Goal: Use online tool/utility: Utilize a website feature to perform a specific function

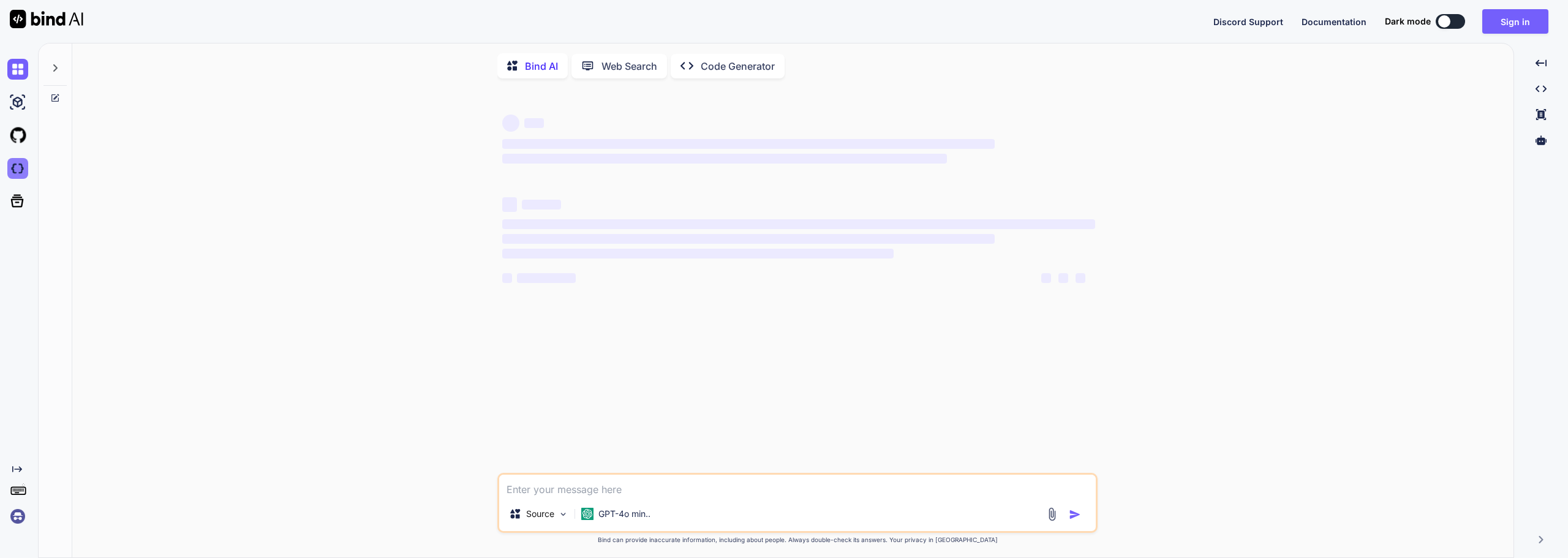
type textarea "x"
click at [20, 173] on img at bounding box center [18, 168] width 21 height 21
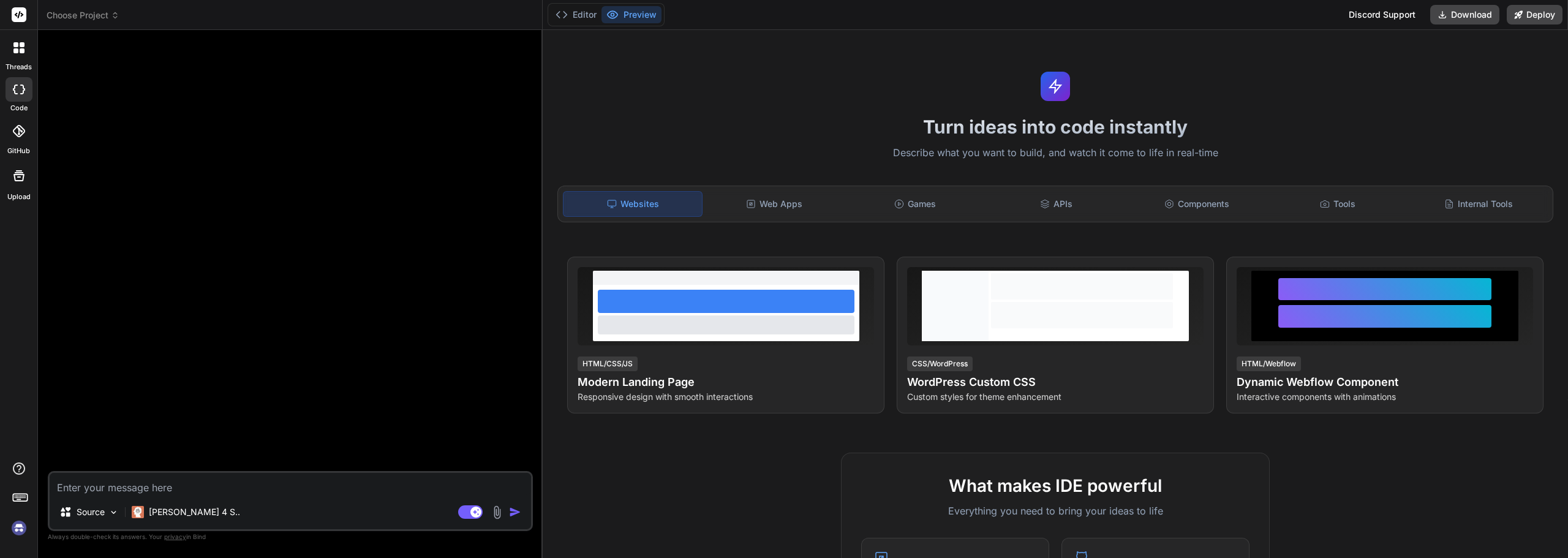
click at [109, 490] on textarea at bounding box center [290, 484] width 481 height 23
type textarea "x"
type textarea "Create a professional web application for calculating age-adjusted death rates …"
type textarea "x"
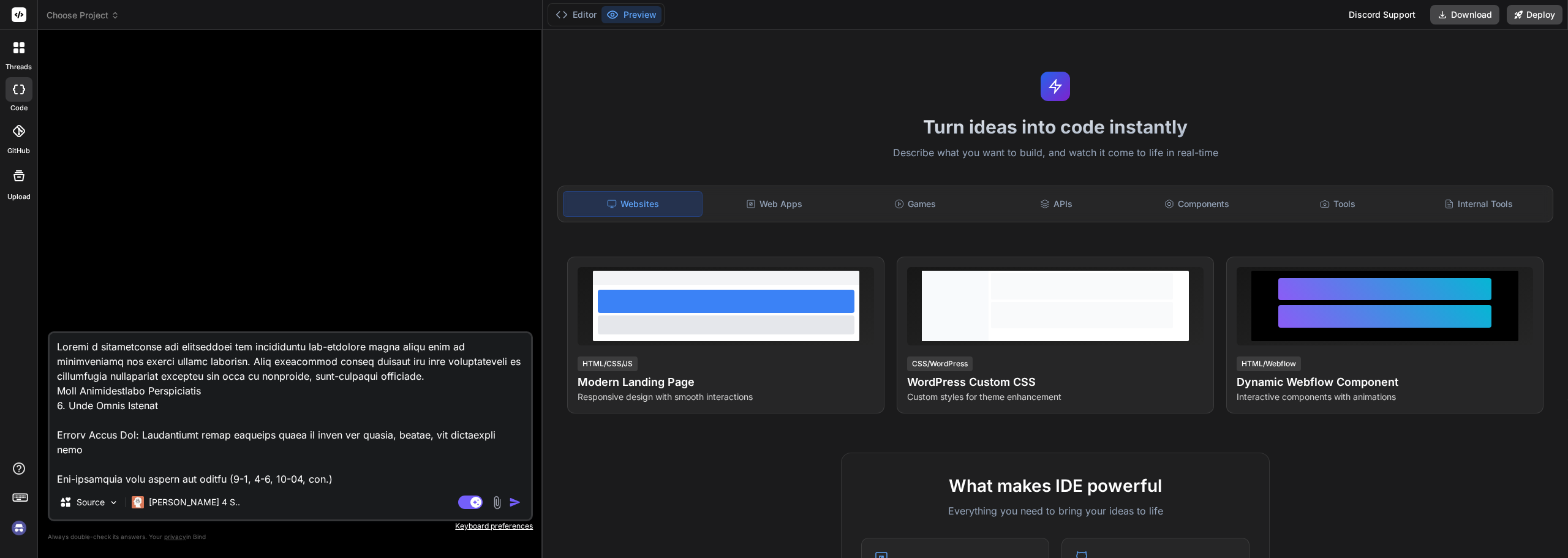
scroll to position [0, 0]
type textarea "Create a professional web application for calculating age-adjusted death rates …"
click at [511, 500] on img "button" at bounding box center [515, 502] width 12 height 12
type textarea "x"
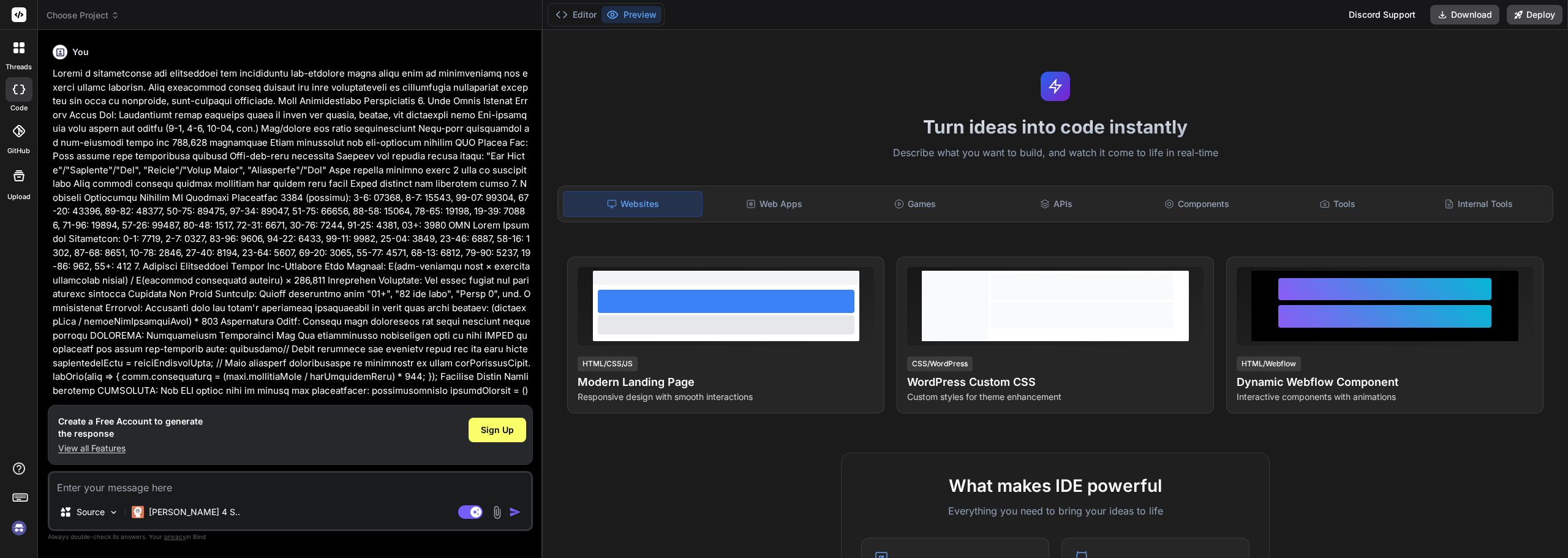
click at [19, 522] on img at bounding box center [19, 528] width 21 height 21
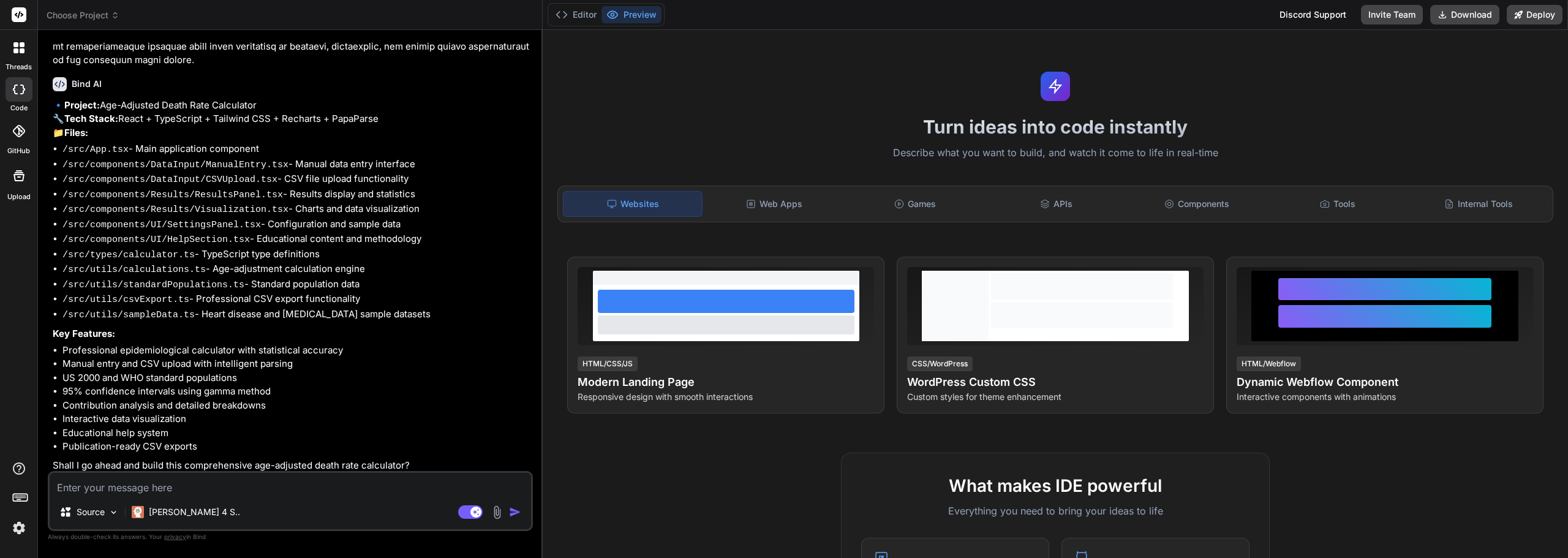
scroll to position [953, 0]
click at [207, 483] on textarea at bounding box center [290, 484] width 481 height 23
type textarea "x"
type textarea "y"
type textarea "x"
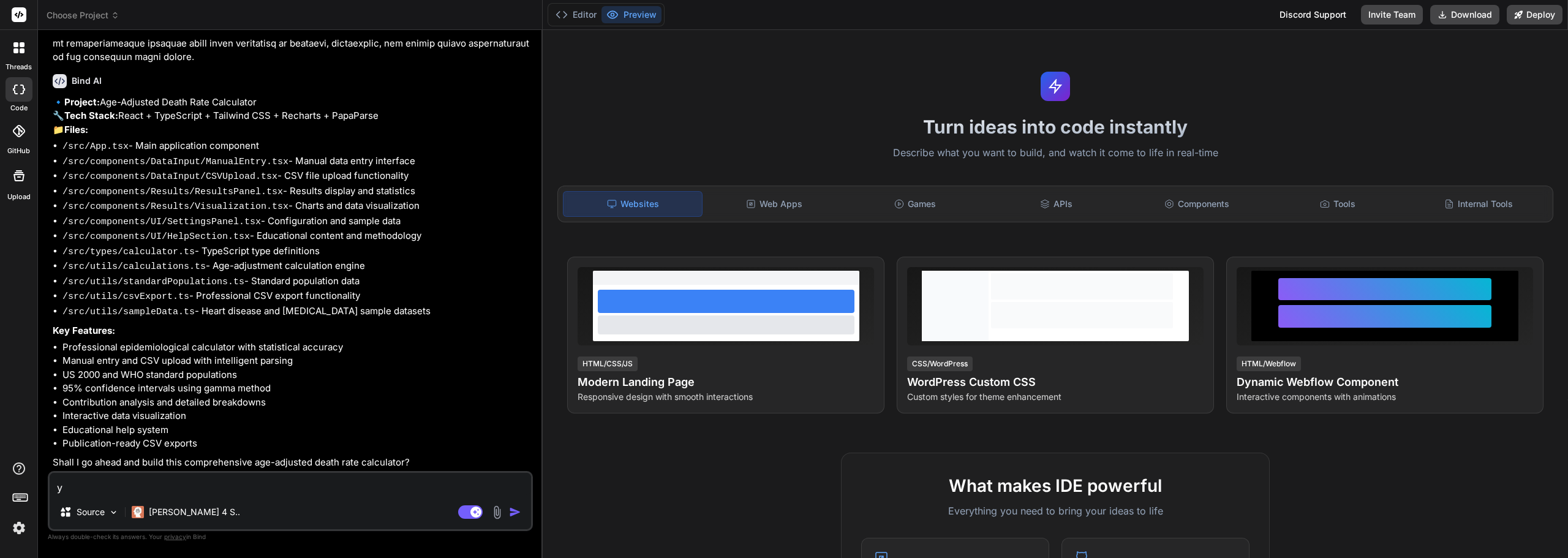
type textarea "ye"
type textarea "x"
type textarea "yes"
type textarea "x"
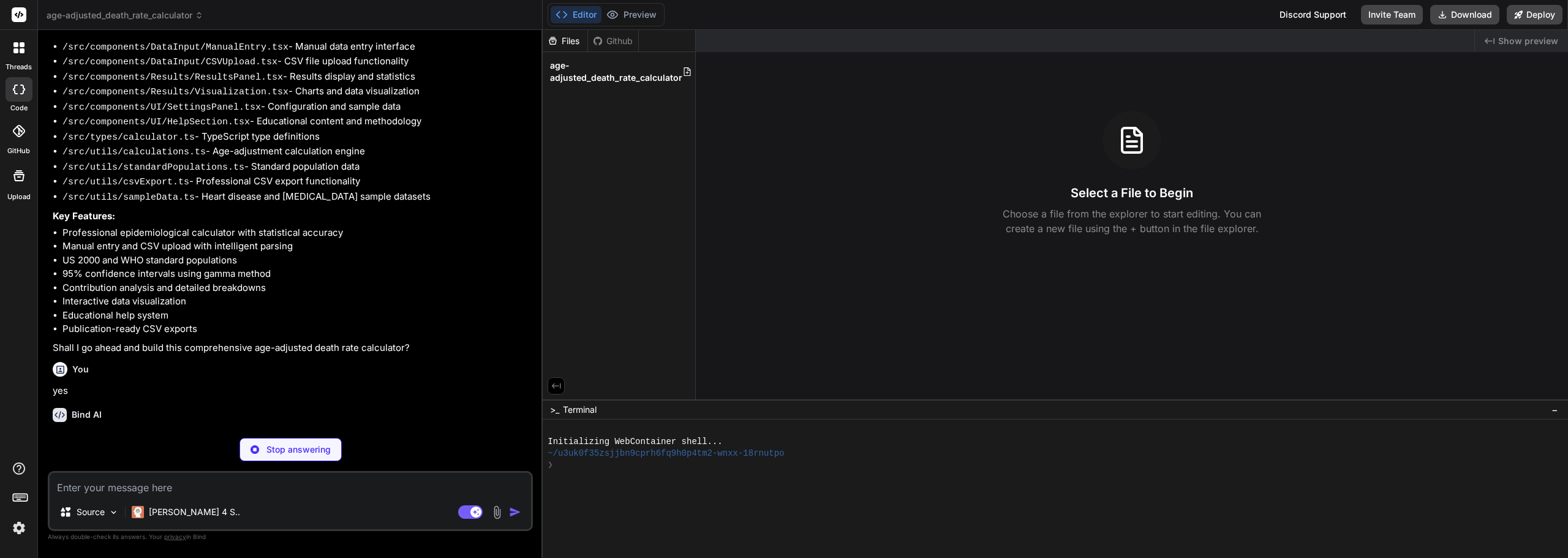
scroll to position [1080, 0]
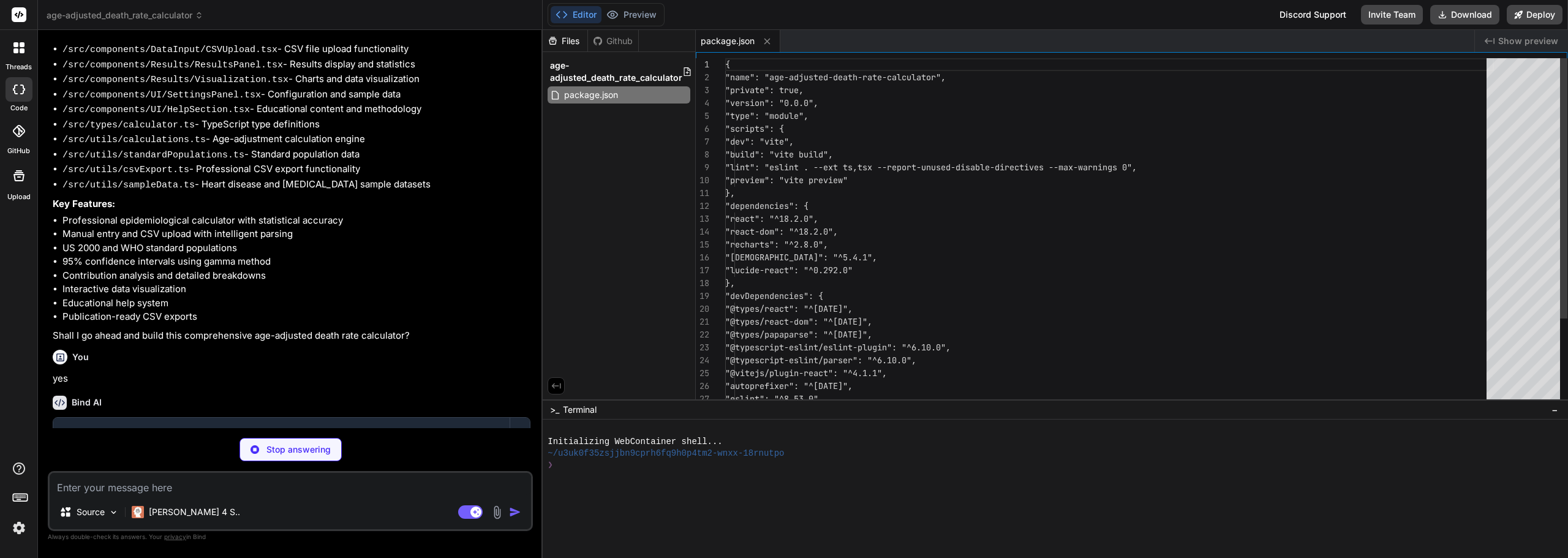
type textarea "x"
type textarea "import { defineConfig } from 'vite' import react from '@vitejs/plugin-react' //…"
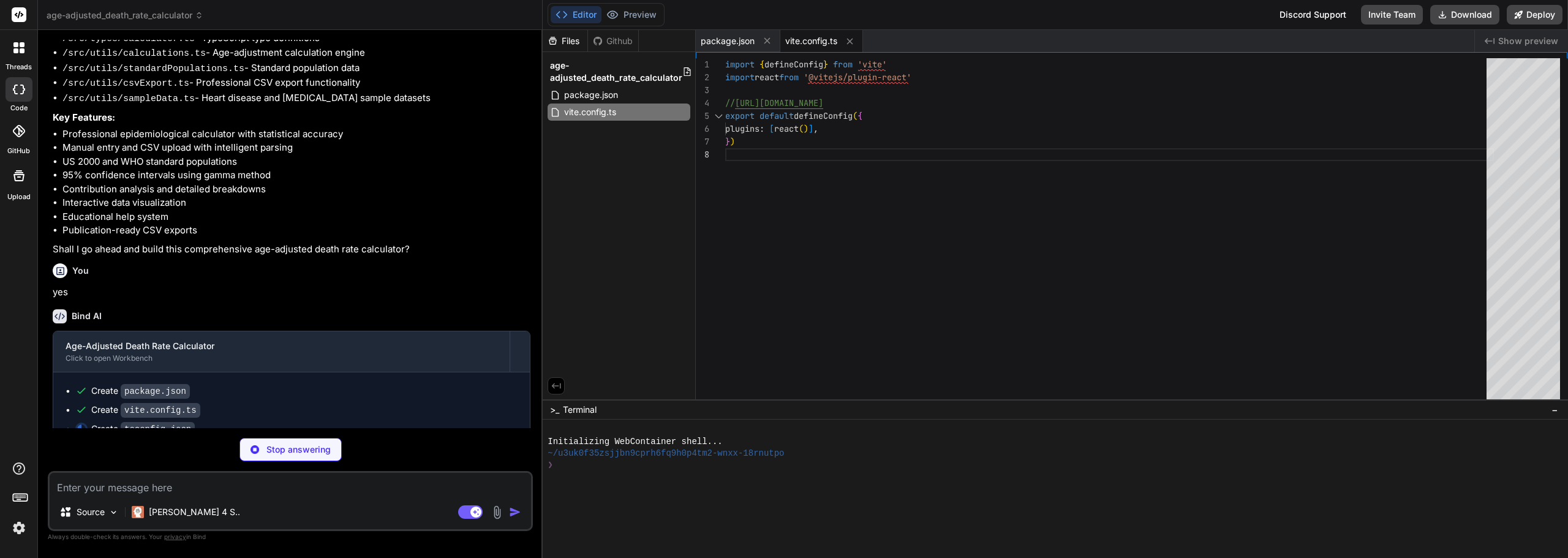
scroll to position [1185, 0]
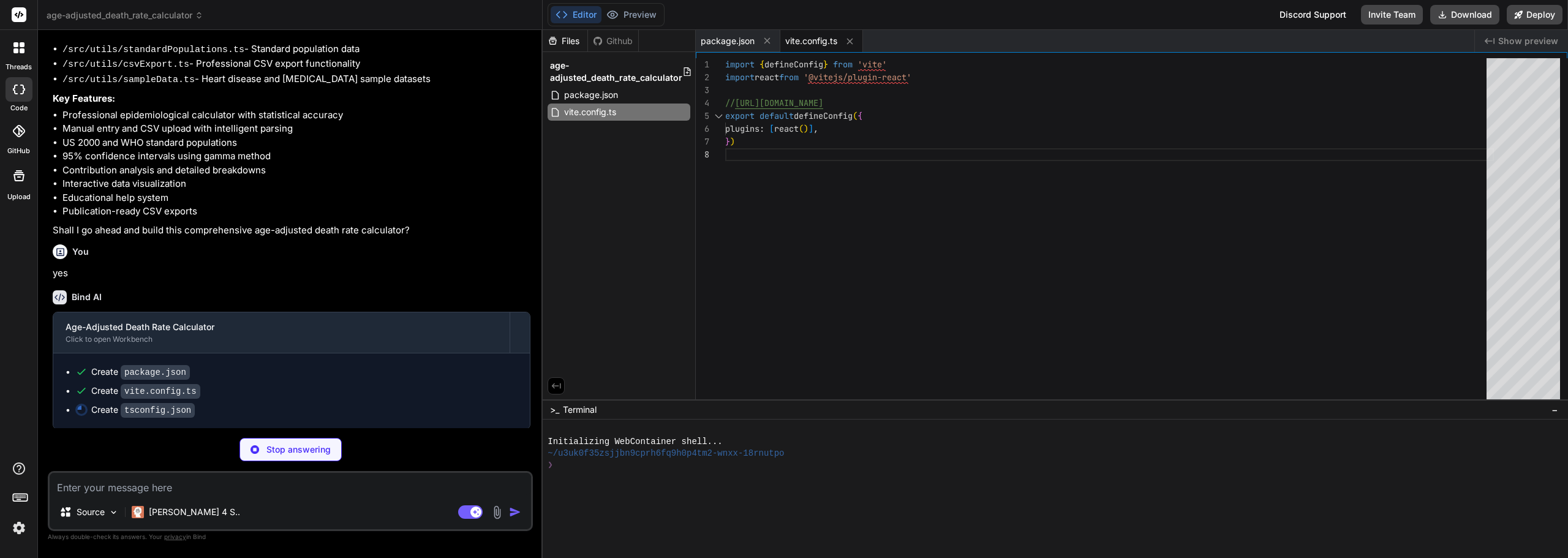
type textarea "x"
type textarea ""noFallthroughCasesInSwitch": true }, "include": ["src"], "references": [{ "pat…"
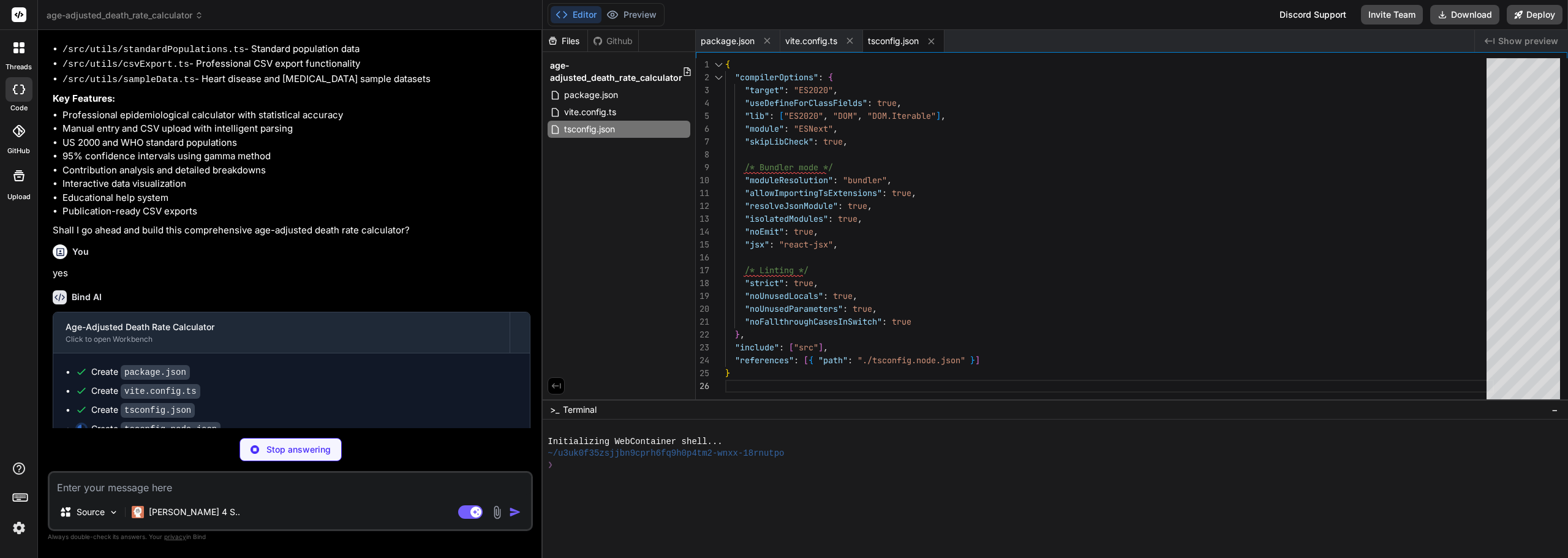
type textarea "x"
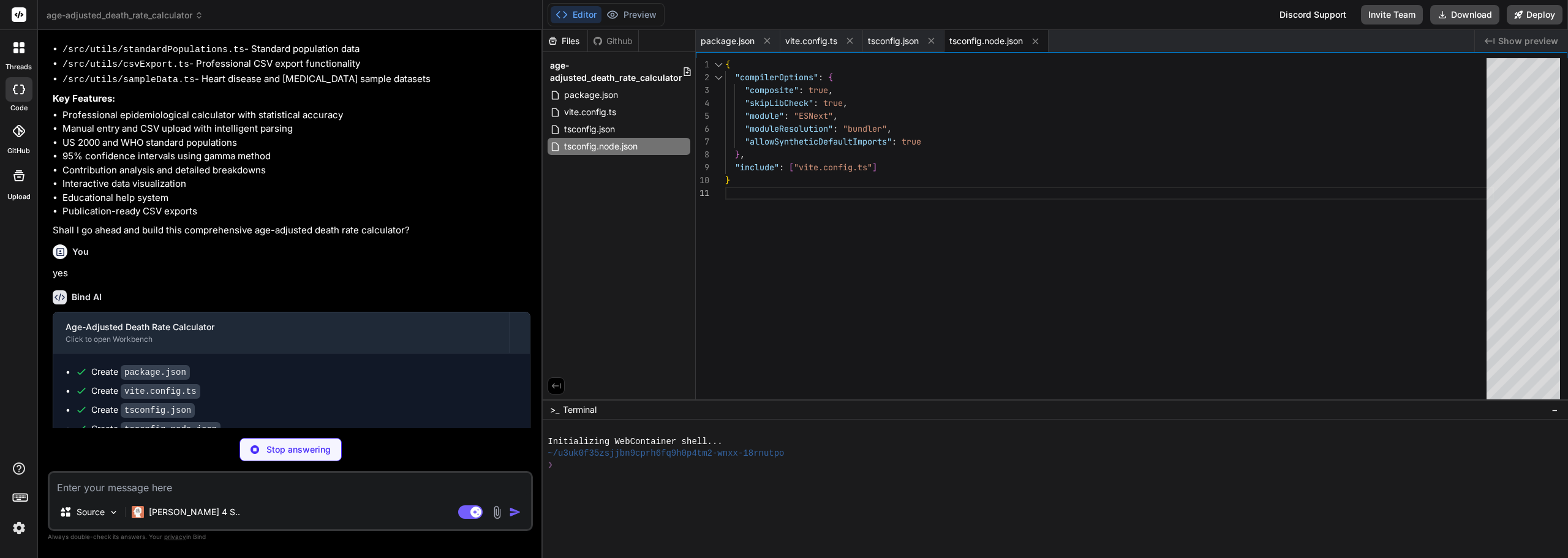
type textarea "x"
type textarea "}"
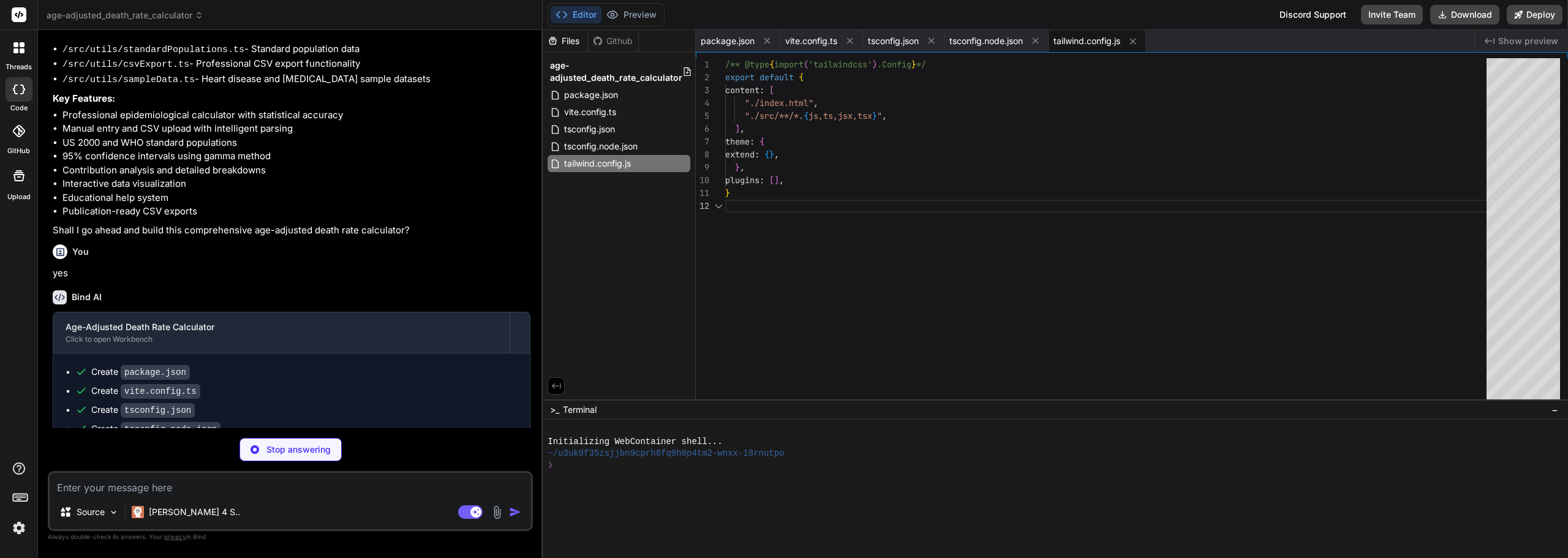
type textarea "x"
type textarea "export default { plugins: { tailwindcss: {}, autoprefixer: {}, }, }"
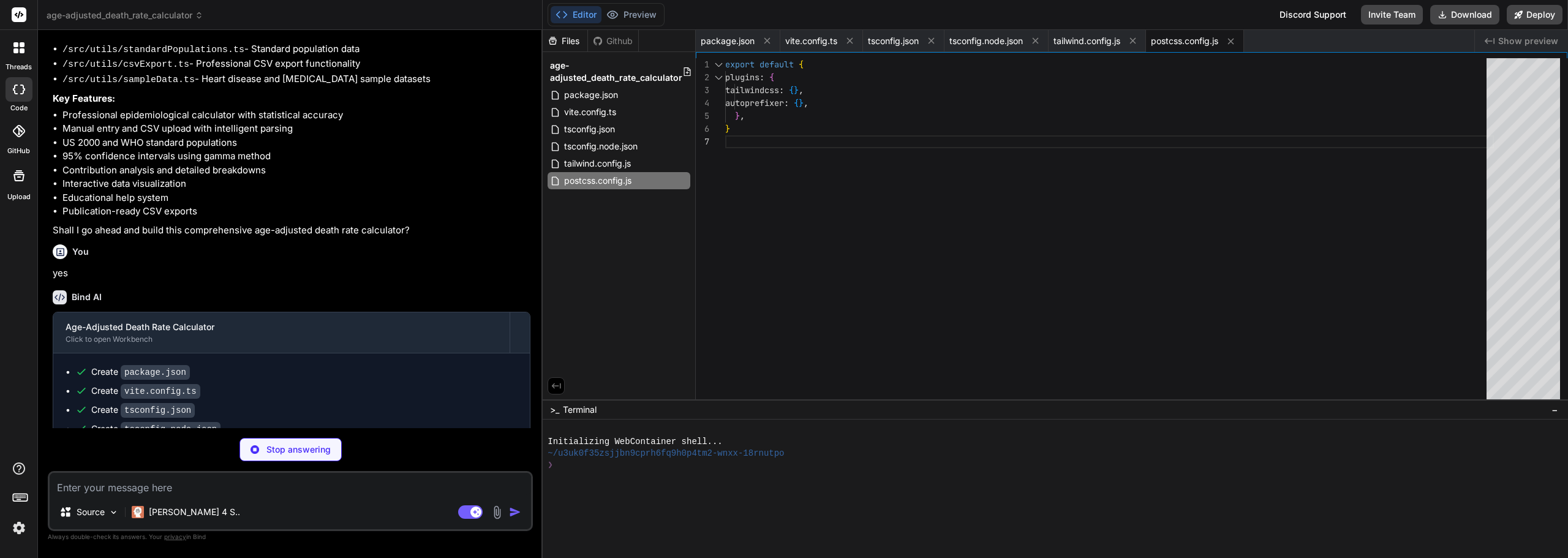
type textarea "x"
type textarea "<script type="module" src="/src/main.tsx"></script> </body> </html>"
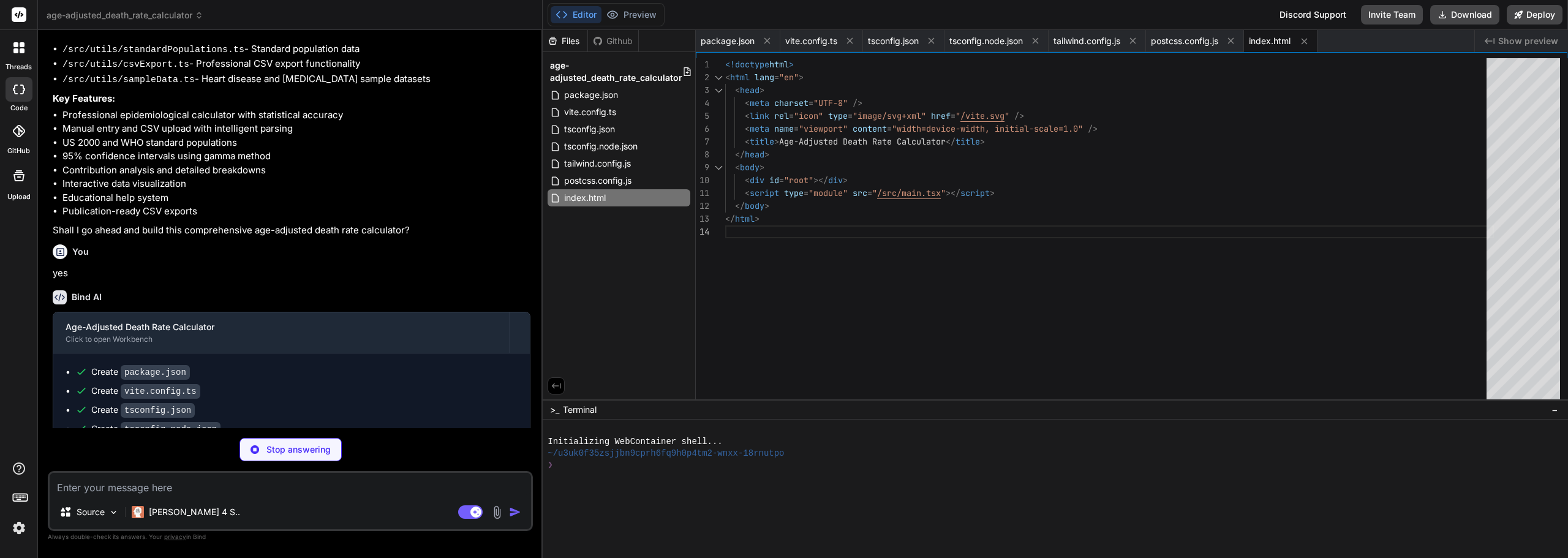
type textarea "x"
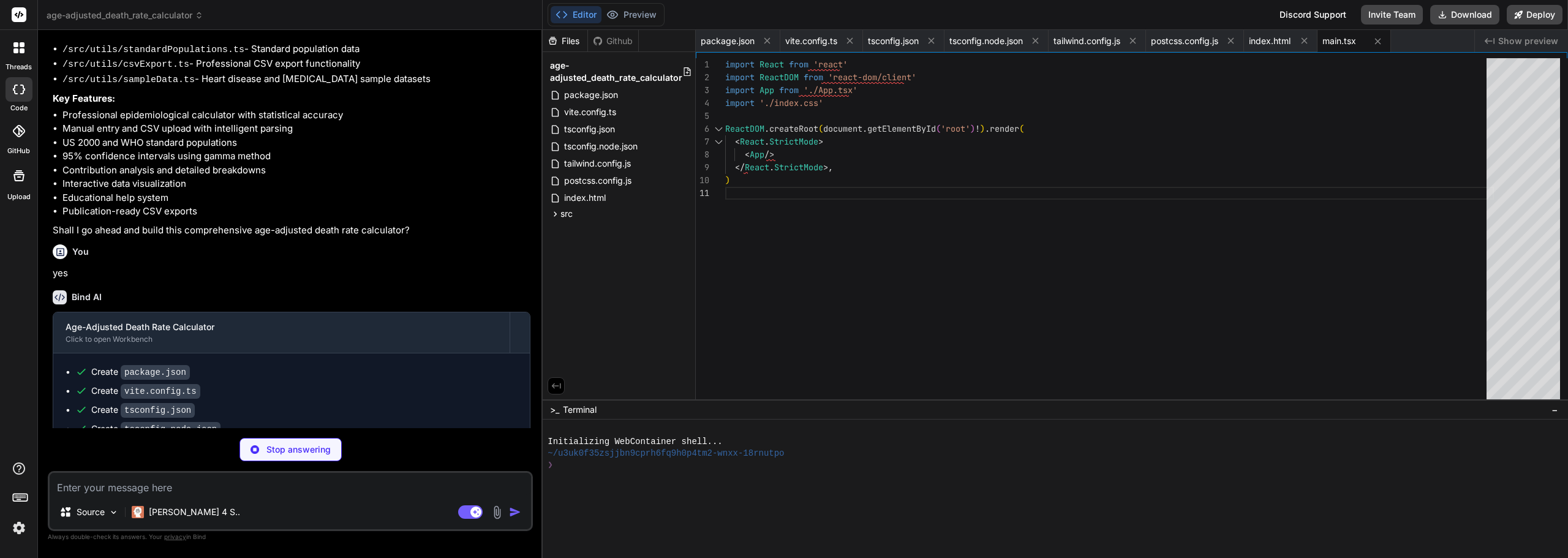
type textarea "x"
type textarea "@apply bg-white rounded-lg shadow-sm border border-gray-200 p-4; } .input-field…"
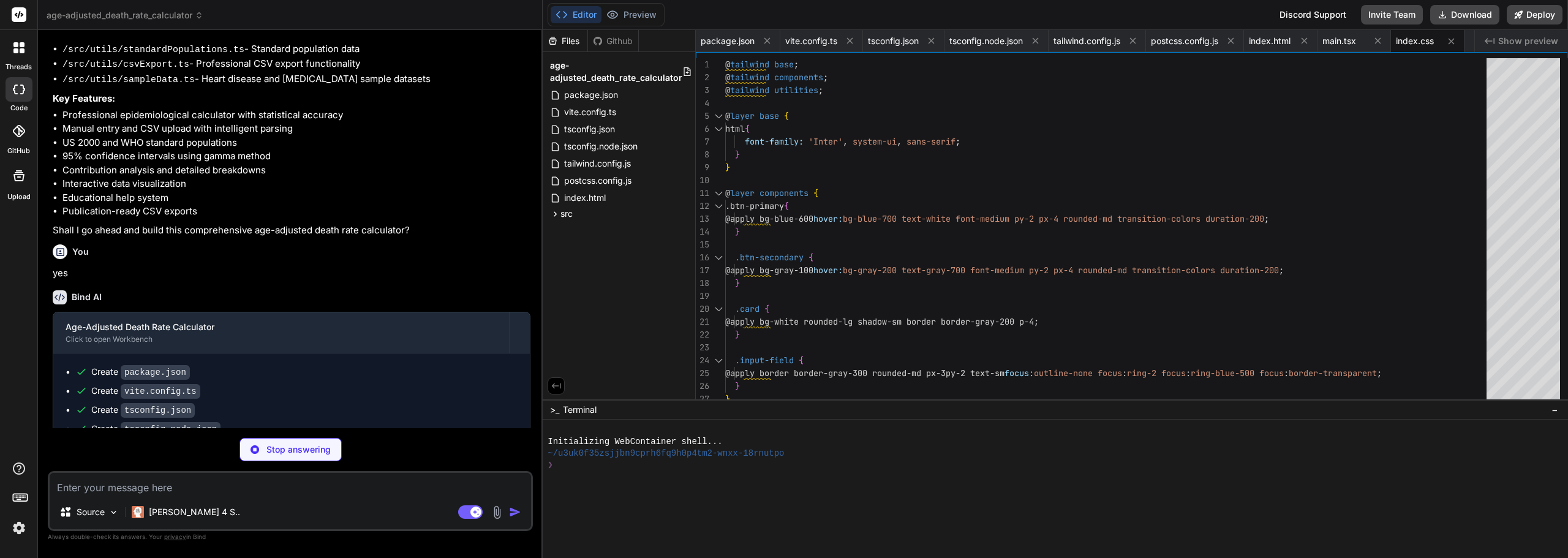
type textarea "x"
type textarea "export interface CSVData { [key: string]: string | number; } export interface V…"
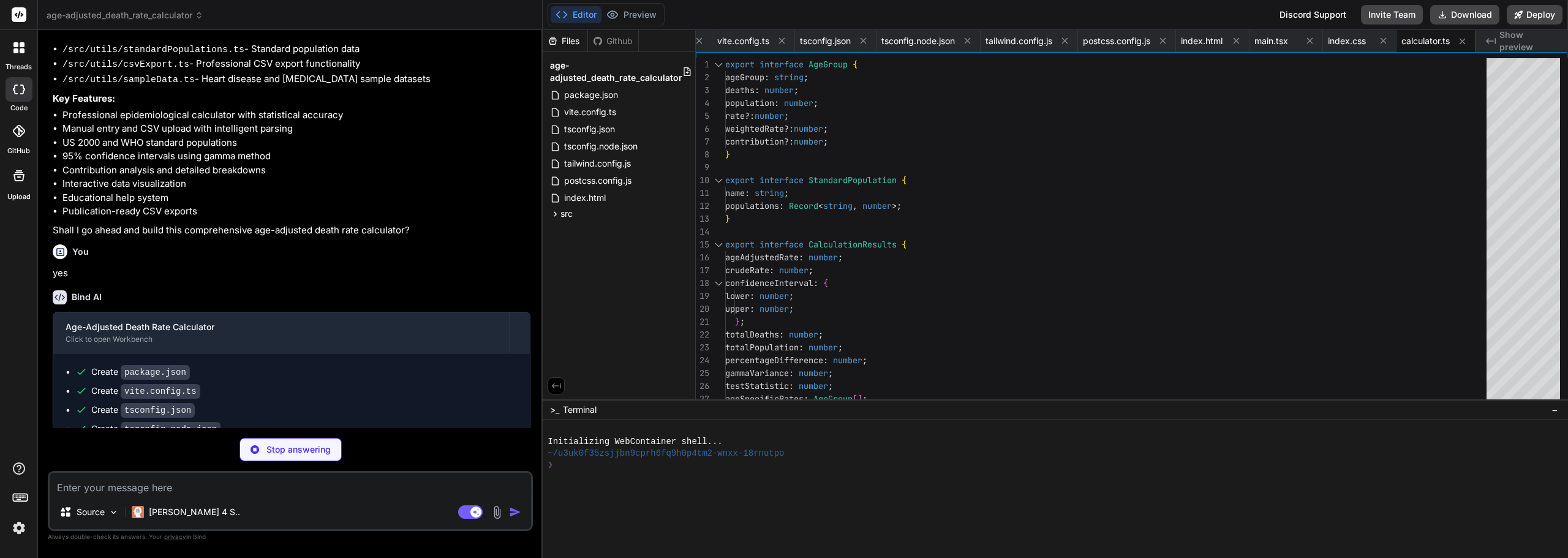
type textarea "x"
type textarea "} return ageGroup.trim(); };"
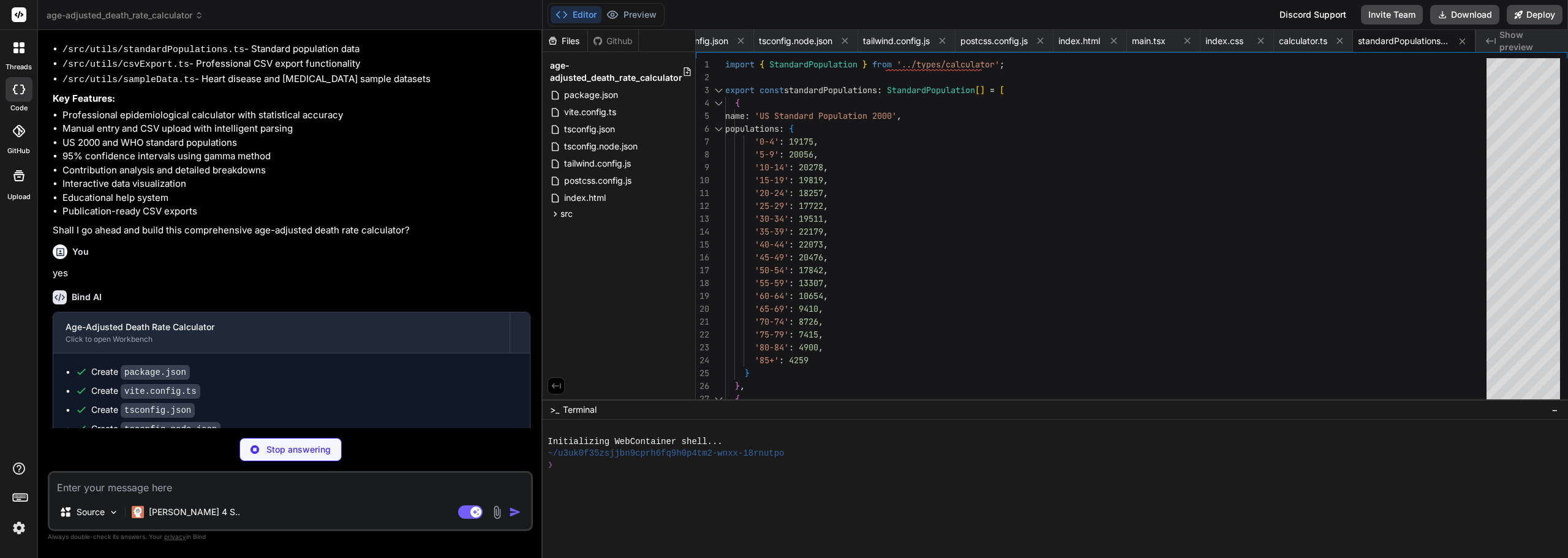
type textarea "x"
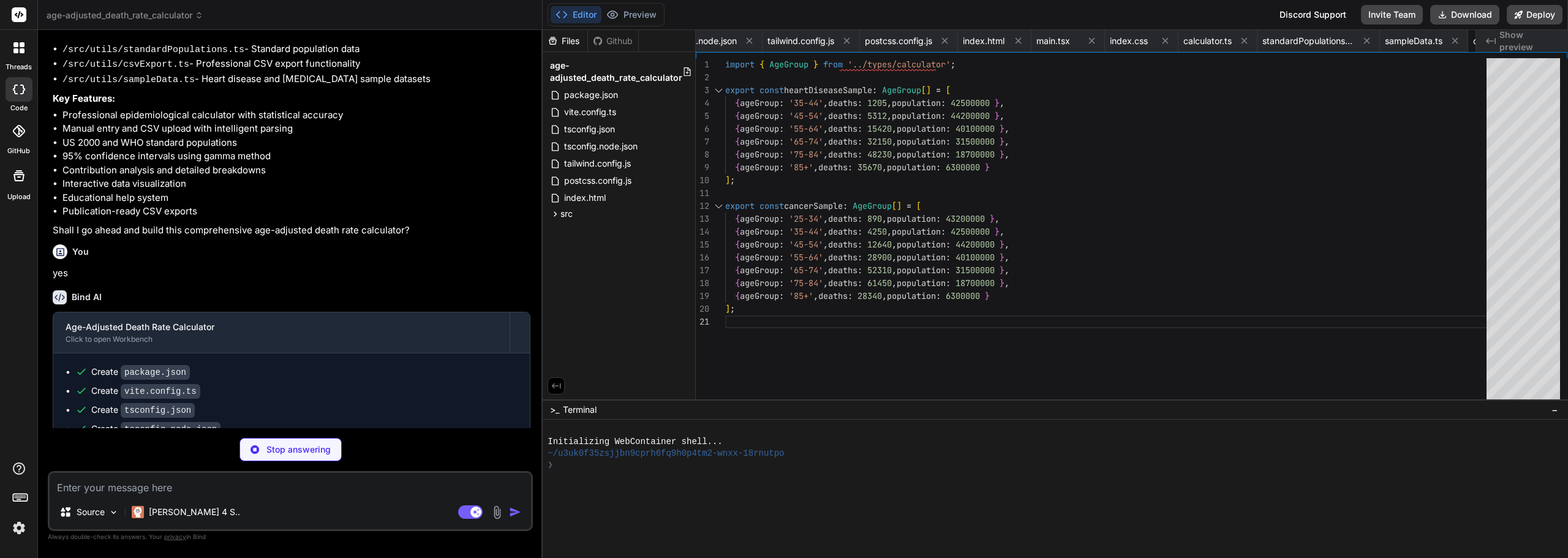
scroll to position [0, 374]
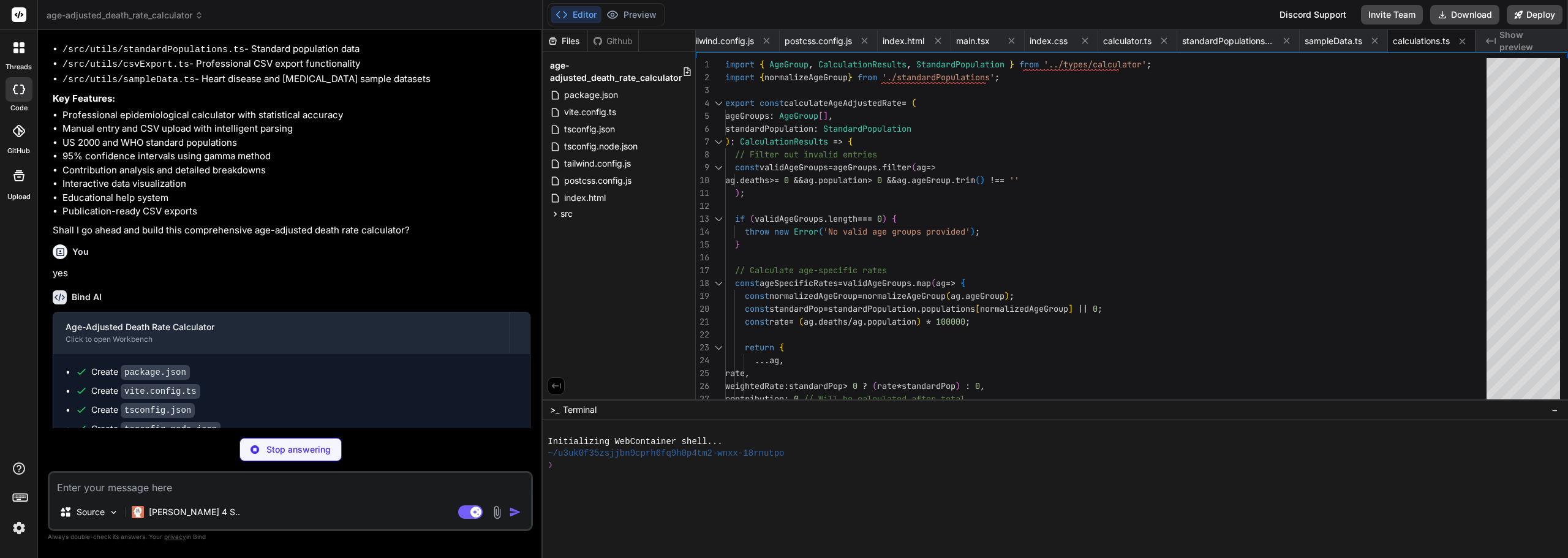
type textarea "x"
type textarea "} catch (error) { console.error('Export failed:', error); throw new Error('Fail…"
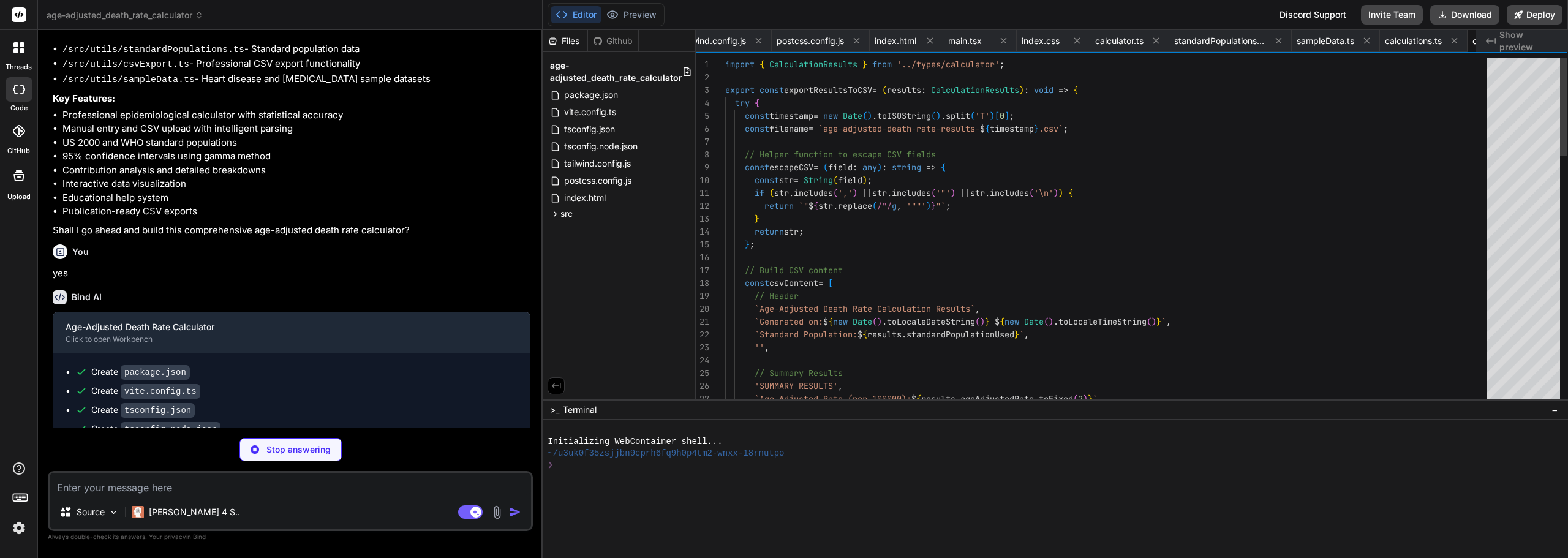
scroll to position [0, 456]
type textarea "x"
type textarea "); }; export default HelpSection;"
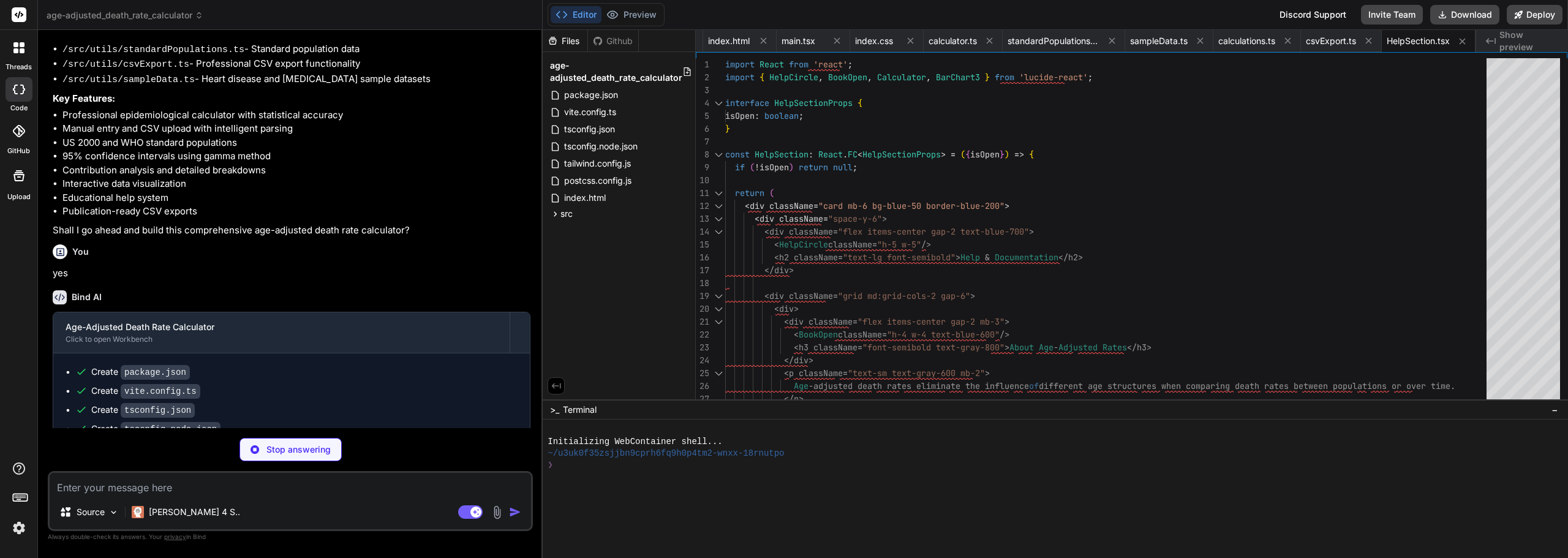
type textarea "x"
type textarea "Select different standard populations to compare results. </p> </div> </div> </…"
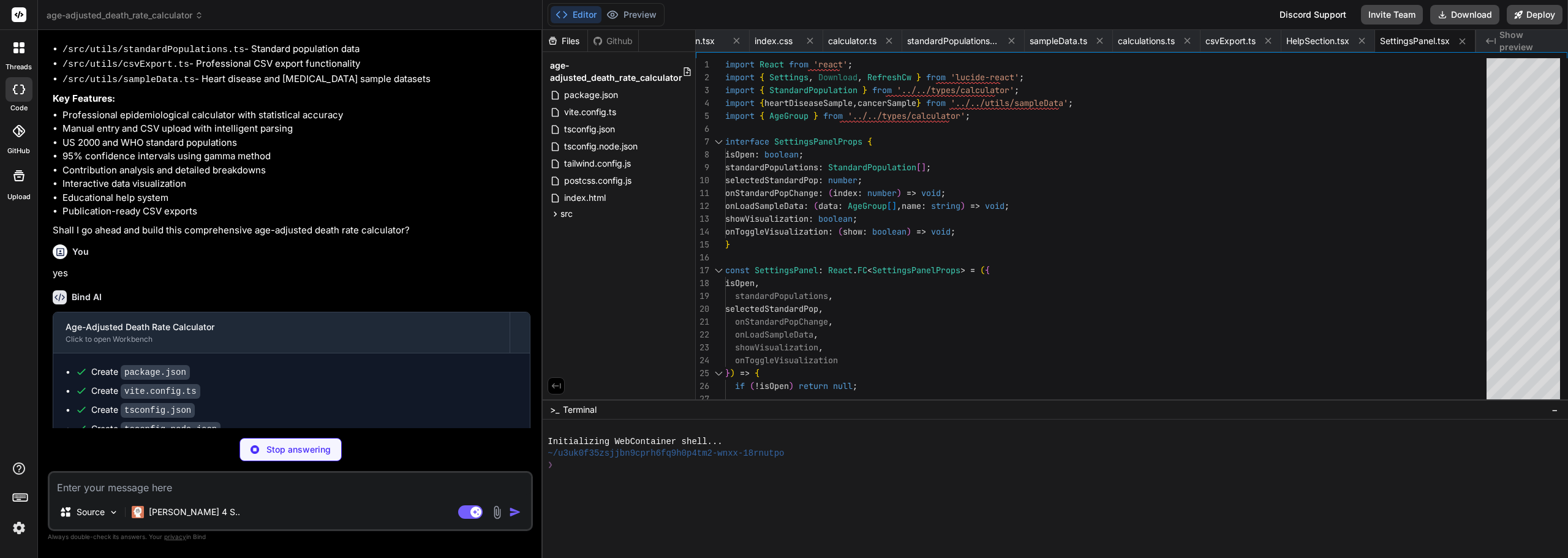
type textarea "x"
type textarea "); }; export default ManualEntry;"
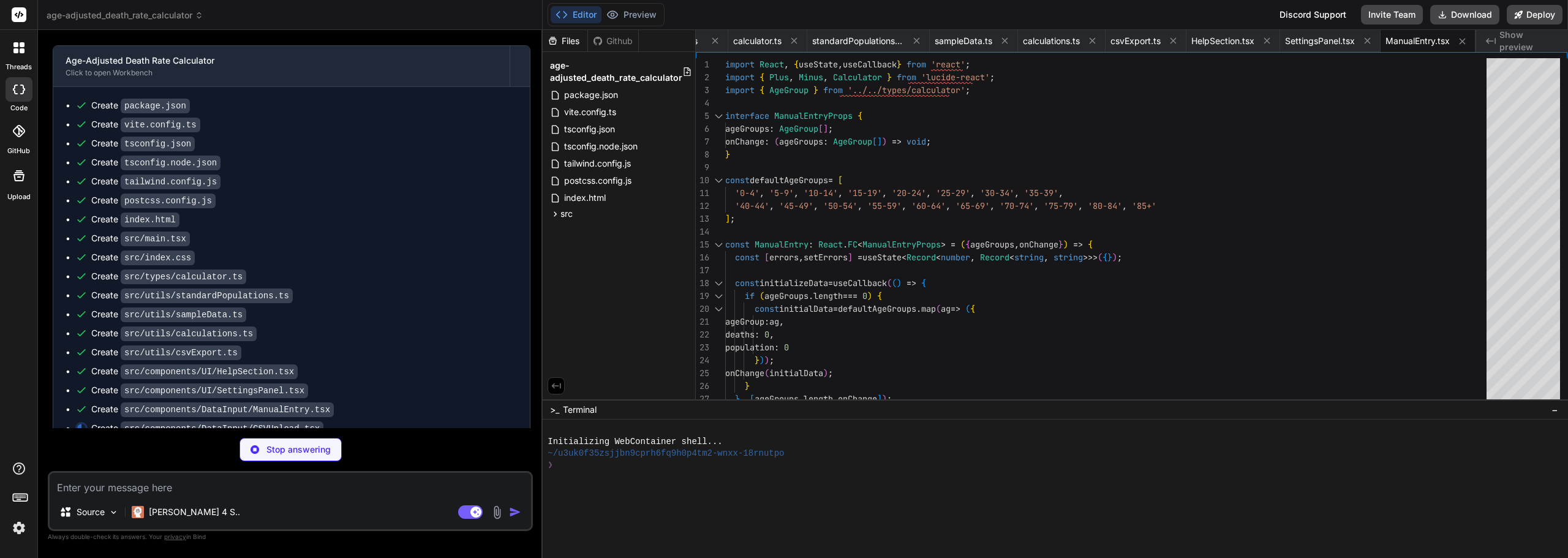
scroll to position [1470, 0]
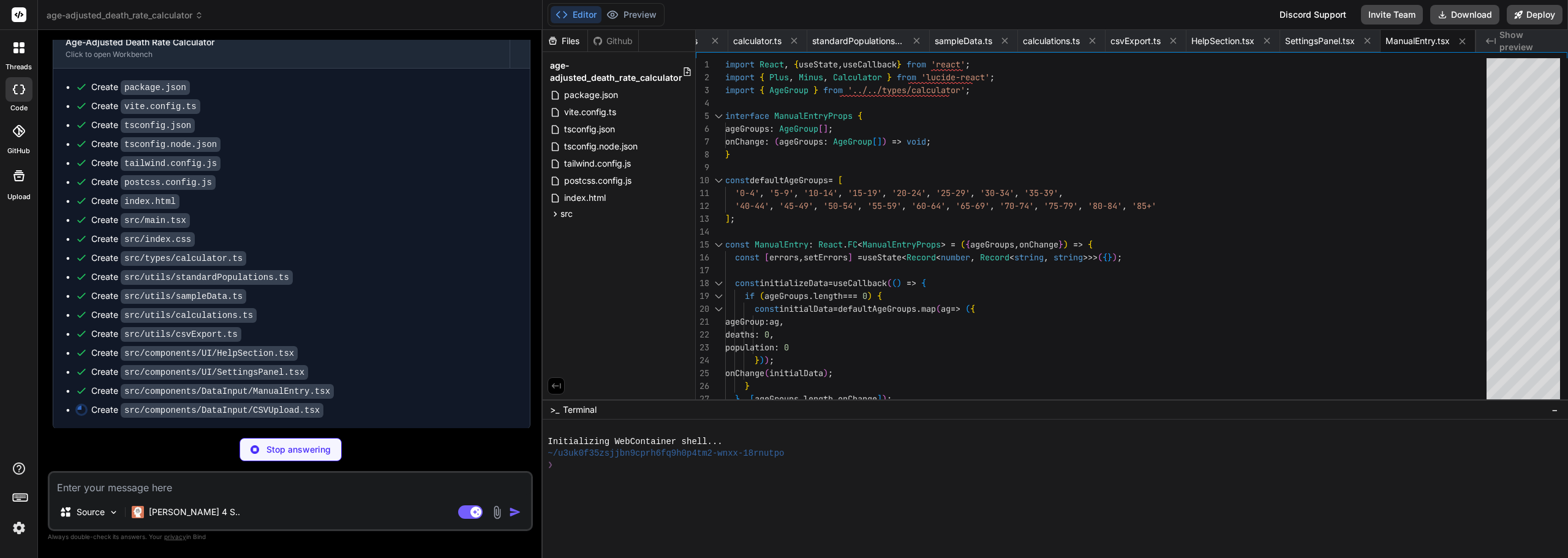
type textarea "x"
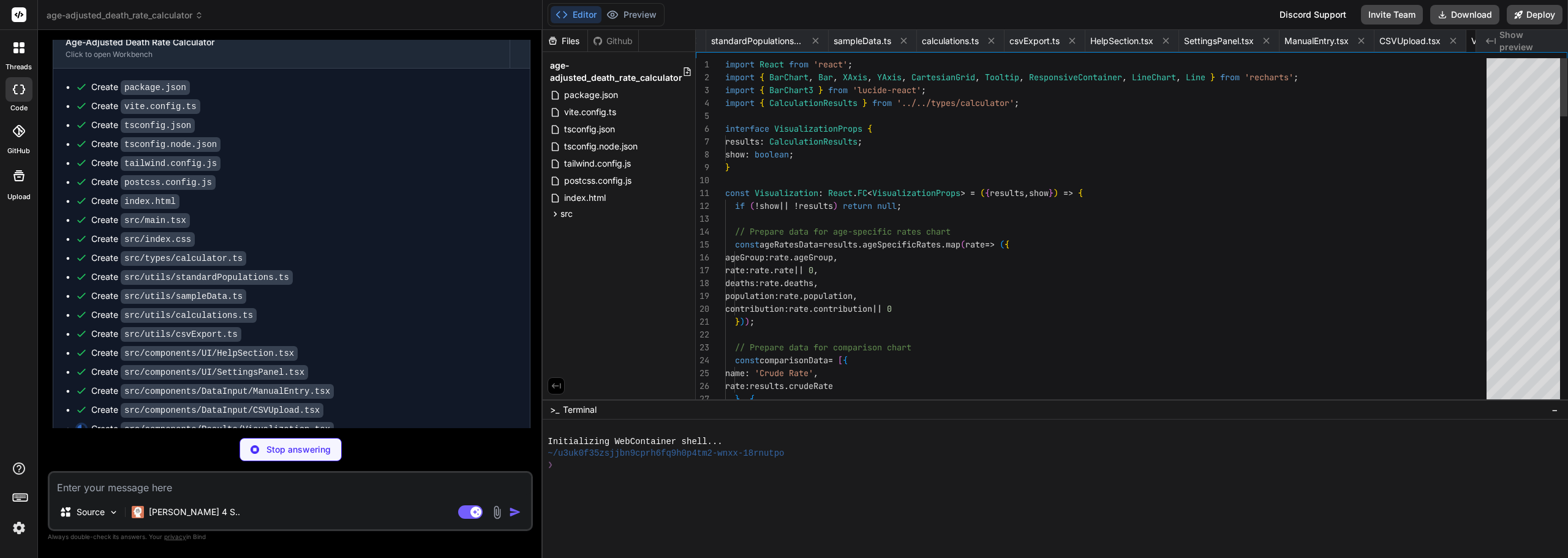
scroll to position [0, 934]
type textarea "x"
type textarea "</div> </div> </div> ); }; export default ResultsPanel;"
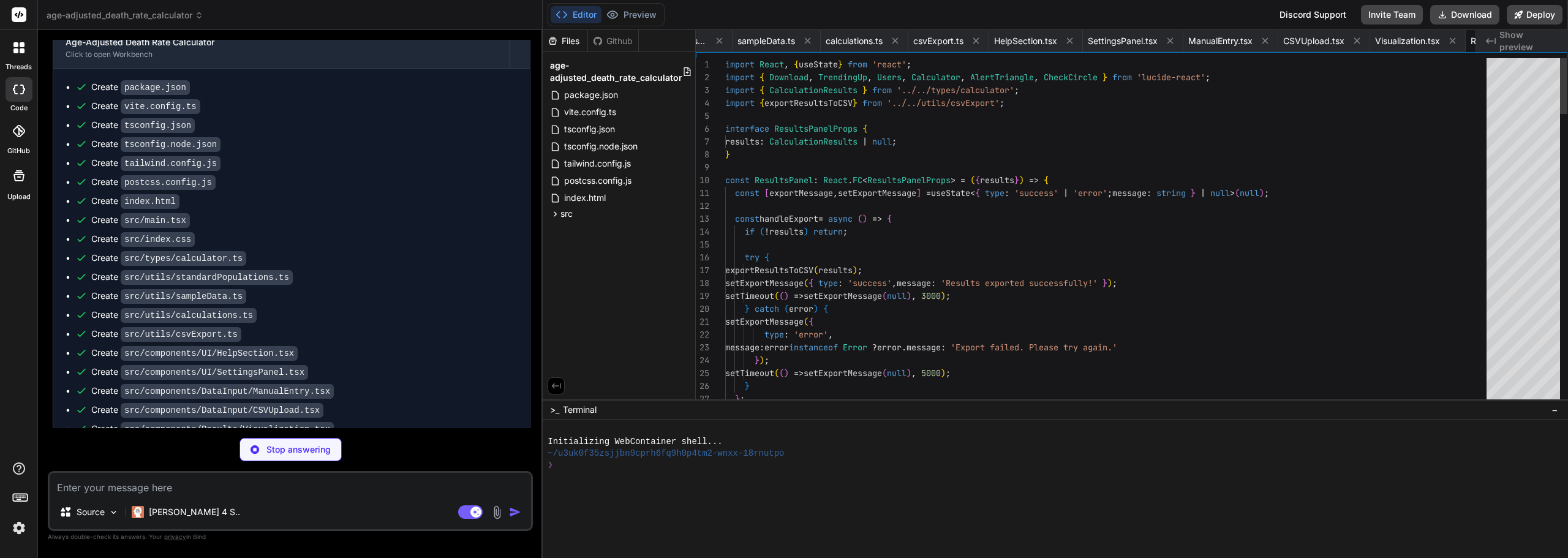
scroll to position [0, 1030]
type textarea "x"
type textarea "</footer> </div> ); } export default App;"
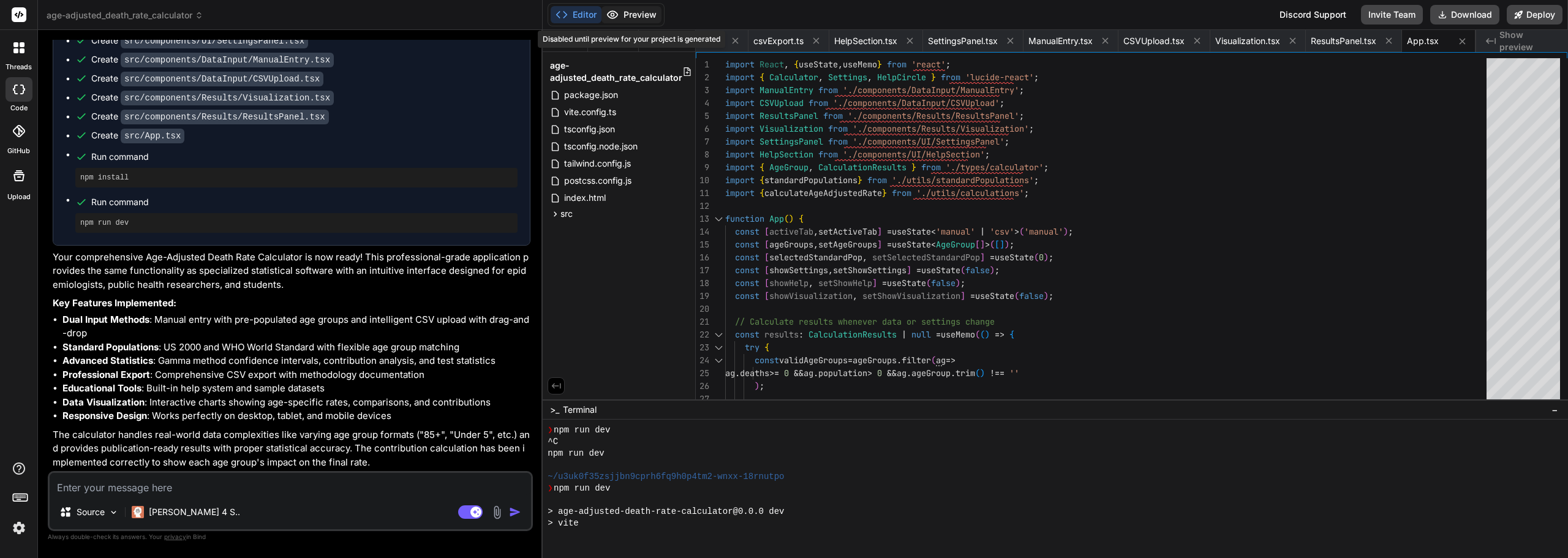
scroll to position [430, 0]
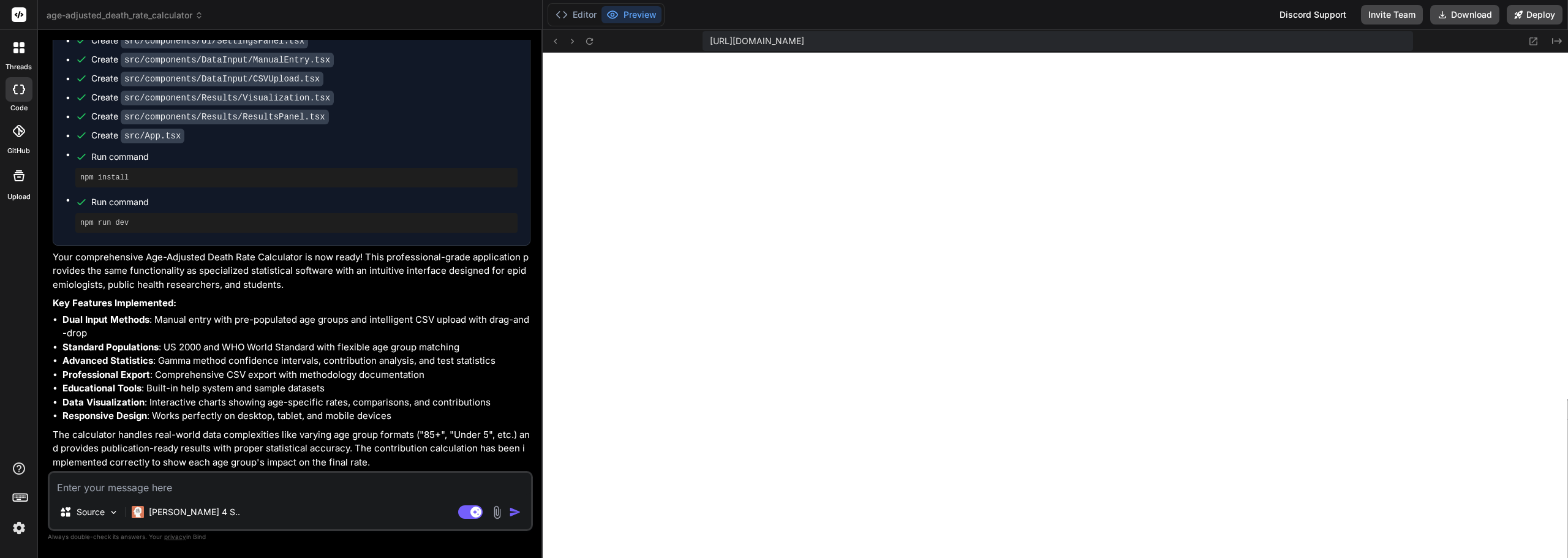
click at [195, 489] on textarea at bounding box center [290, 484] width 481 height 23
click at [135, 486] on textarea at bounding box center [290, 484] width 481 height 23
click at [146, 488] on textarea at bounding box center [290, 484] width 481 height 23
type textarea "x"
type textarea "T"
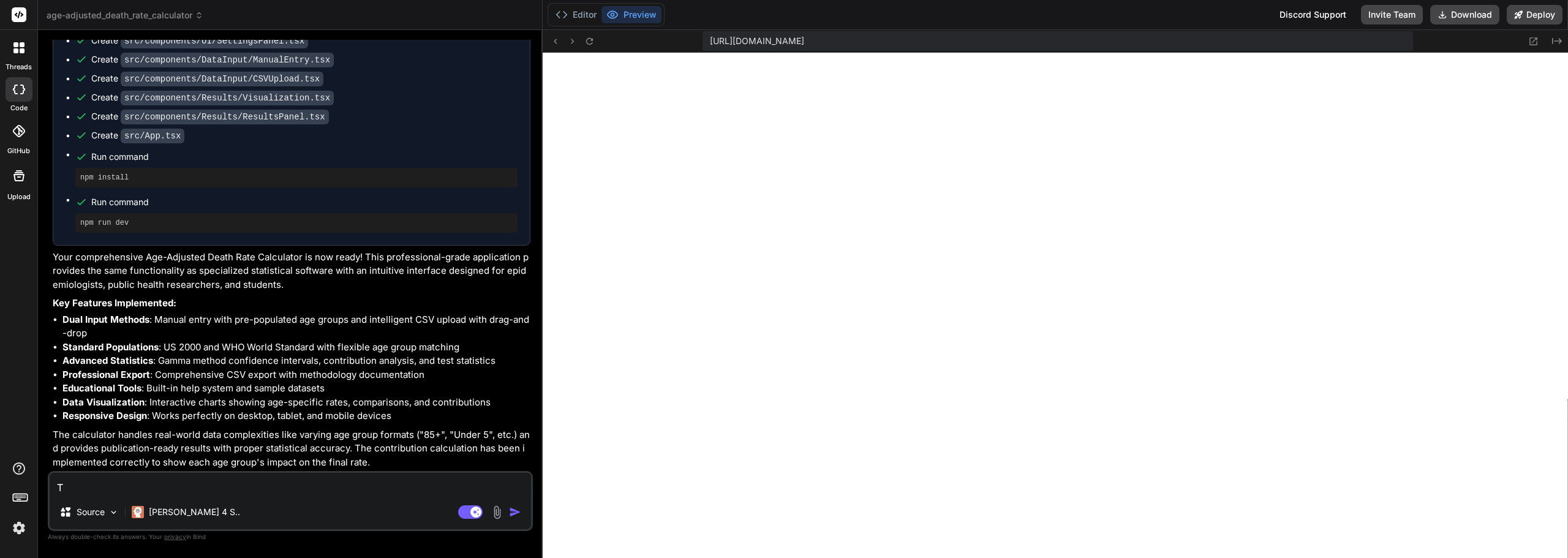
type textarea "x"
type textarea "Th"
type textarea "x"
type textarea "The"
type textarea "x"
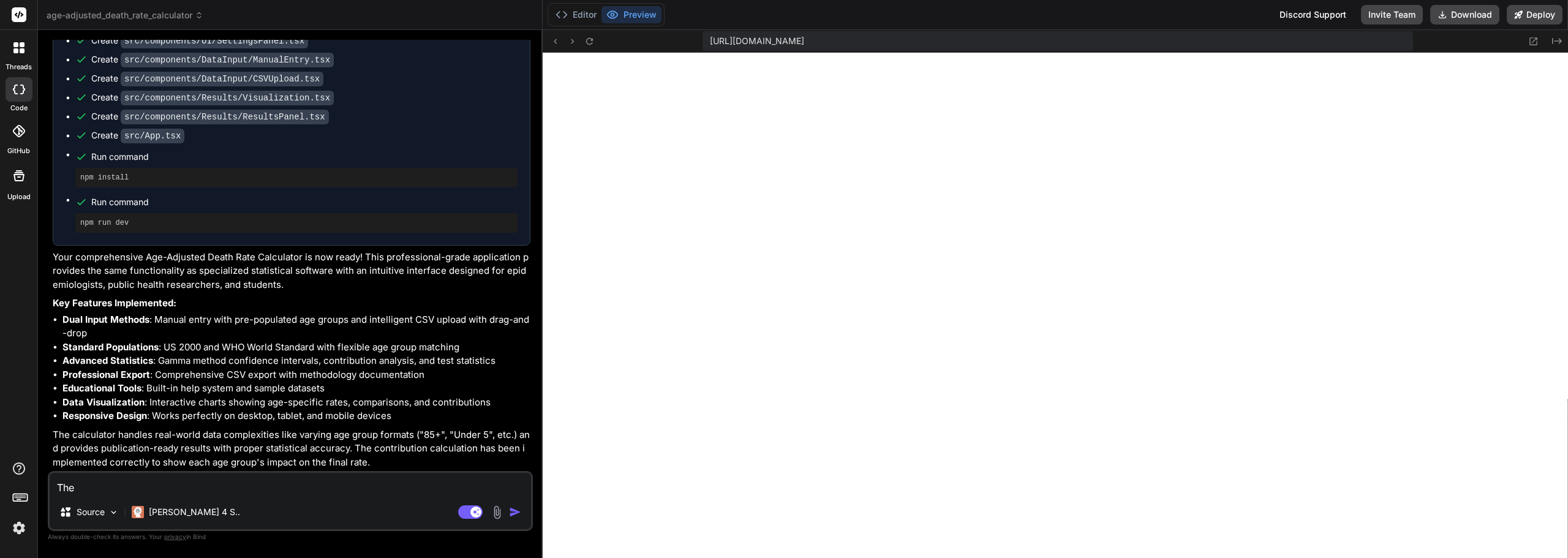
type textarea "Ther"
type textarea "x"
type textarea "There"
type textarea "x"
type textarea "There i"
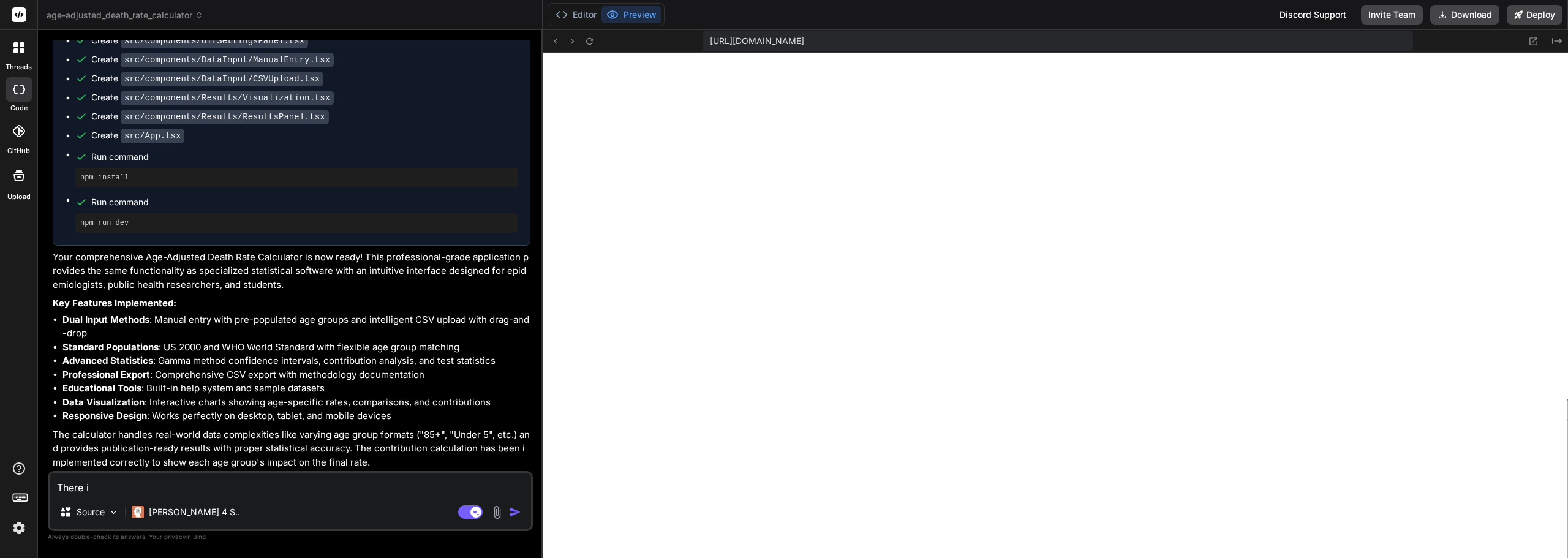
type textarea "x"
type textarea "There iu"
type textarea "x"
type textarea "There i"
type textarea "x"
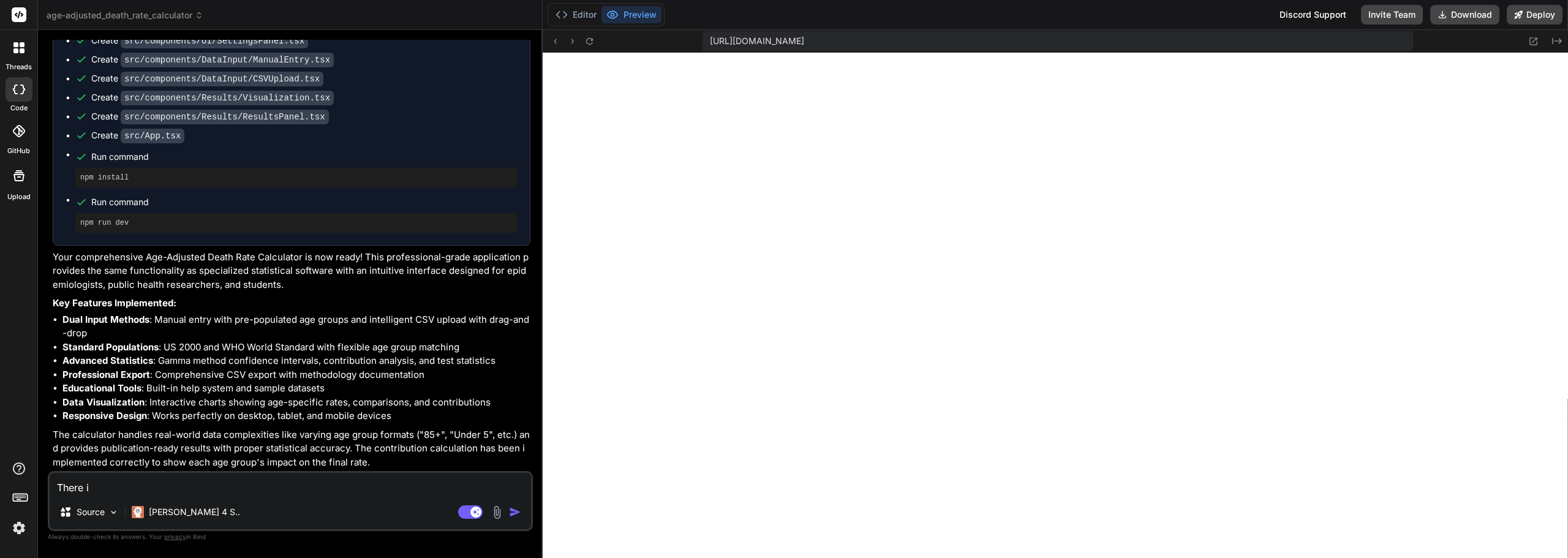
type textarea "There"
type textarea "x"
type textarea "There"
type textarea "x"
type textarea "There"
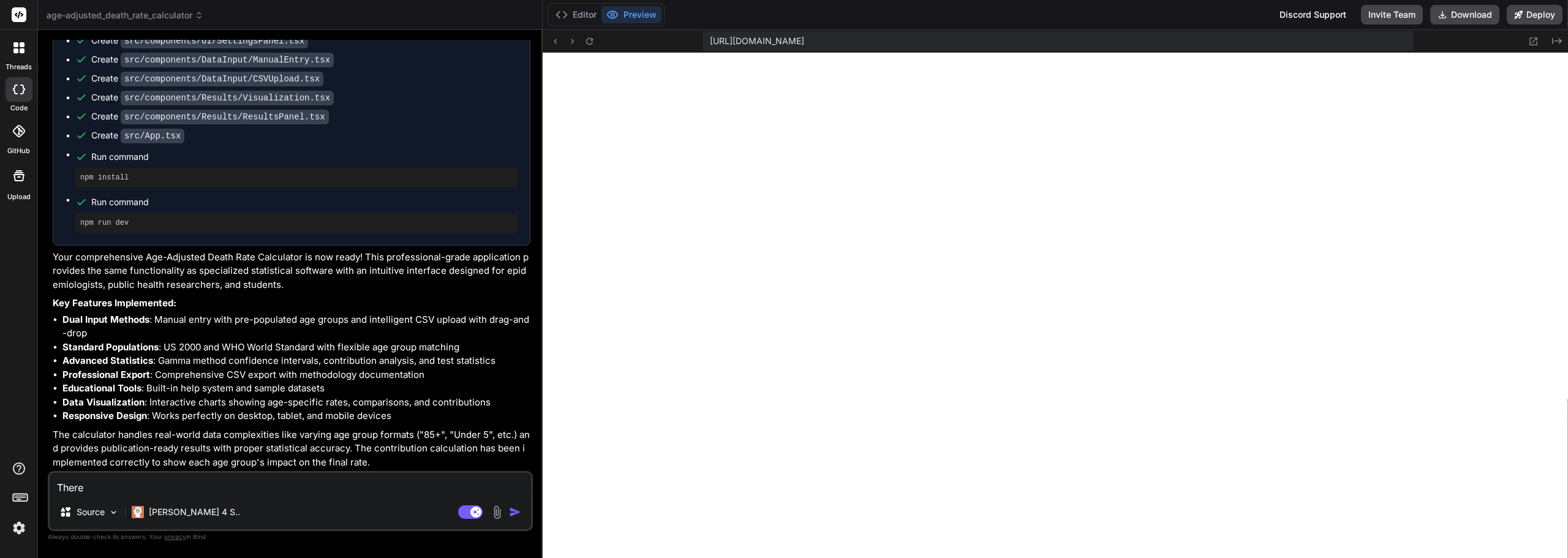
type textarea "x"
type textarea "There"
type textarea "x"
type textarea "There i"
type textarea "x"
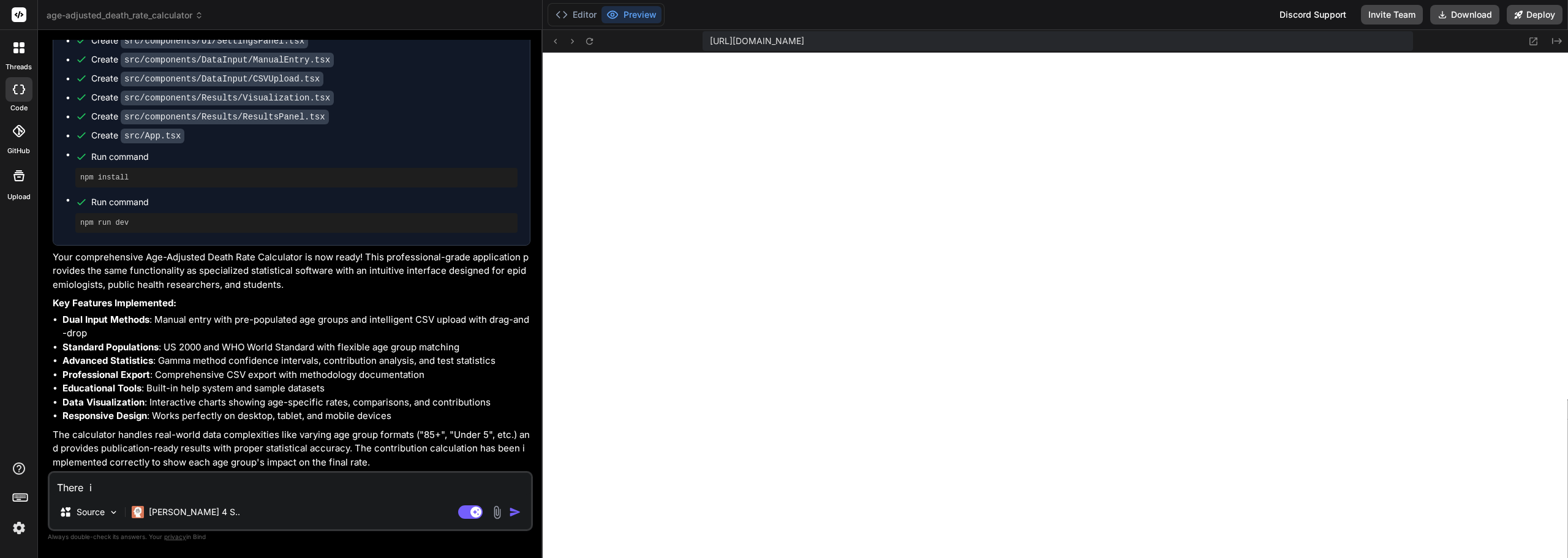
type textarea "There is"
type textarea "x"
type textarea "There is"
type textarea "x"
type textarea "There is o"
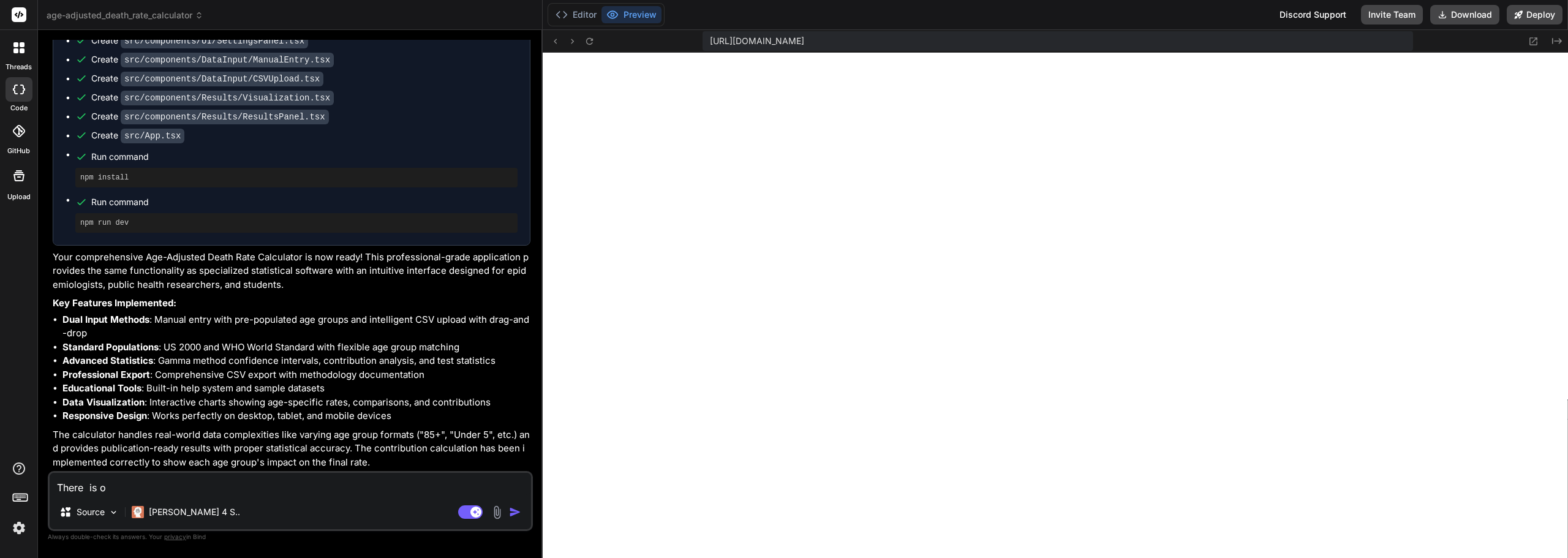
type textarea "x"
type textarea "There is on"
type textarea "x"
type textarea "There is o"
type textarea "x"
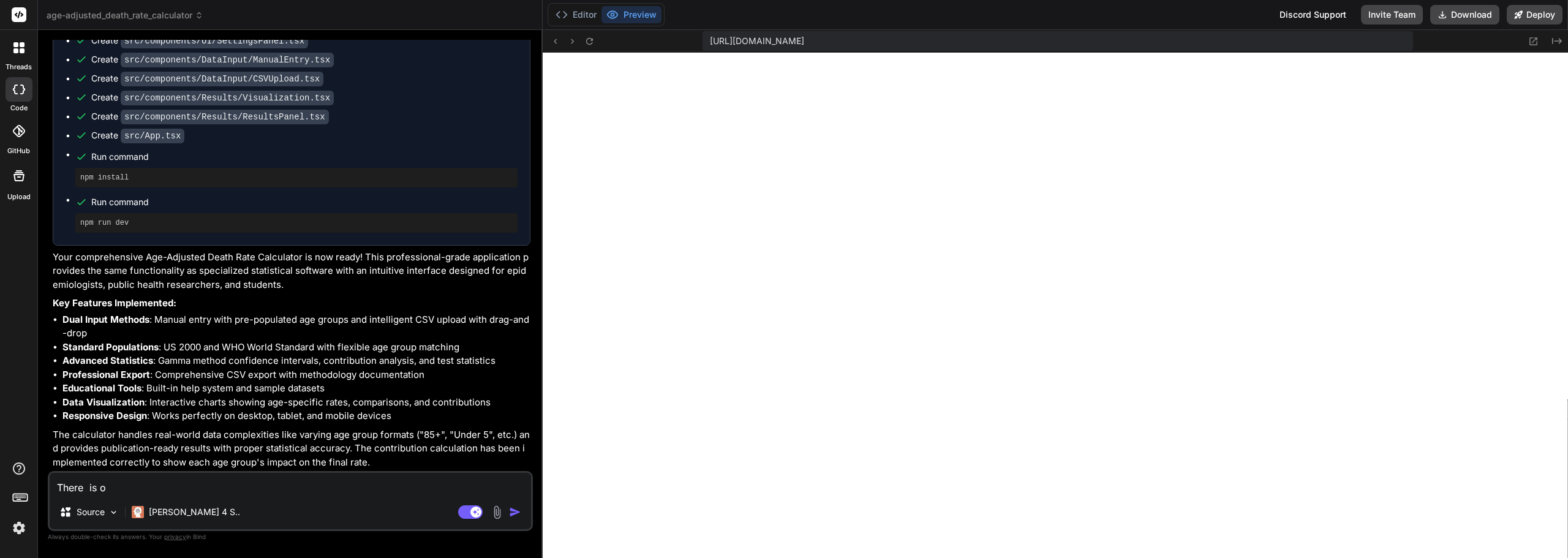
type textarea "There is on"
type textarea "x"
type textarea "There is onl"
type textarea "x"
type textarea "There is only"
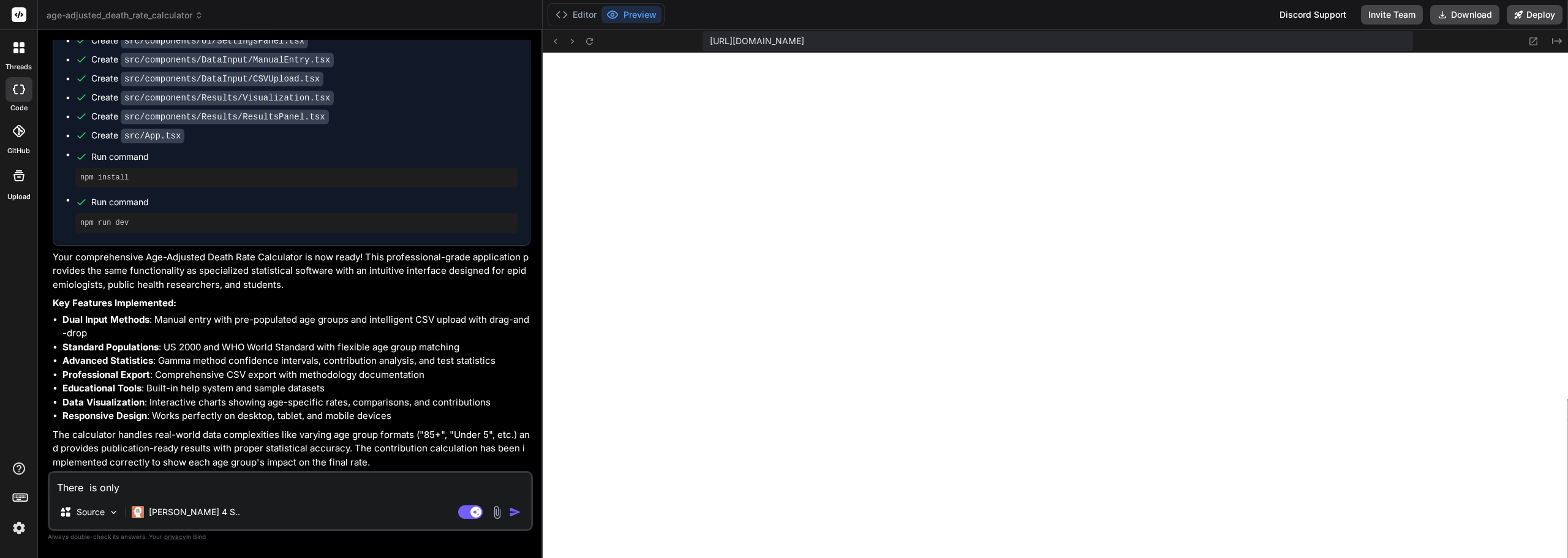
type textarea "x"
type textarea "There is only"
type textarea "x"
type textarea "There is only o"
type textarea "x"
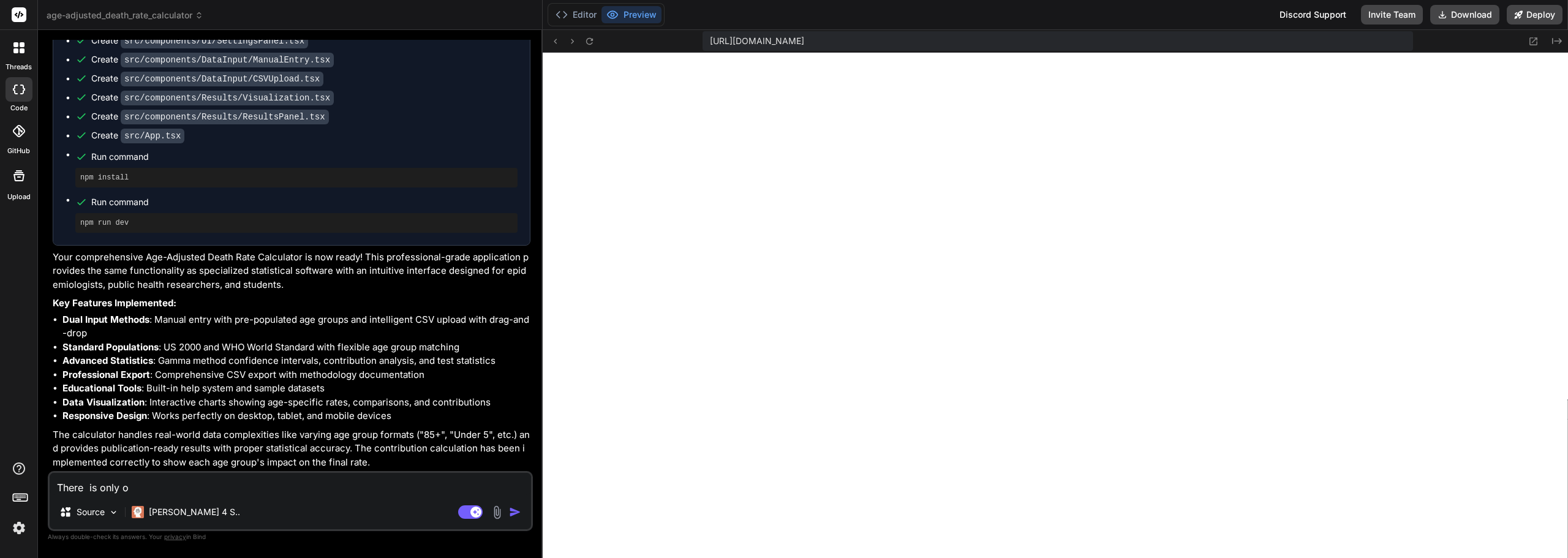
type textarea "There is only on"
type textarea "x"
type textarea "There is only one"
type textarea "x"
type textarea "There is only one"
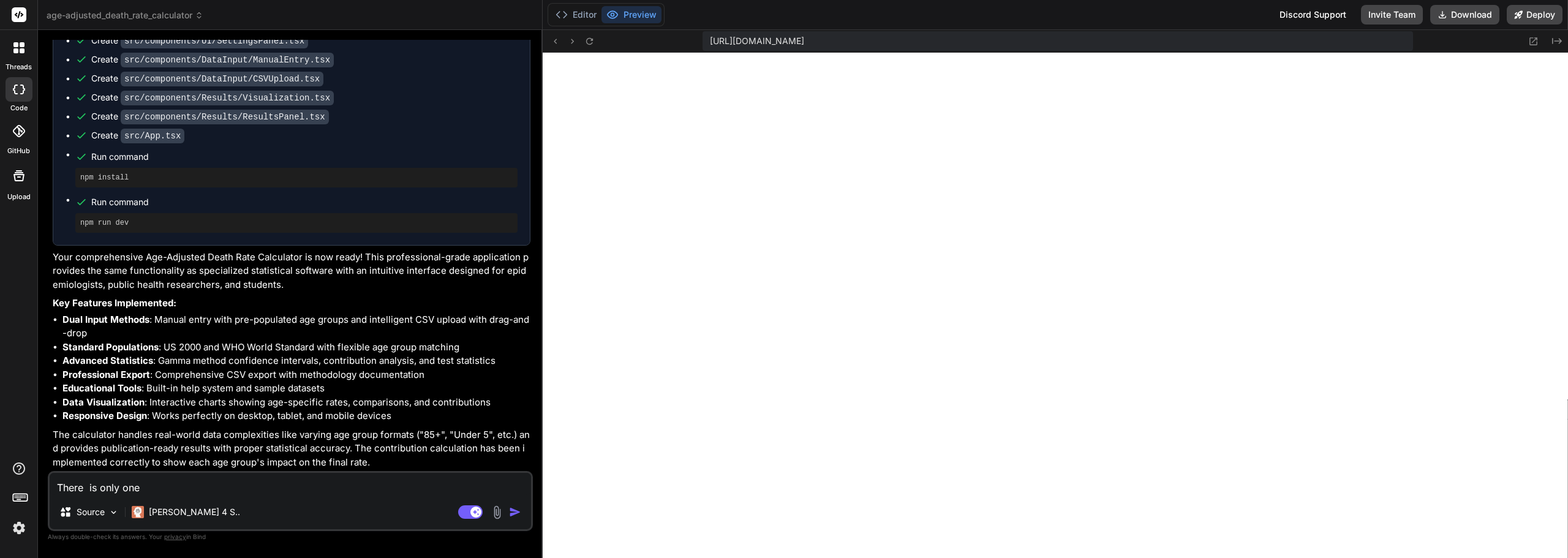
type textarea "x"
type textarea "There is only one i"
type textarea "x"
type textarea "There is only one io"
type textarea "x"
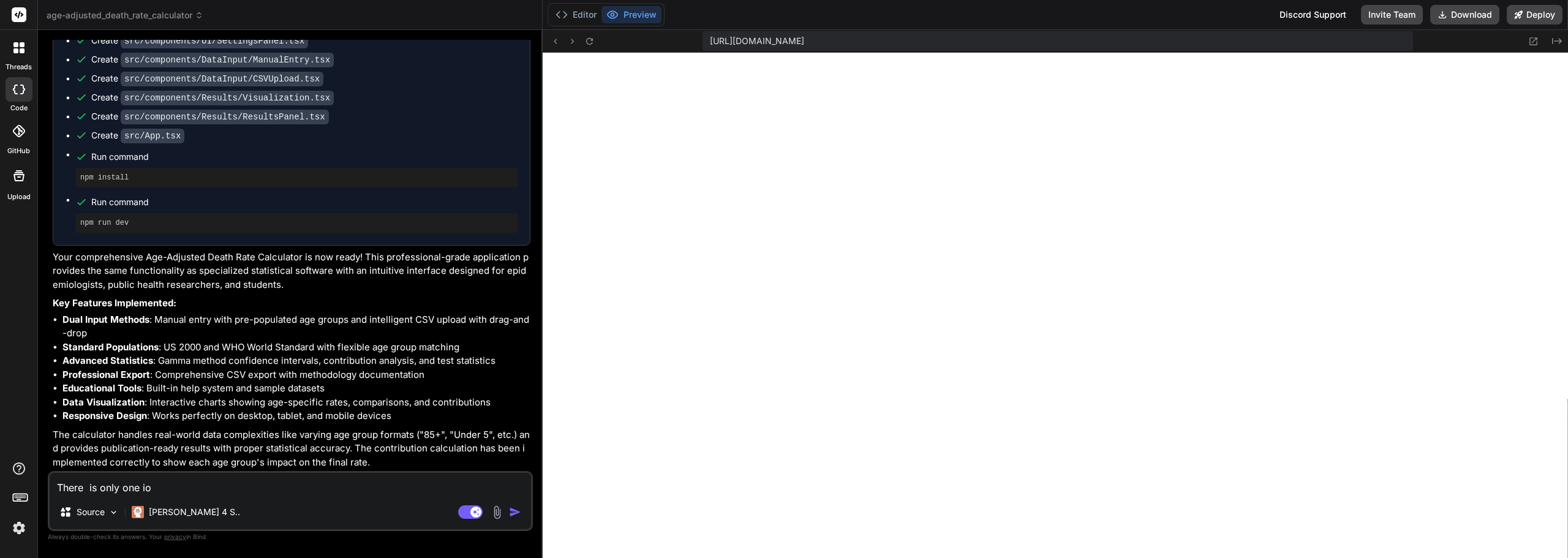
type textarea "There is only one ios"
type textarea "x"
type textarea "There is only one io"
type textarea "x"
type textarea "There is only one i"
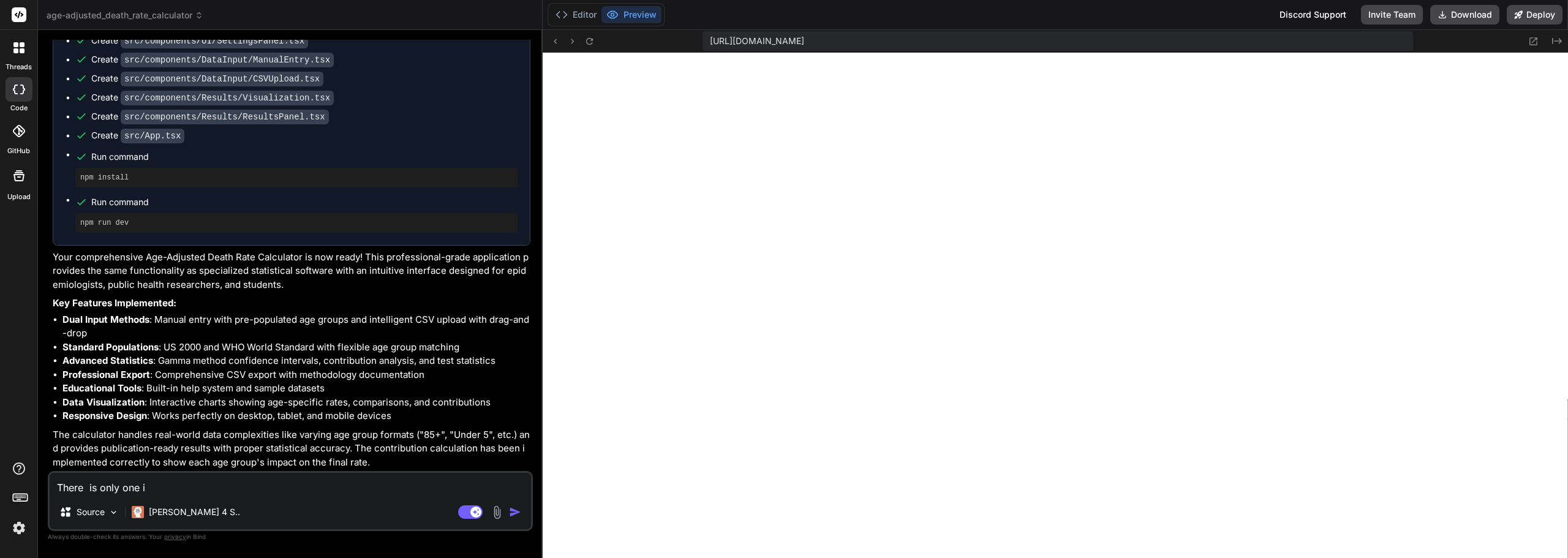
type textarea "x"
type textarea "There is only one is"
type textarea "x"
type textarea "There is only one iss"
type textarea "x"
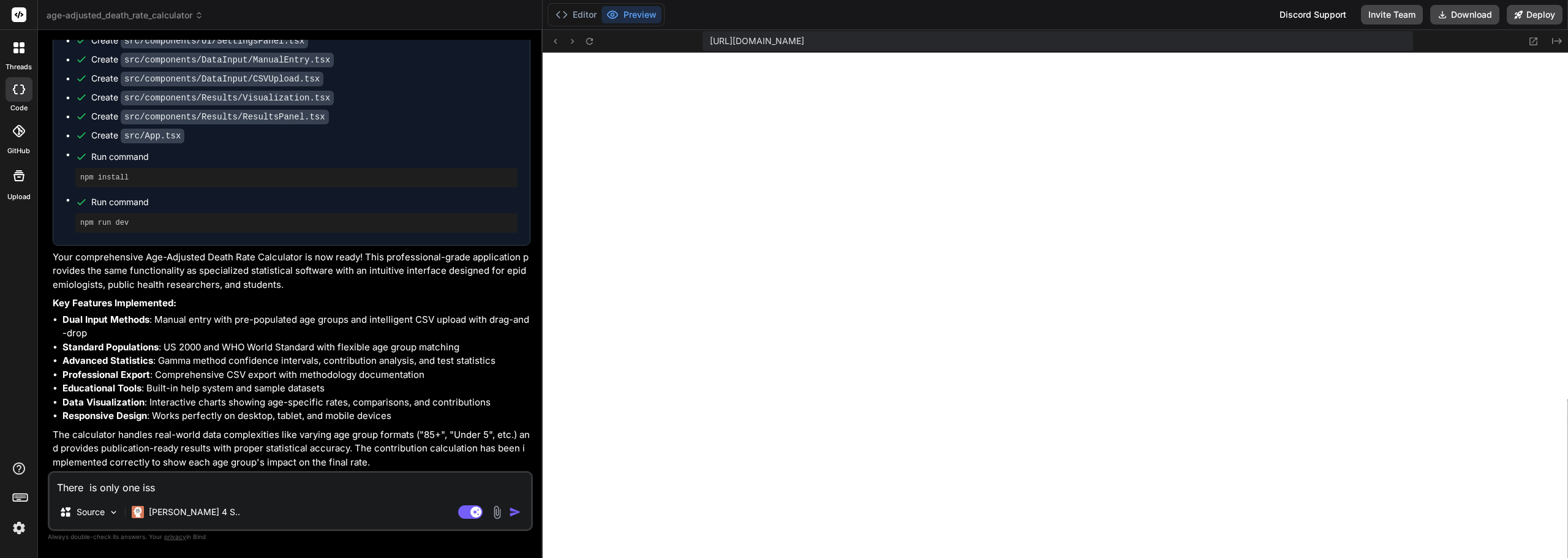
type textarea "There is only one issu"
type textarea "x"
type textarea "There is only one issue"
type textarea "x"
type textarea "There is only one issue"
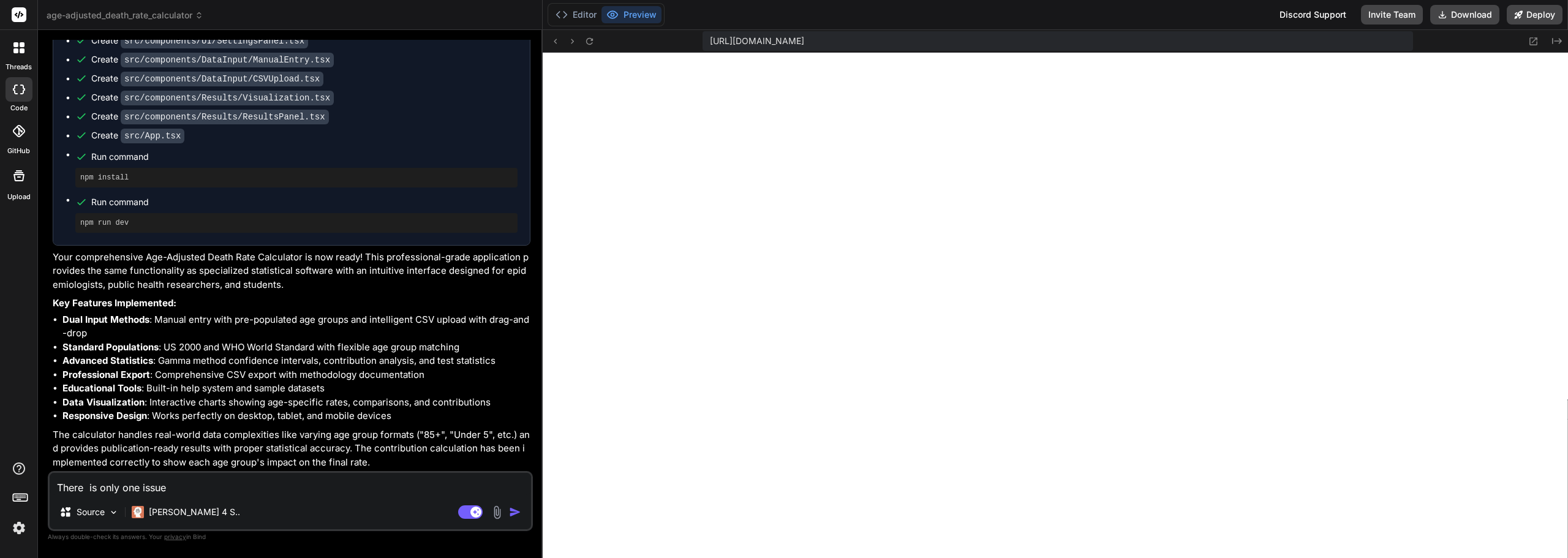
type textarea "x"
type textarea "There is only one issue i"
type textarea "x"
type textarea "There is only one issue in"
type textarea "x"
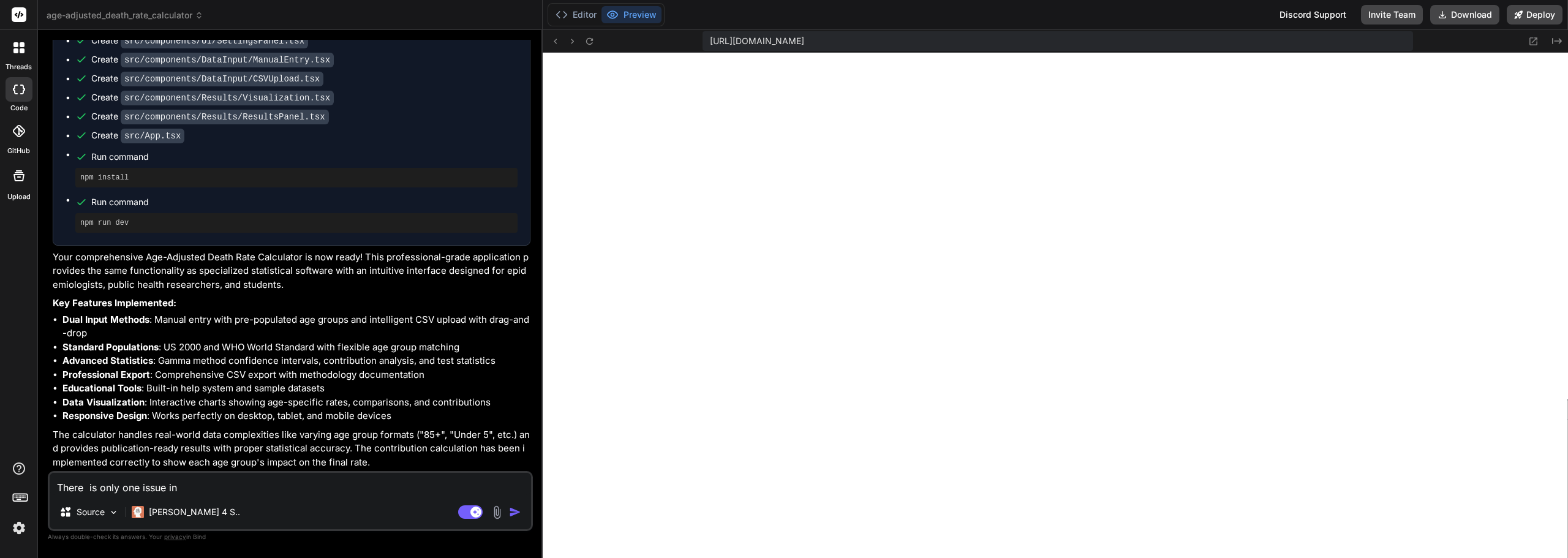
type textarea "There is only one issue in"
type textarea "x"
type textarea "There is only one issue in t"
type textarea "x"
type textarea "There is only one issue in th"
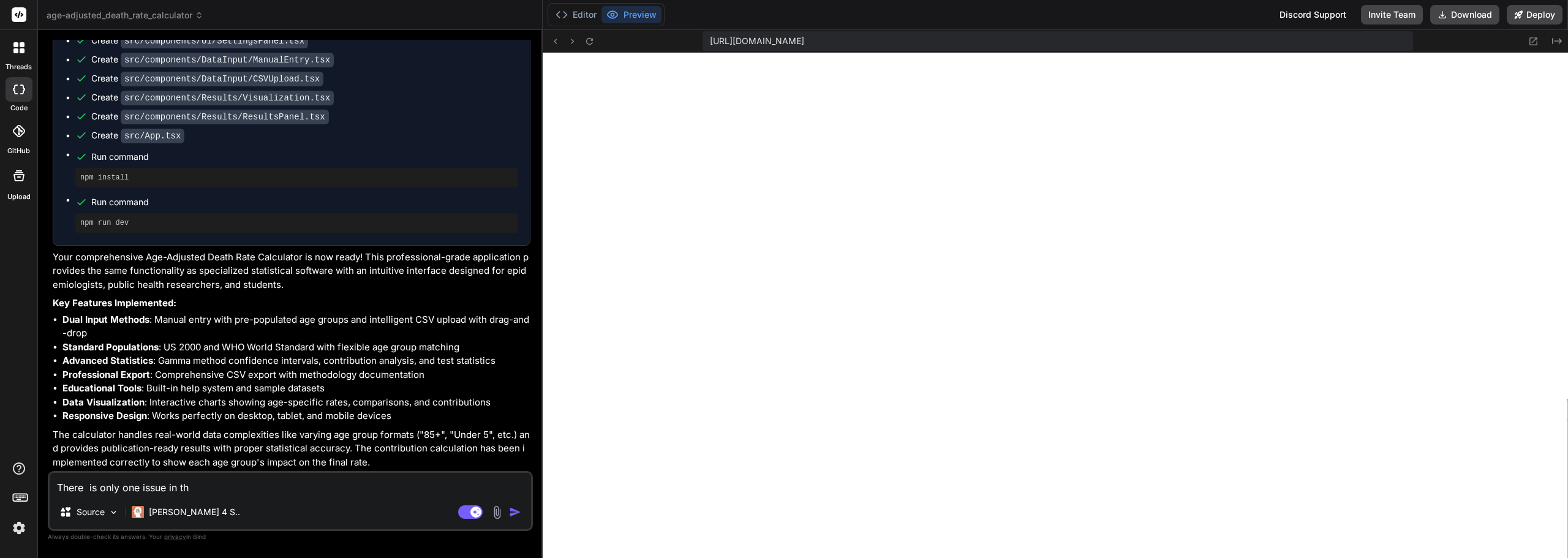
type textarea "x"
type textarea "There is only one issue in the"
type textarea "x"
type textarea "There is only one issue in the"
type textarea "x"
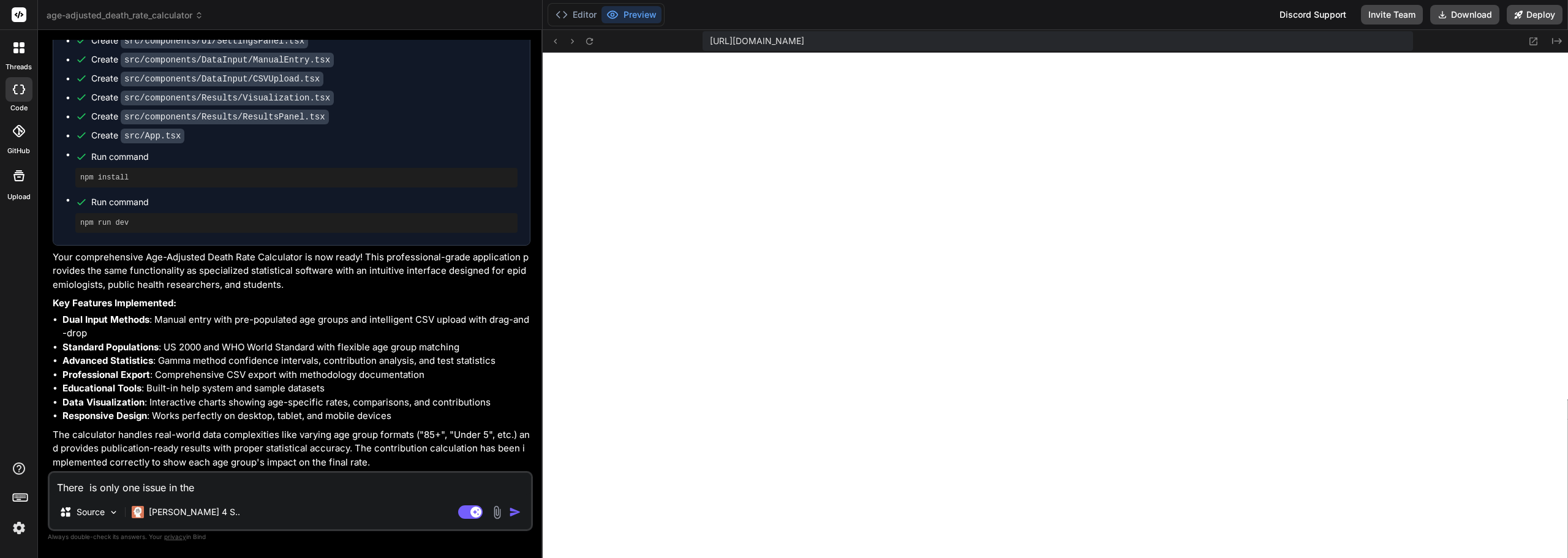
type textarea "There is only one issue in the w"
type textarea "x"
type textarea "There is only one issue in the [GEOGRAPHIC_DATA]"
type textarea "x"
type textarea "There is only one issue in the way"
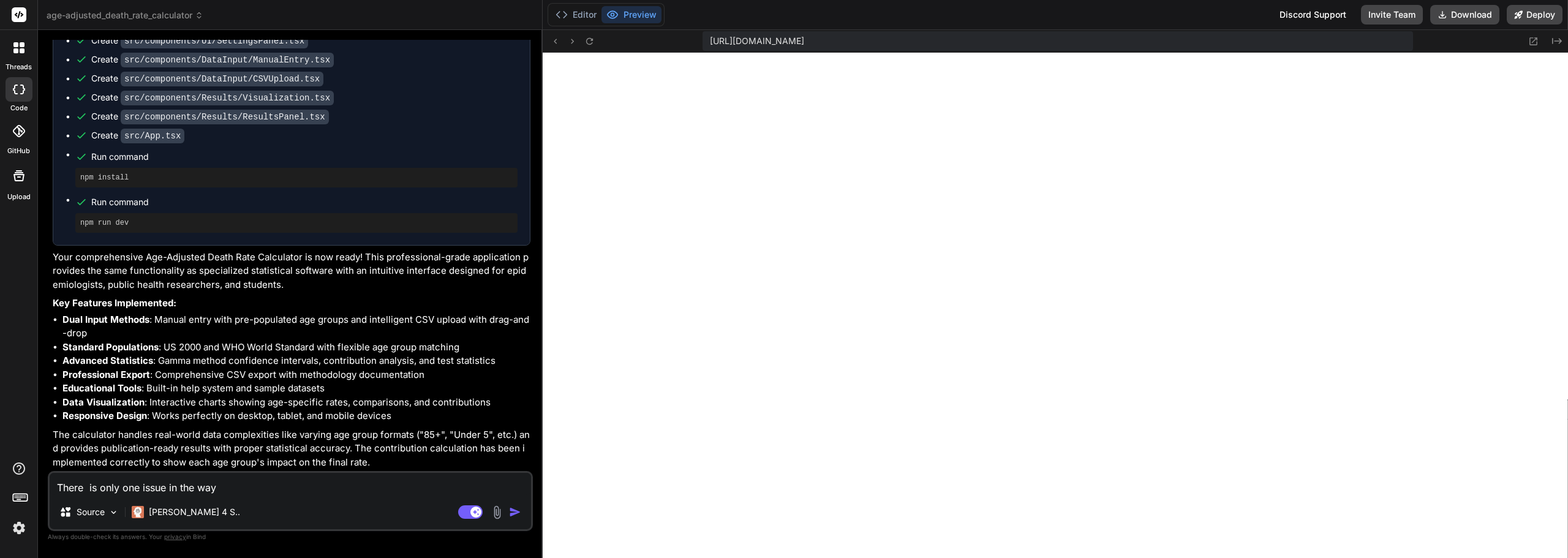
type textarea "x"
type textarea "There is only one issue in the way"
type textarea "x"
type textarea "There is only one issue in the way t"
type textarea "x"
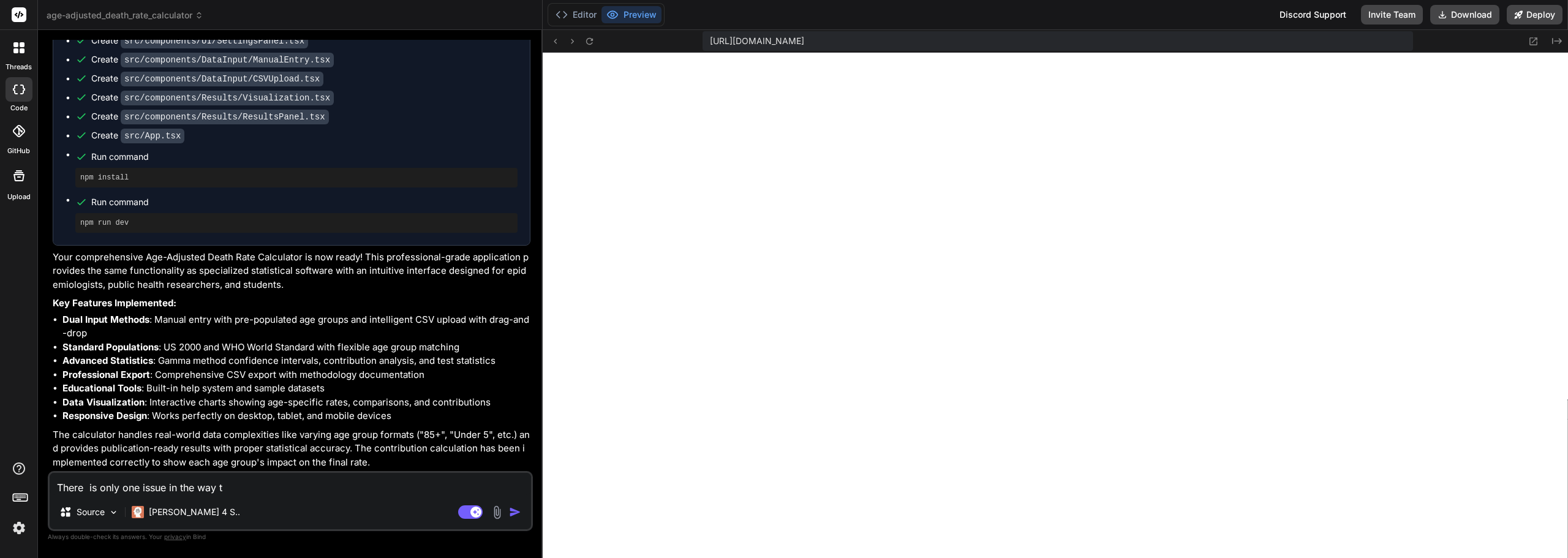
type textarea "There is only one issue in the way th"
type textarea "x"
type textarea "There is only one issue in the way the"
type textarea "x"
type textarea "There is only one issue in the way the"
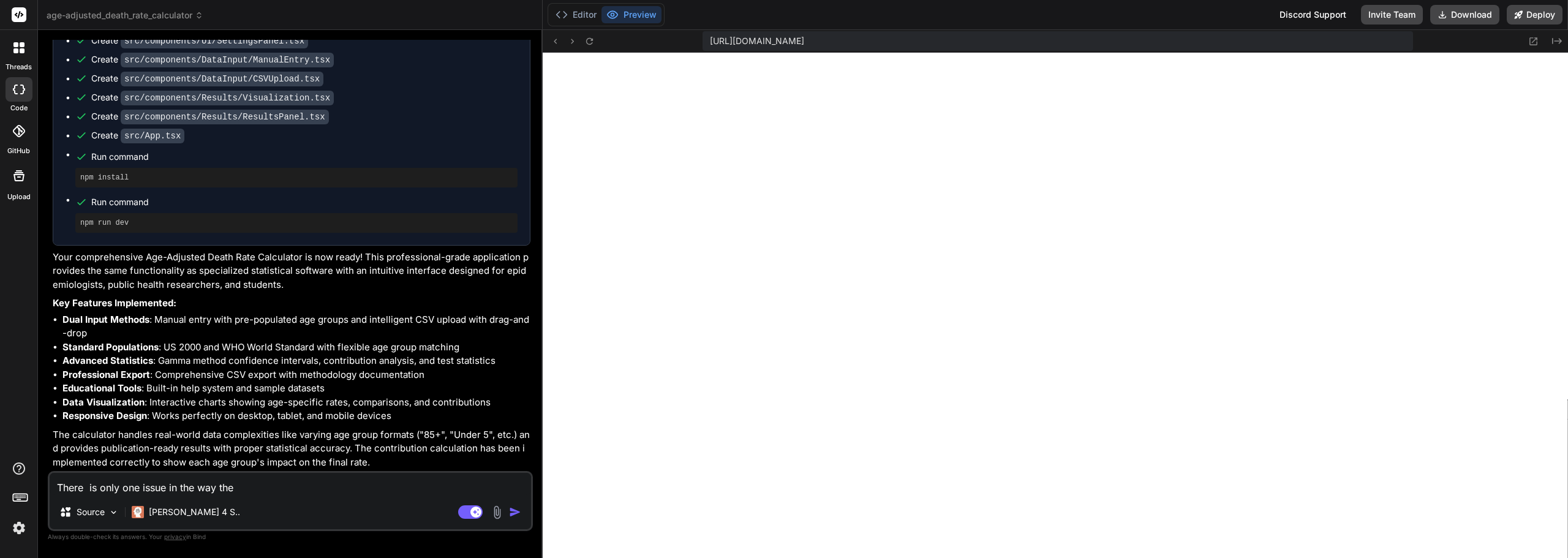
type textarea "x"
type textarea "There is only one issue in the way the a"
type textarea "x"
type textarea "There is only one issue in the way the ag"
type textarea "x"
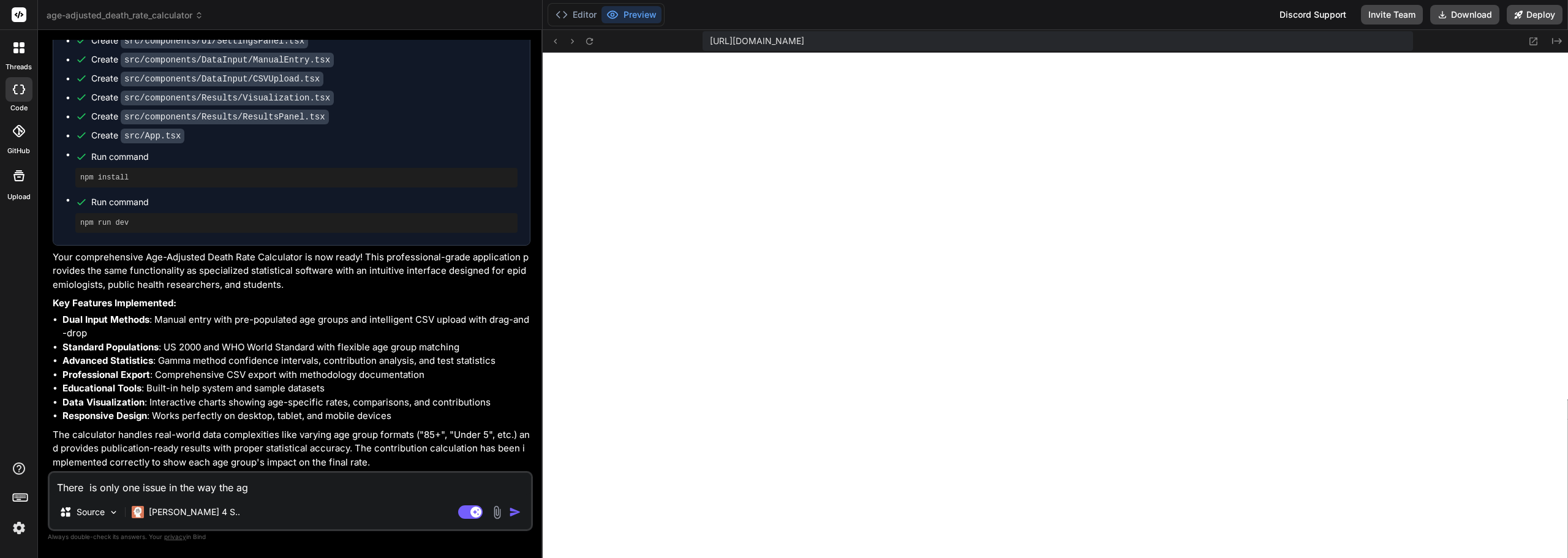
type textarea "There is only one issue in the way the age"
type textarea "x"
type textarea "There is only one issue in the way the age"
type textarea "x"
type textarea "There is only one issue in the way the age"
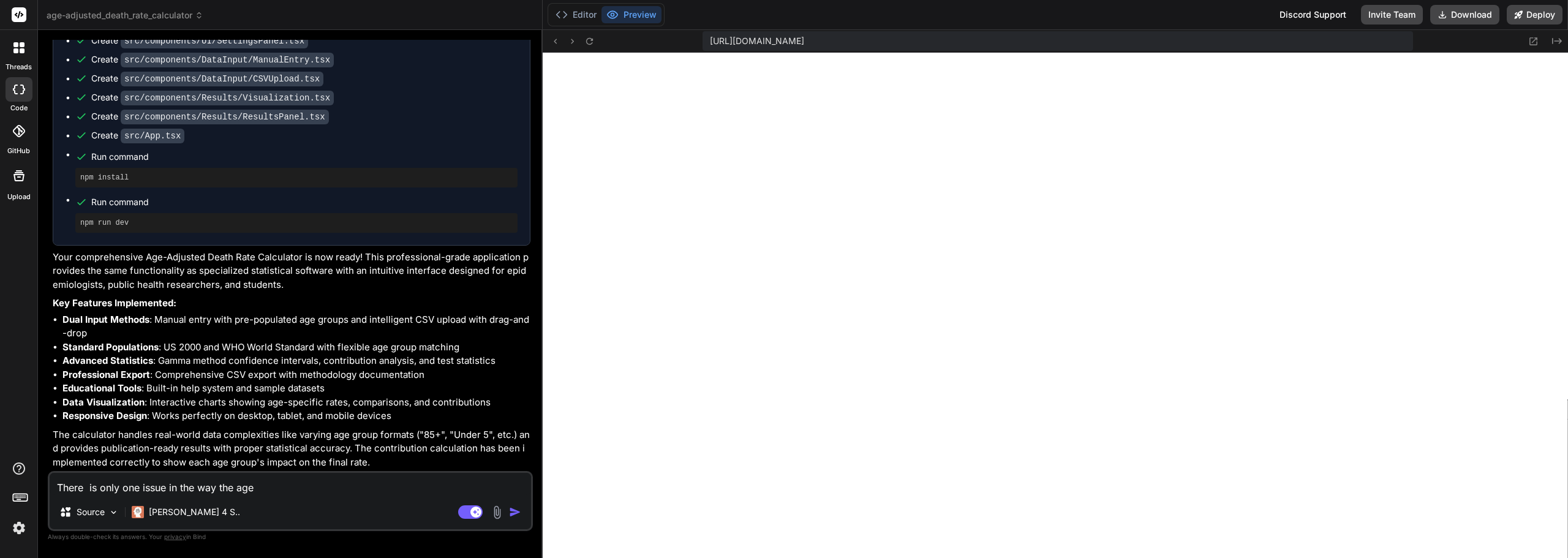
type textarea "x"
type textarea "There is only one issue in the way the age-"
type textarea "x"
type textarea "There is only one issue in the way the age-a"
type textarea "x"
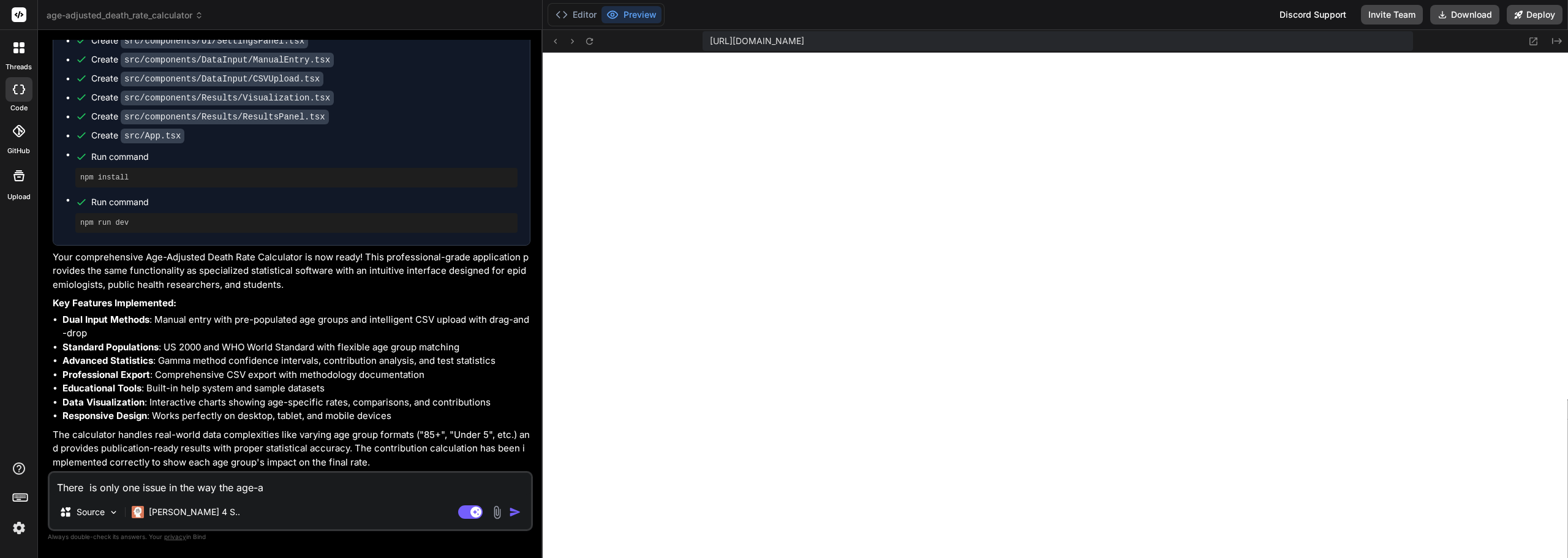
type textarea "There is only one issue in the way the age-ad"
type textarea "x"
type textarea "There is only one issue in the way the age-adj"
type textarea "x"
type textarea "There is only one issue in the way the age-adju"
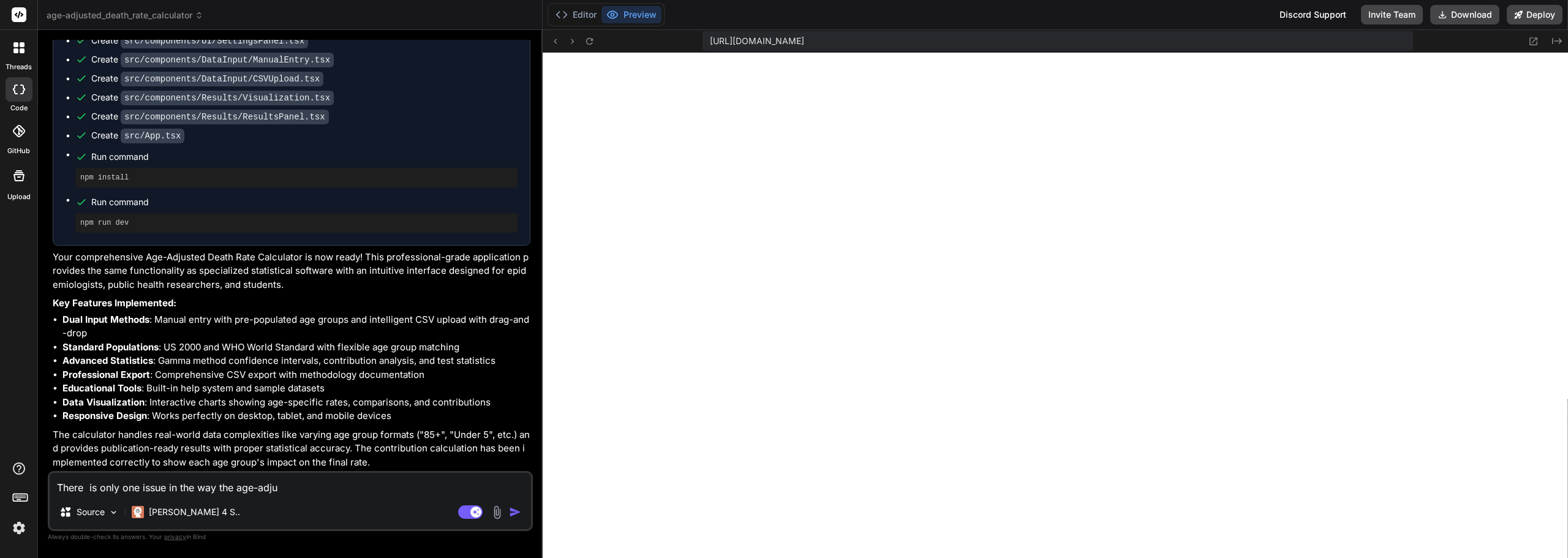
type textarea "x"
type textarea "There is only one issue in the way the age-adjus"
type textarea "x"
type textarea "There is only one issue in the way the age-adjust"
type textarea "x"
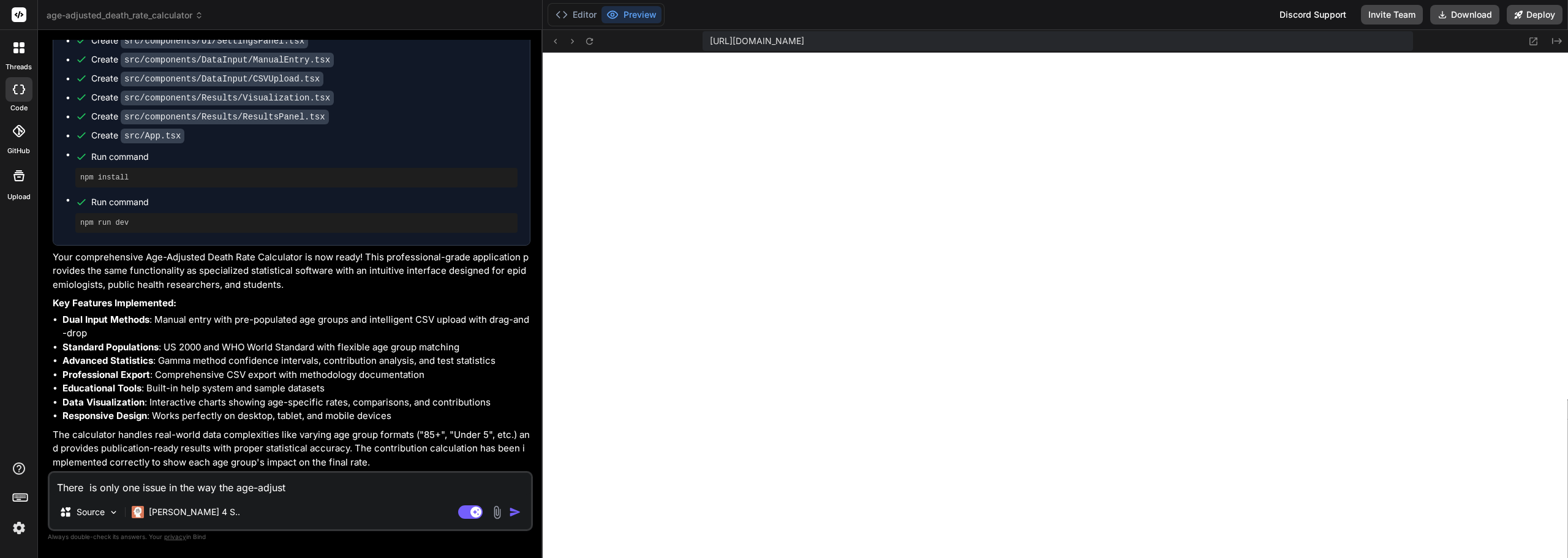
type textarea "There is only one issue in the way the age-adjustd"
type textarea "x"
type textarea "There is only one issue in the way the age-adjustd"
type textarea "x"
type textarea "There is only one issue in the way the age-adjustd"
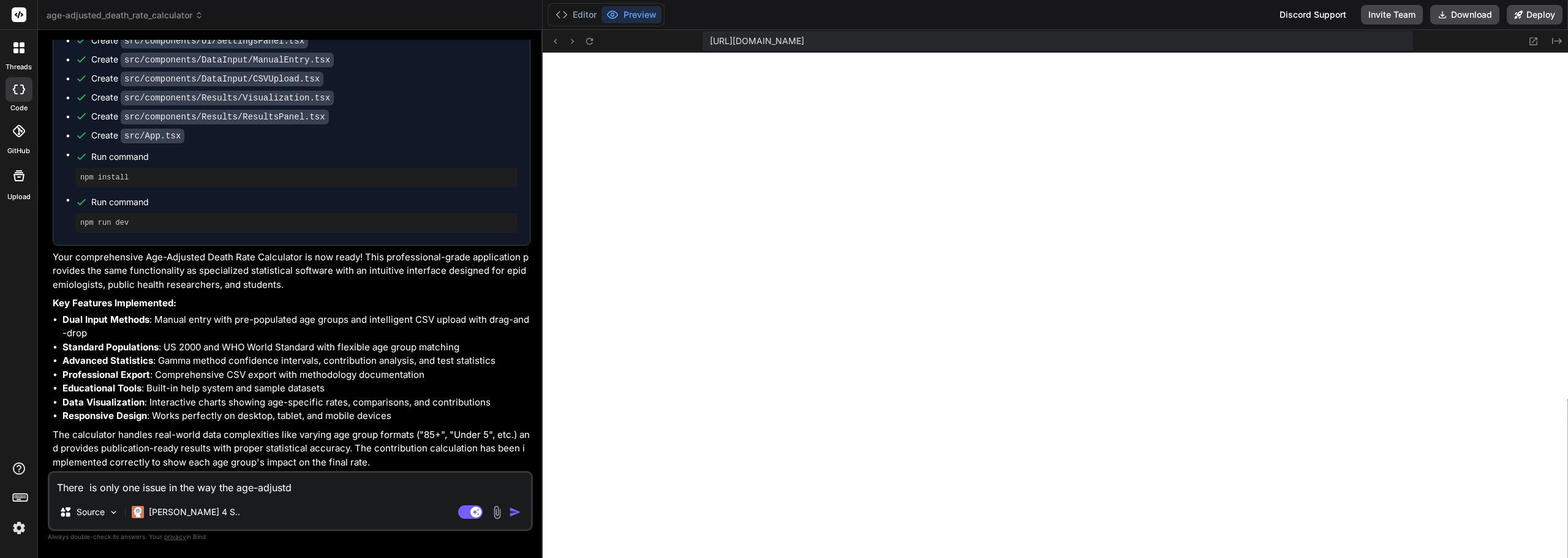
type textarea "x"
type textarea "There is only one issue in the way the age-adjust"
type textarea "x"
type textarea "There is only one issue in the way the age-adjus"
type textarea "x"
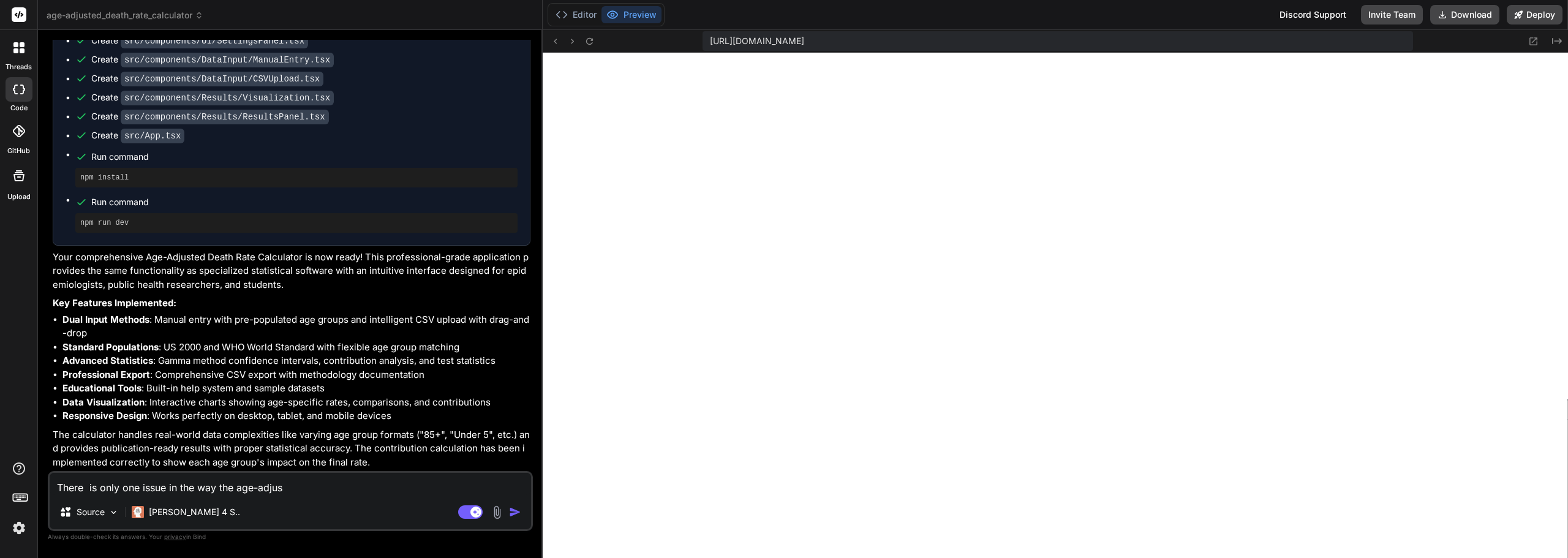
type textarea "There is only one issue in the way the age-adjusd"
type textarea "x"
type textarea "There is only one issue in the way the age-adjusd"
type textarea "x"
type textarea "There is only one issue in the way the age-adjusd"
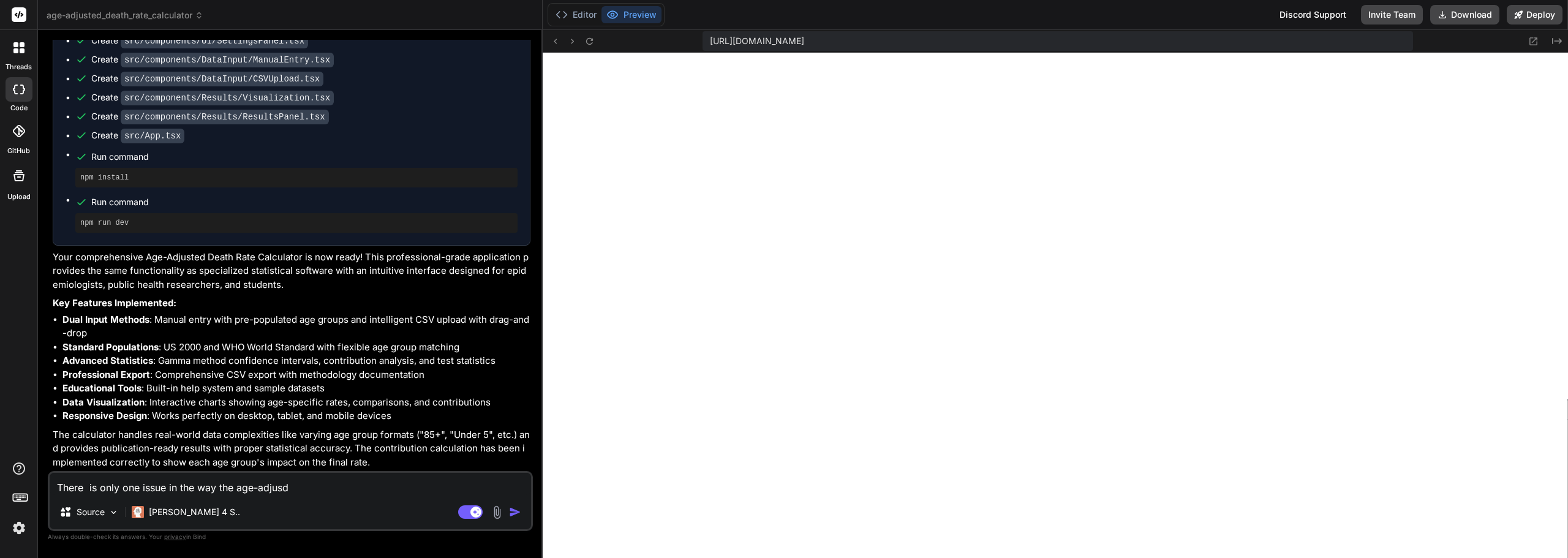
type textarea "x"
type textarea "There is only one issue in the way the age-adjus"
type textarea "x"
type textarea "There is only one issue in the way the age-adjust"
type textarea "x"
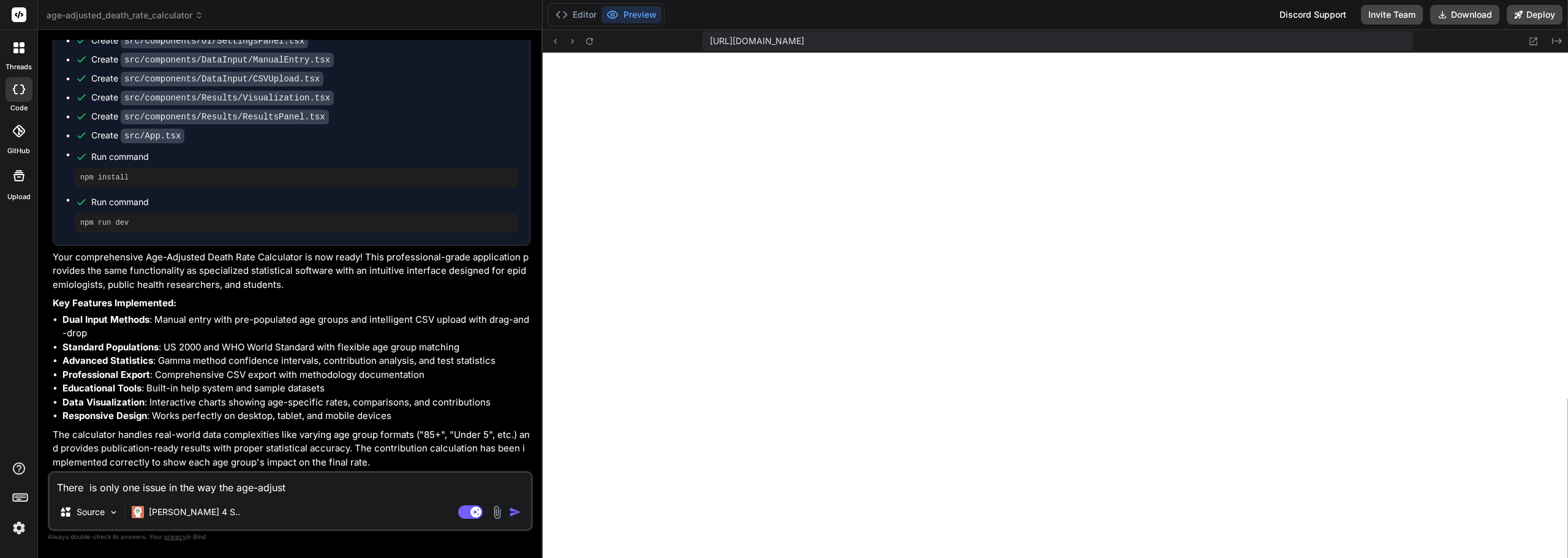
type textarea "There is only one issue in the way the age-adjuste"
type textarea "x"
type textarea "There is only one issue in the way the age-adjusted"
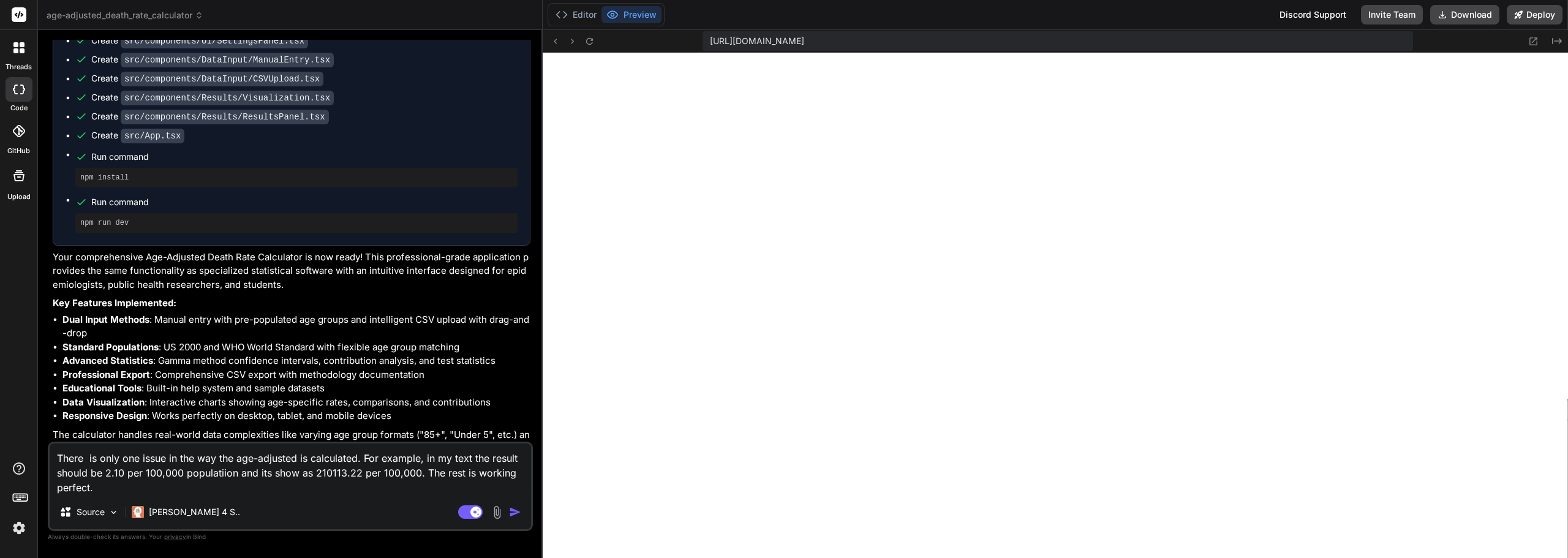
click at [460, 474] on textarea "There is only one issue in the way the age-adjusted is calculated. For example,…" at bounding box center [290, 469] width 481 height 52
click at [518, 514] on img "button" at bounding box center [515, 511] width 12 height 12
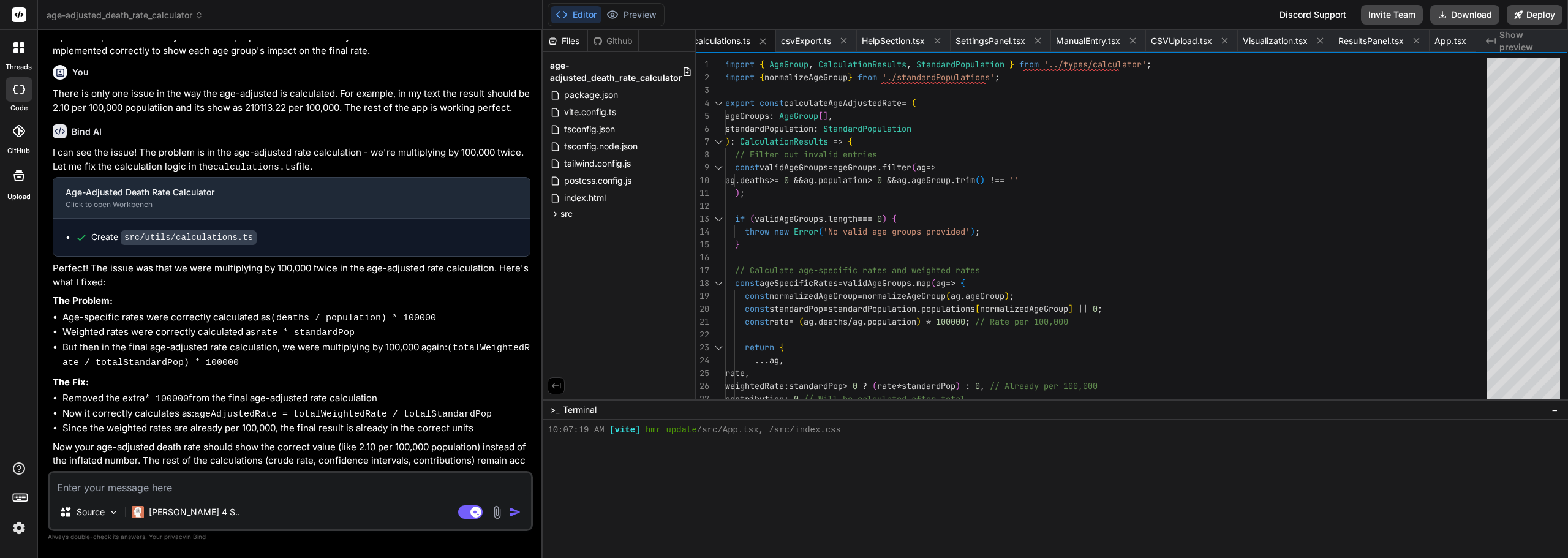
scroll to position [2216, 0]
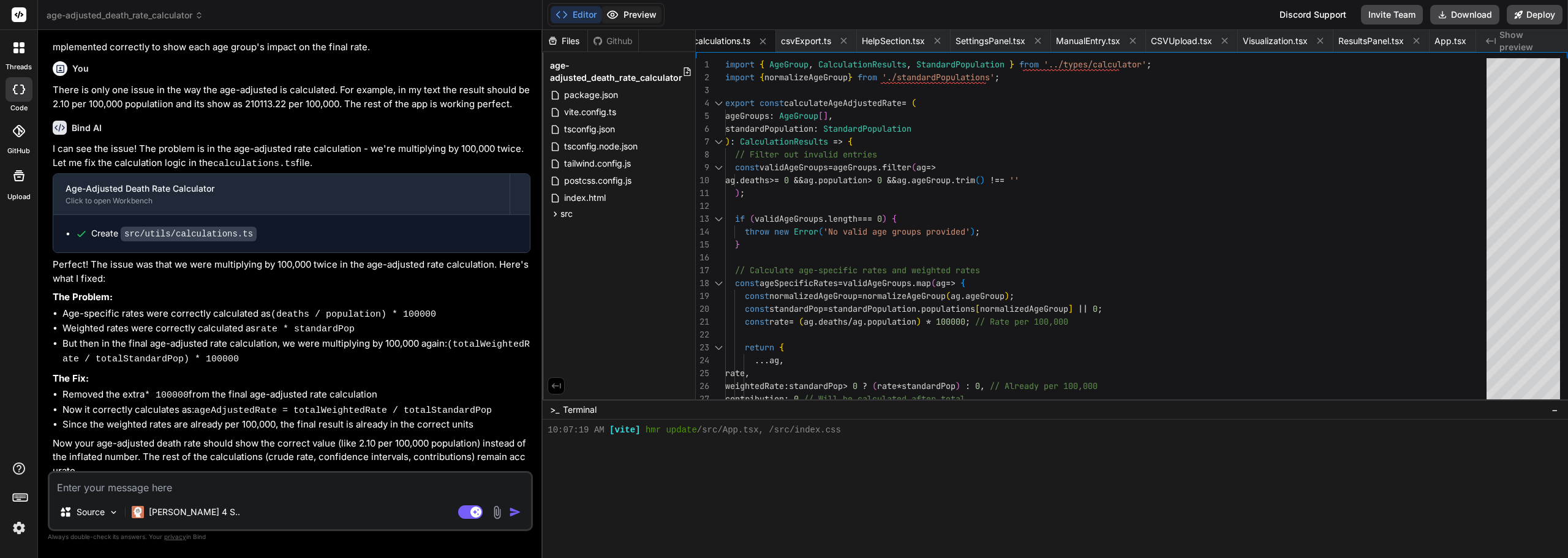
click at [643, 20] on button "Preview" at bounding box center [632, 15] width 60 height 17
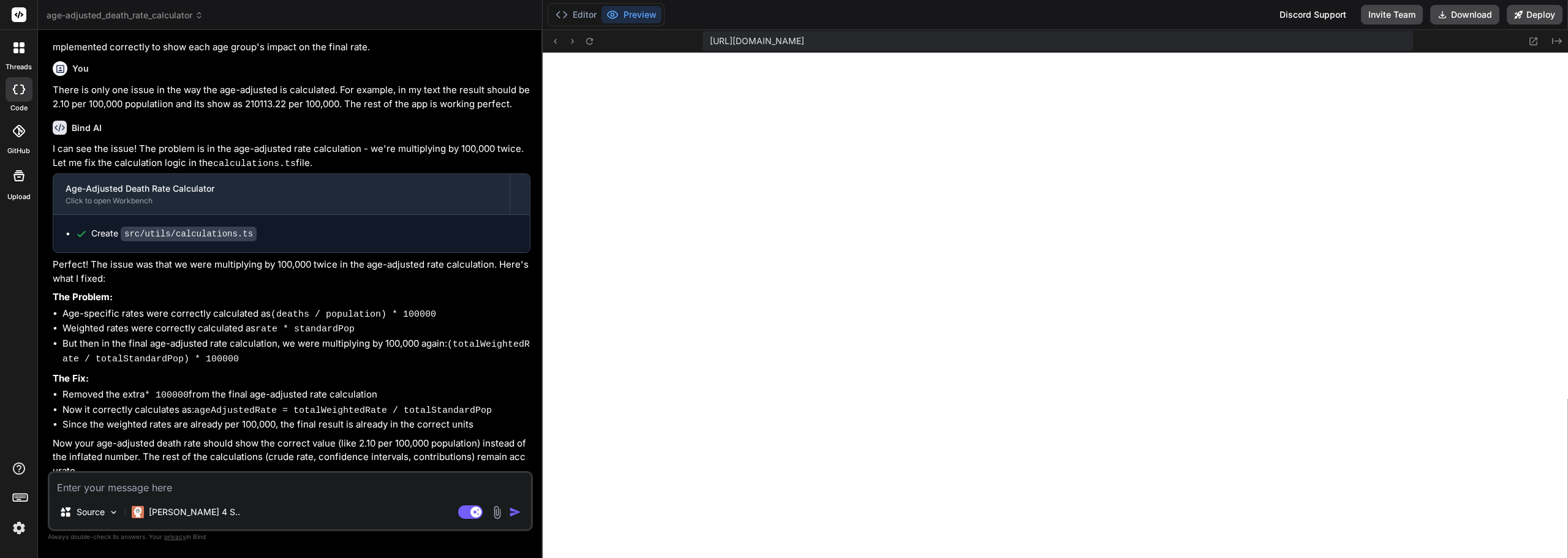
drag, startPoint x: 1469, startPoint y: 14, endPoint x: 1458, endPoint y: 39, distance: 27.3
click at [1458, 39] on div "Editor Preview Discord Support Invite Team Download Deploy [URL][DOMAIN_NAME] C…" at bounding box center [1055, 279] width 1026 height 558
click at [1525, 17] on button "Deploy" at bounding box center [1534, 14] width 55 height 20
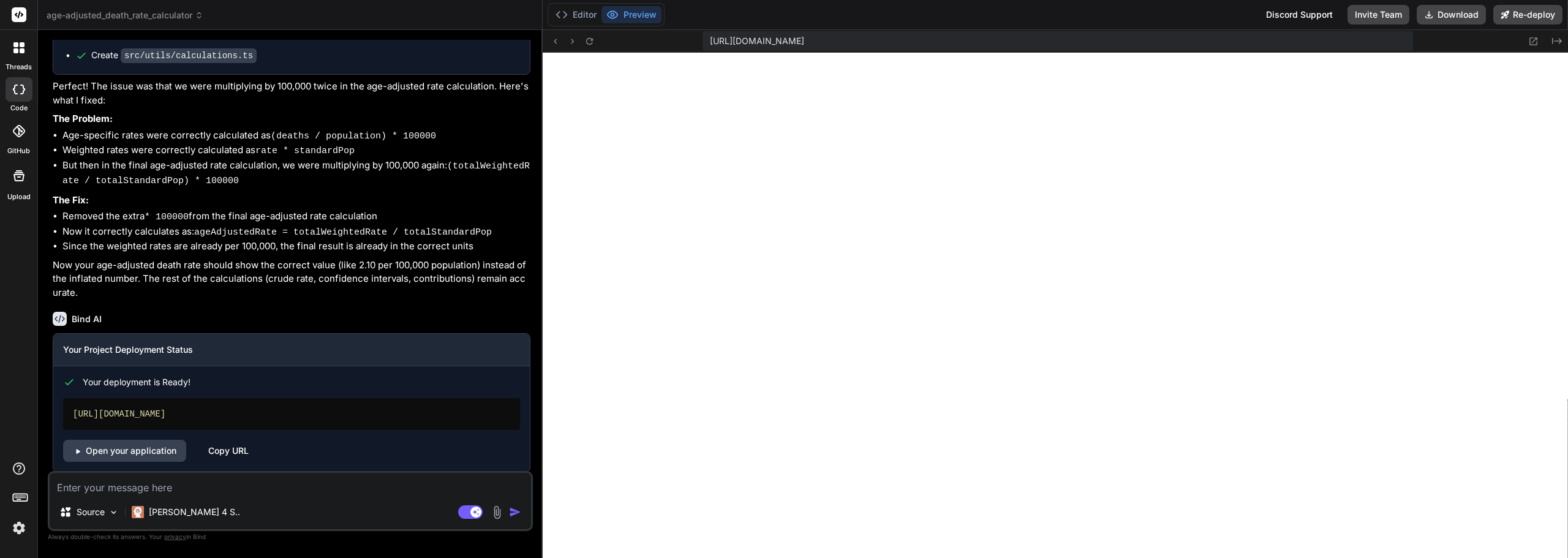
scroll to position [2396, 0]
click at [220, 438] on div "Copy URL" at bounding box center [228, 449] width 40 height 23
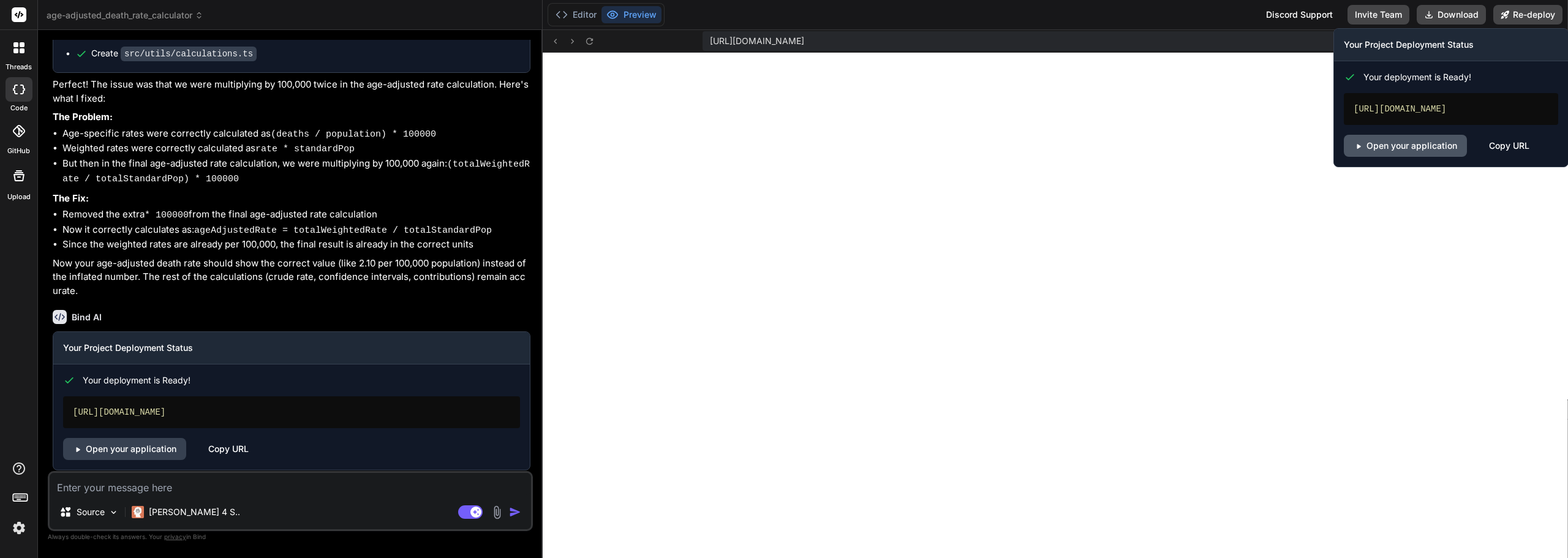
click at [1426, 156] on link "Open your application" at bounding box center [1405, 146] width 123 height 23
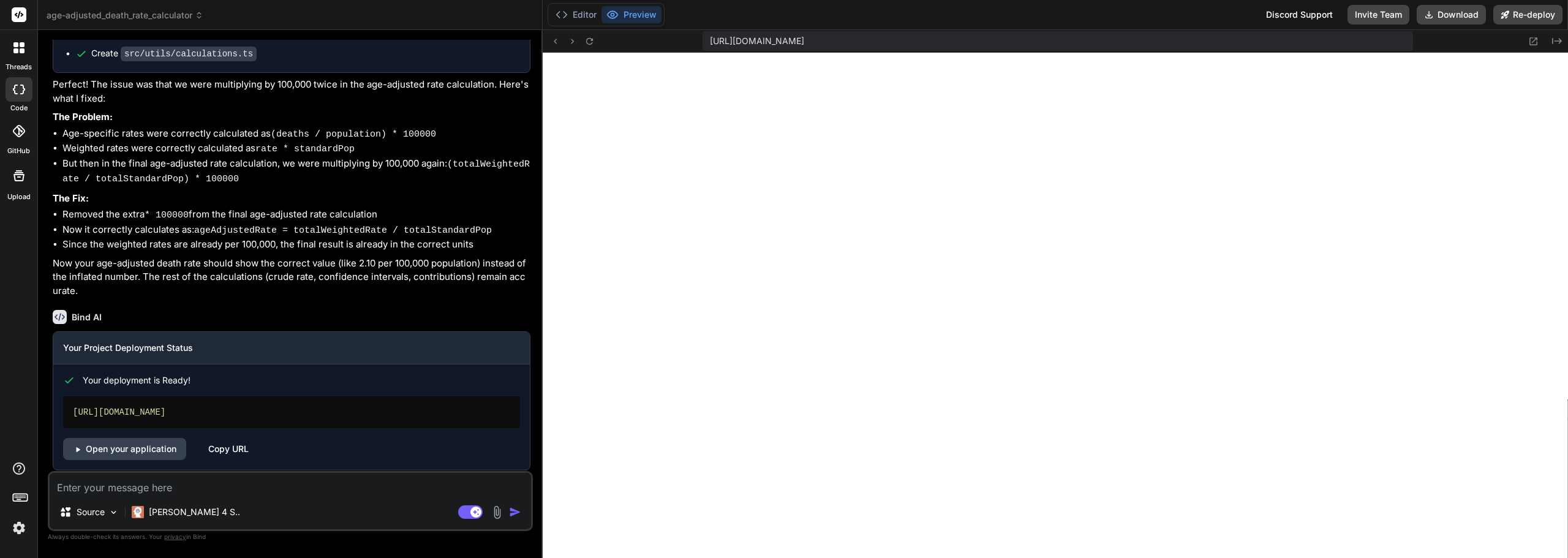
click at [21, 525] on img at bounding box center [19, 528] width 21 height 21
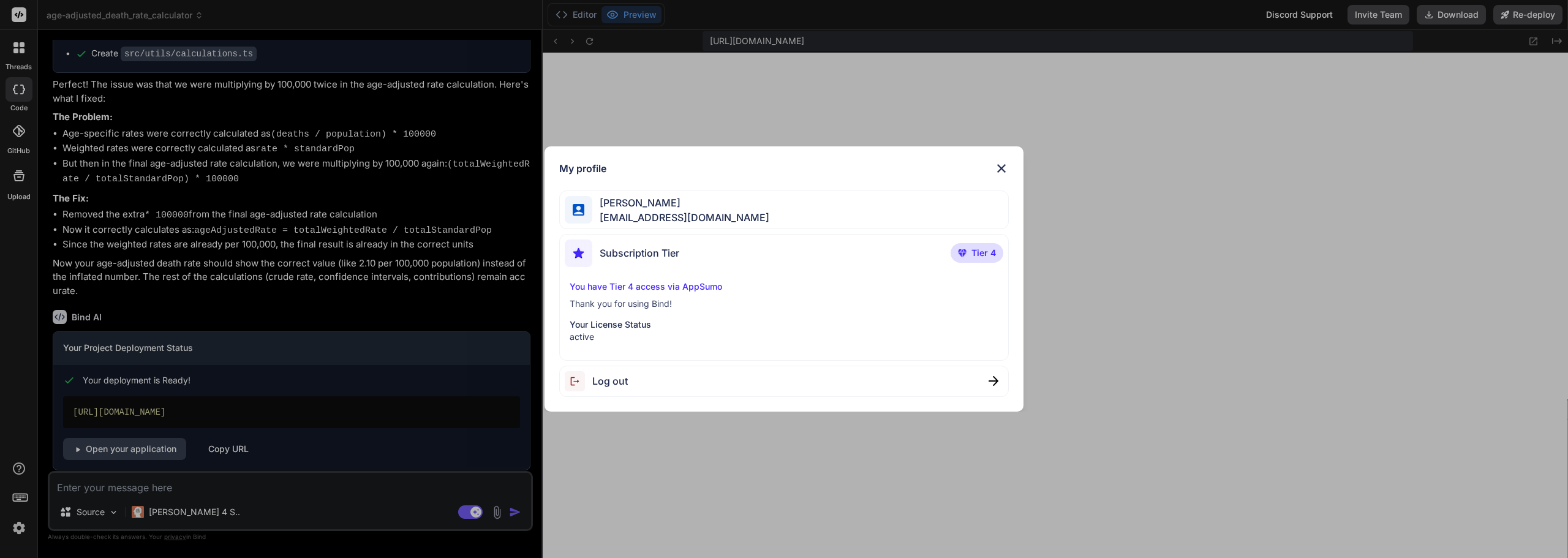
click at [993, 167] on div "My profile" at bounding box center [784, 169] width 449 height 15
click at [1000, 168] on img at bounding box center [1002, 169] width 15 height 15
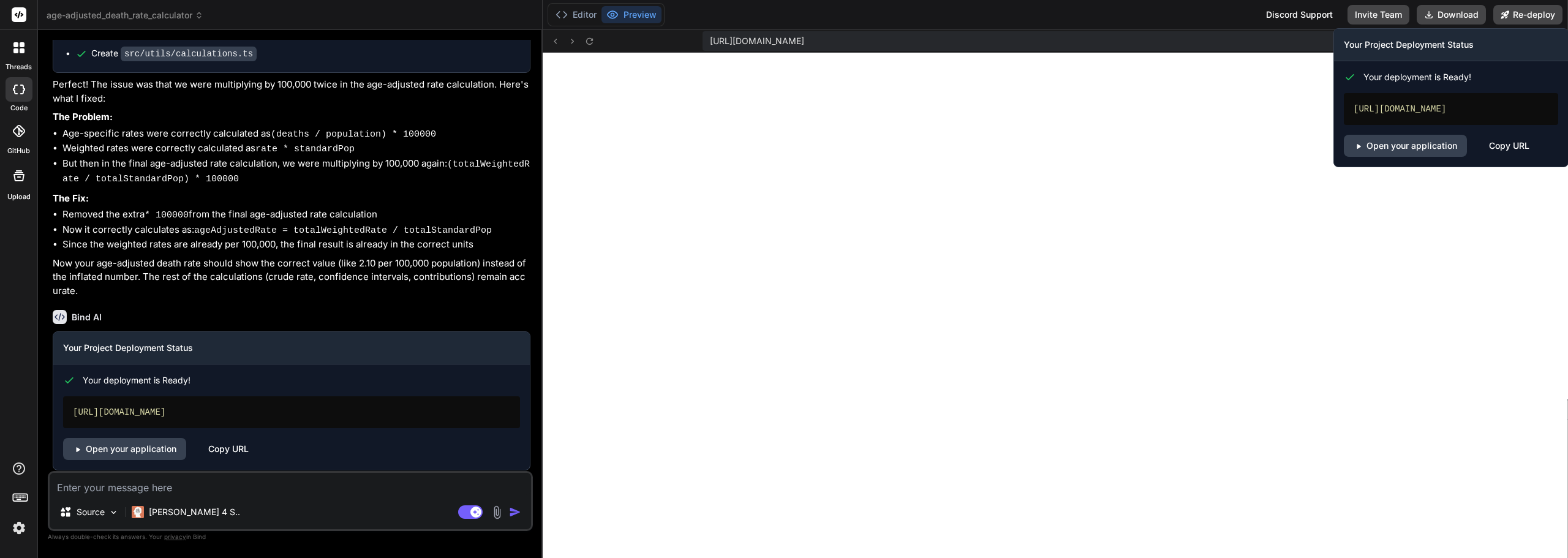
click at [1498, 157] on div "Copy URL" at bounding box center [1509, 146] width 40 height 23
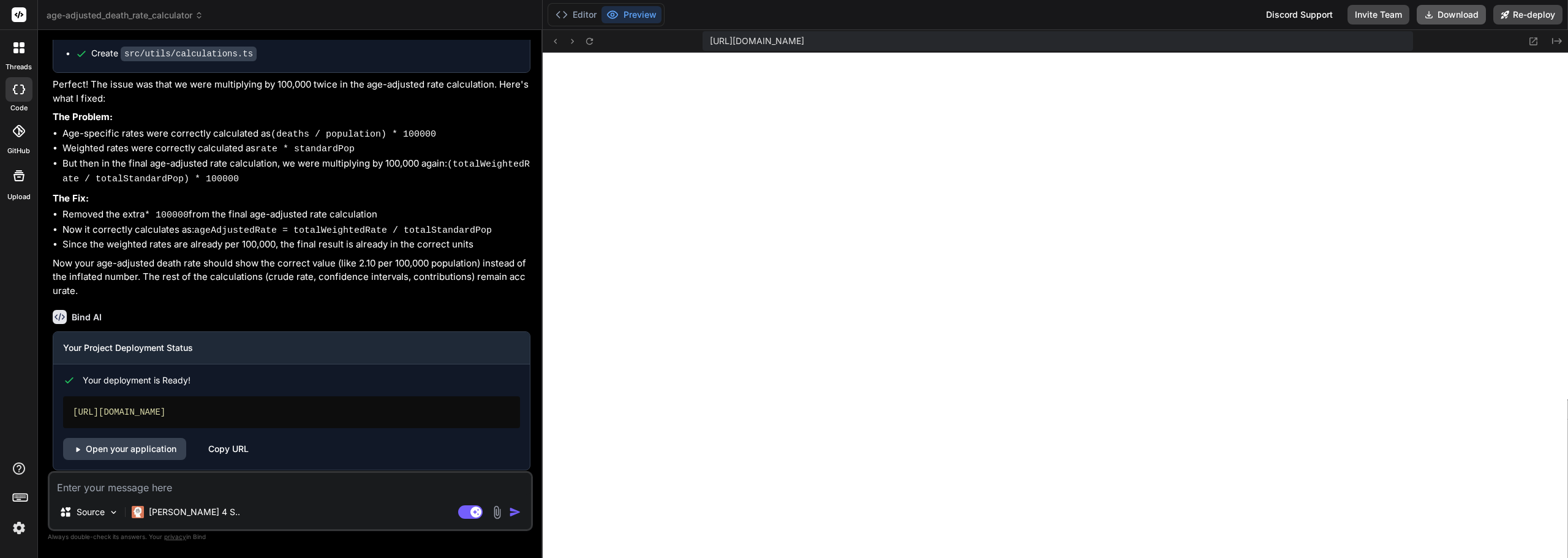
click at [1442, 22] on button "Download" at bounding box center [1452, 14] width 69 height 20
click at [18, 528] on img at bounding box center [19, 528] width 21 height 21
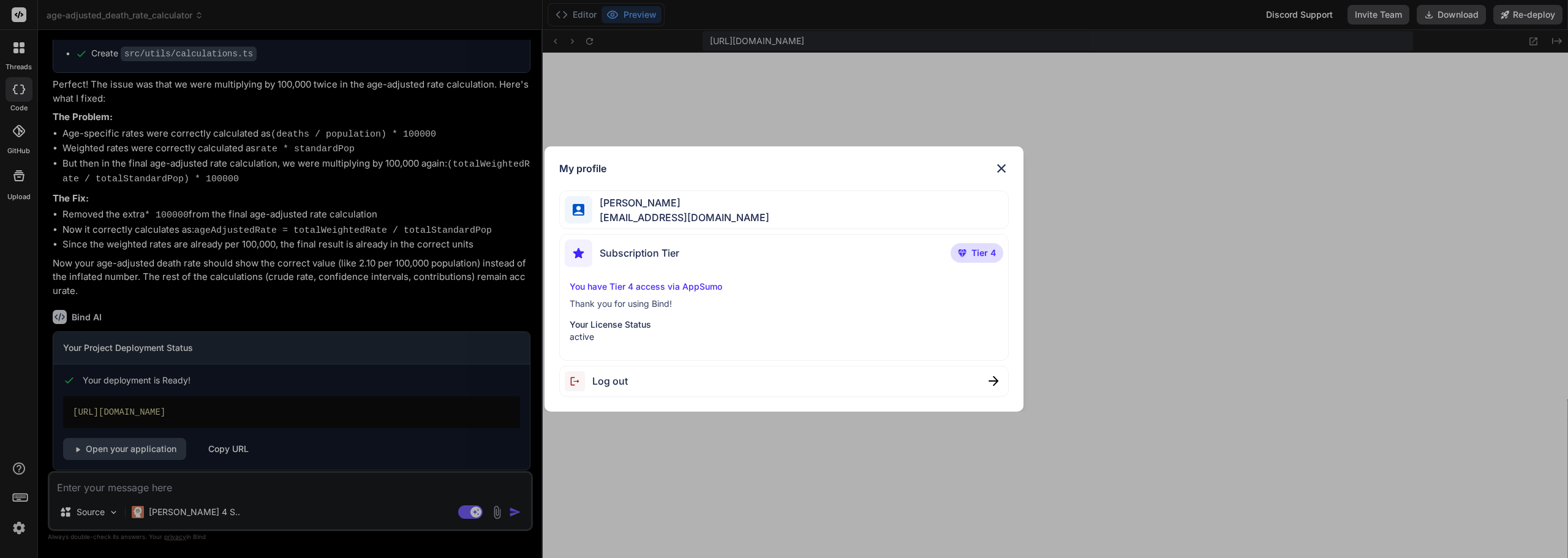
click at [11, 227] on div "My profile [PERSON_NAME] [EMAIL_ADDRESS][DOMAIN_NAME] Subscription Tier Tier 4 …" at bounding box center [784, 279] width 1568 height 558
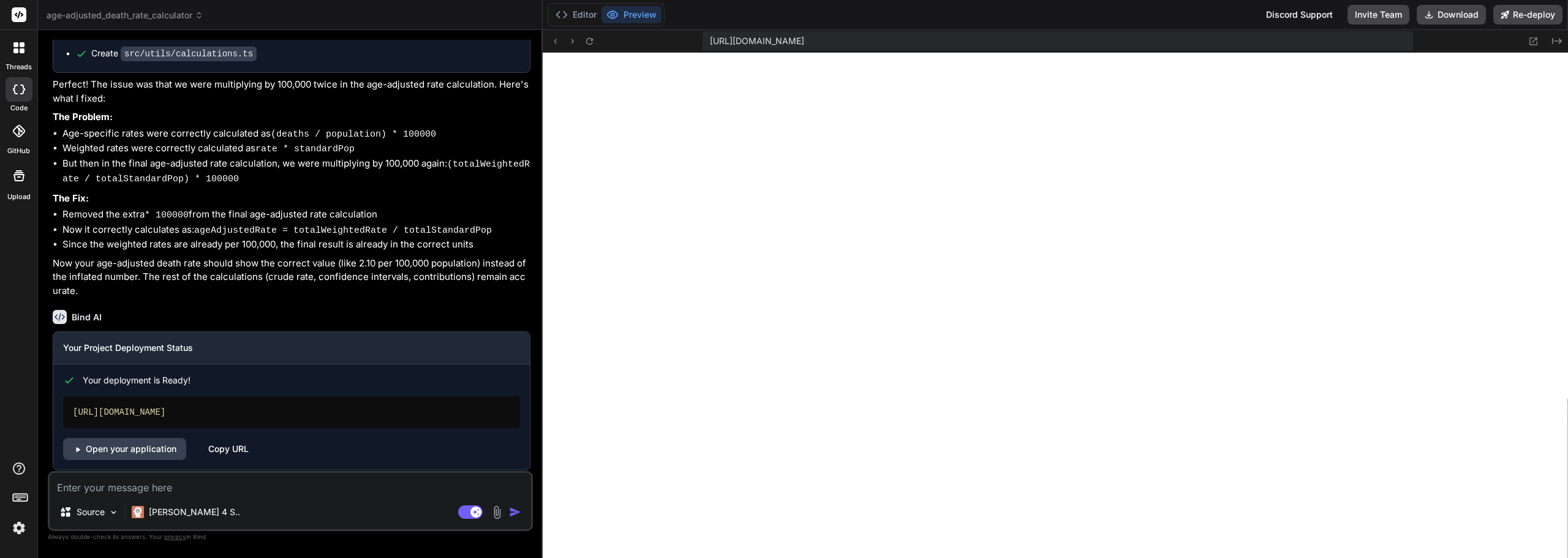
click at [22, 297] on div "threads code GitHub Upload" at bounding box center [19, 279] width 38 height 558
click at [13, 87] on icon at bounding box center [19, 89] width 12 height 9
click at [189, 15] on span "age-adjusted_death_rate_calculator" at bounding box center [125, 15] width 157 height 12
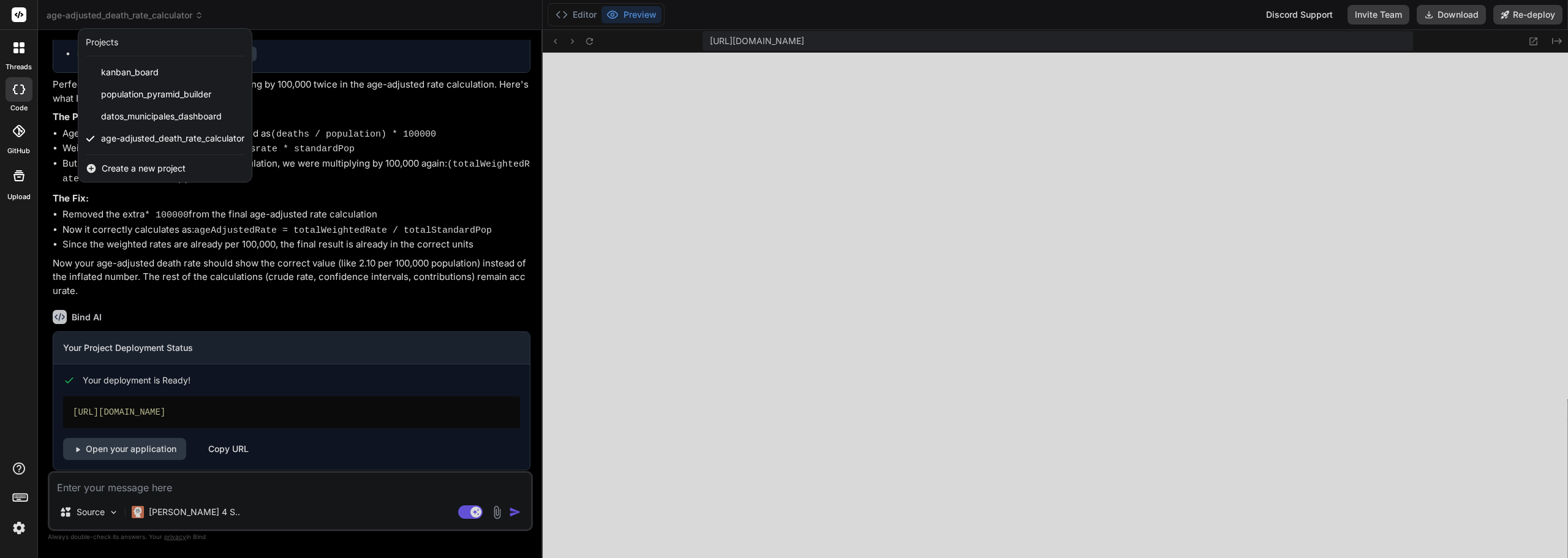
click at [282, 14] on div at bounding box center [784, 279] width 1568 height 558
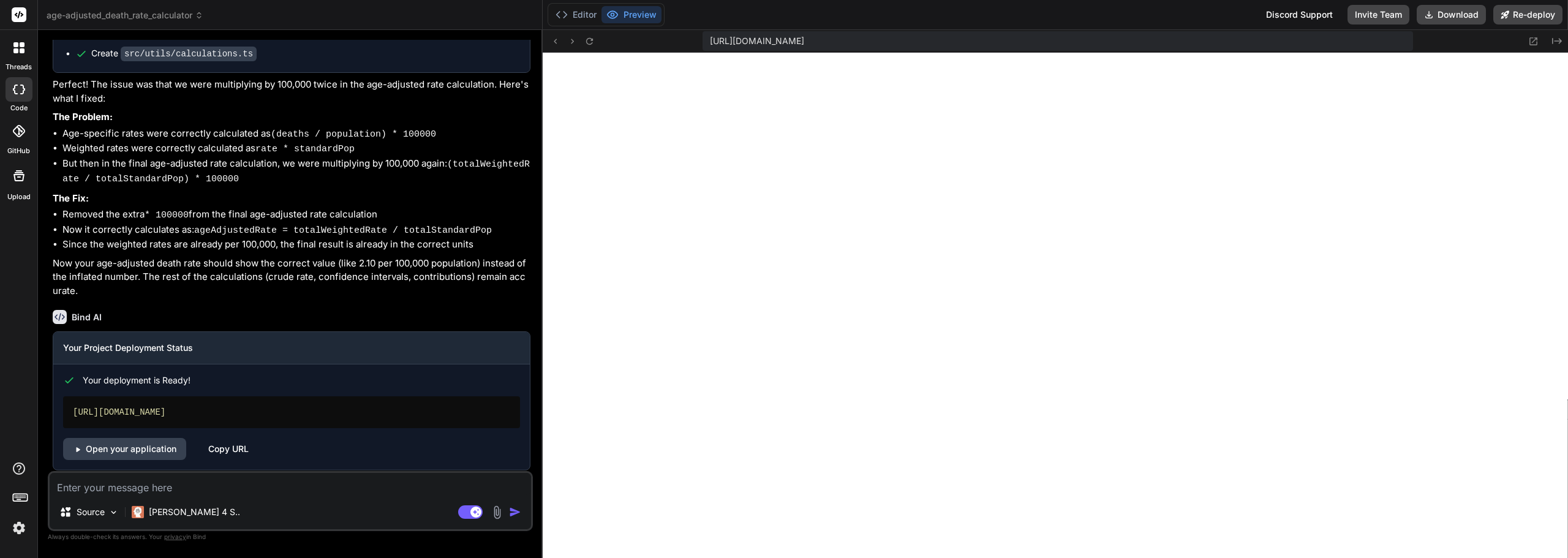
click at [13, 523] on img at bounding box center [19, 528] width 21 height 21
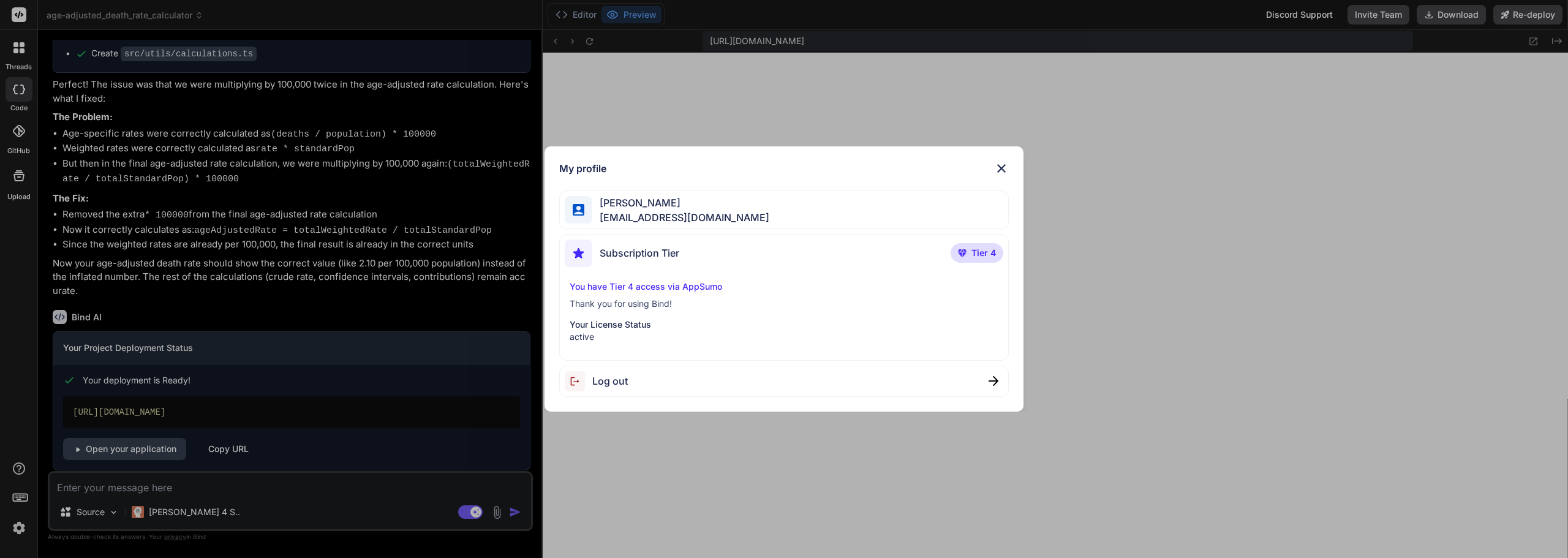
click at [1003, 164] on img at bounding box center [1002, 169] width 15 height 15
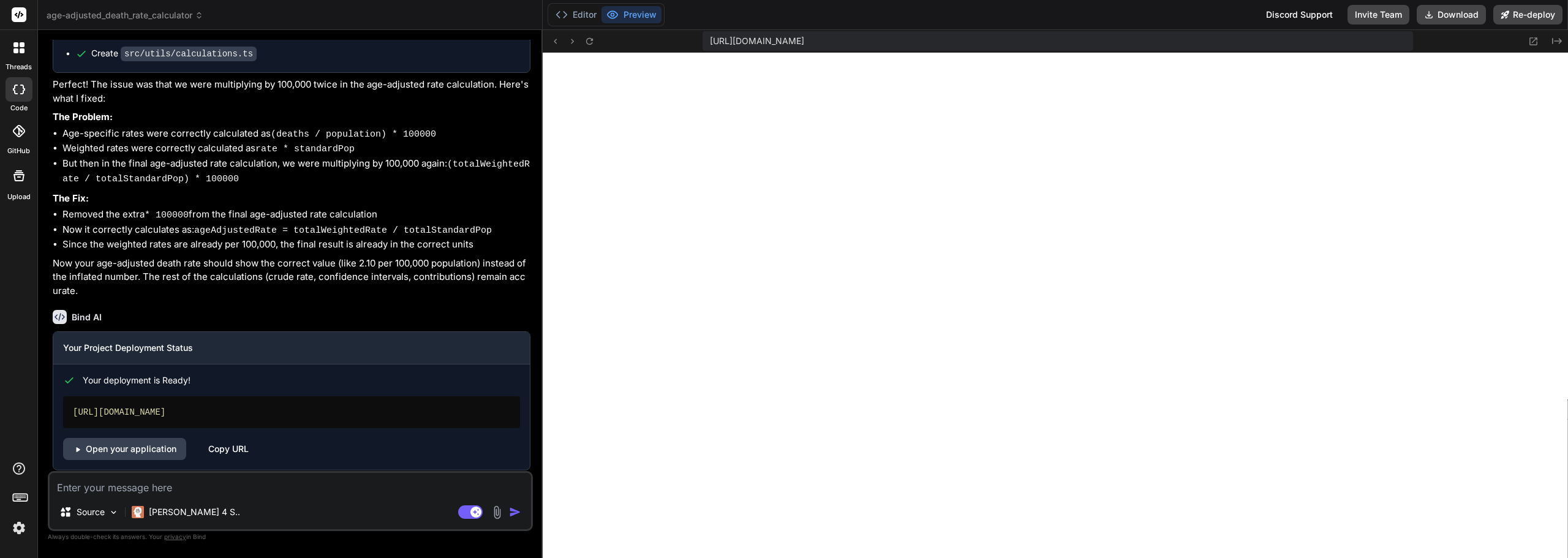
click at [1284, 16] on div "Discord Support" at bounding box center [1300, 14] width 82 height 20
click at [1378, 16] on button "Invite Team" at bounding box center [1378, 14] width 62 height 20
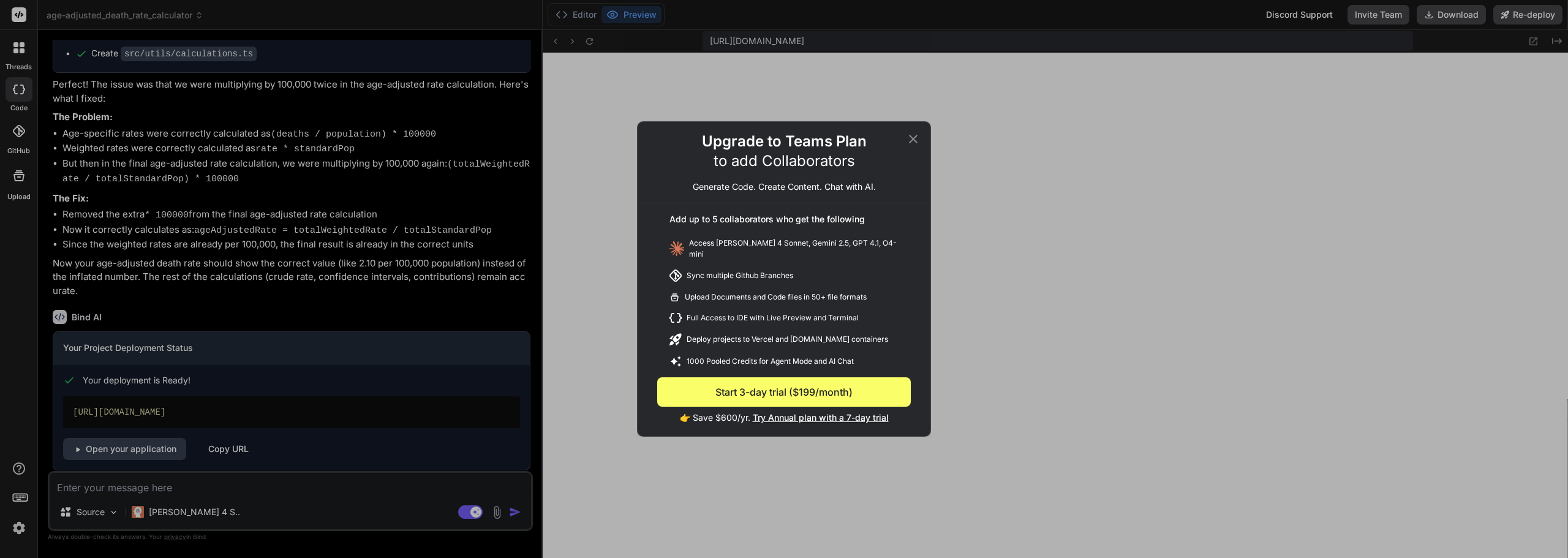
click at [917, 139] on icon at bounding box center [914, 139] width 15 height 15
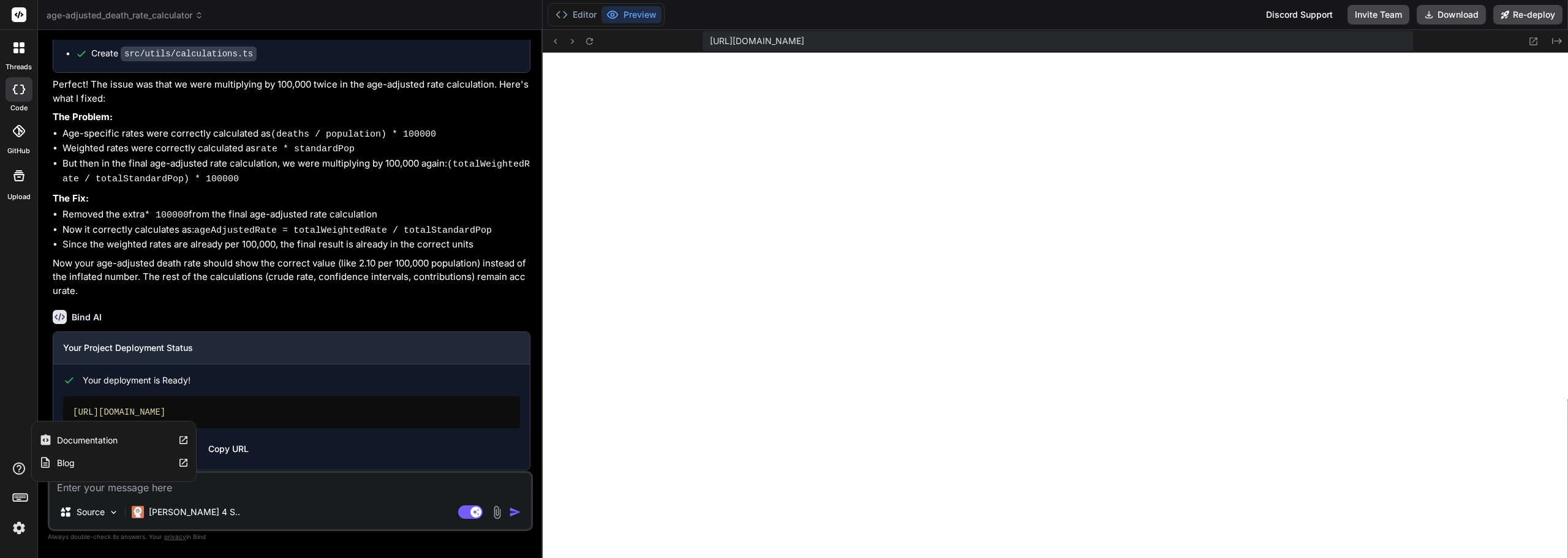
click at [114, 438] on label "Documentation" at bounding box center [87, 440] width 61 height 12
click at [23, 471] on icon at bounding box center [19, 468] width 12 height 12
click at [114, 465] on div "Blog" at bounding box center [114, 462] width 164 height 23
click at [1294, 5] on div "Discord Support" at bounding box center [1300, 14] width 82 height 20
click at [27, 52] on div at bounding box center [19, 47] width 25 height 25
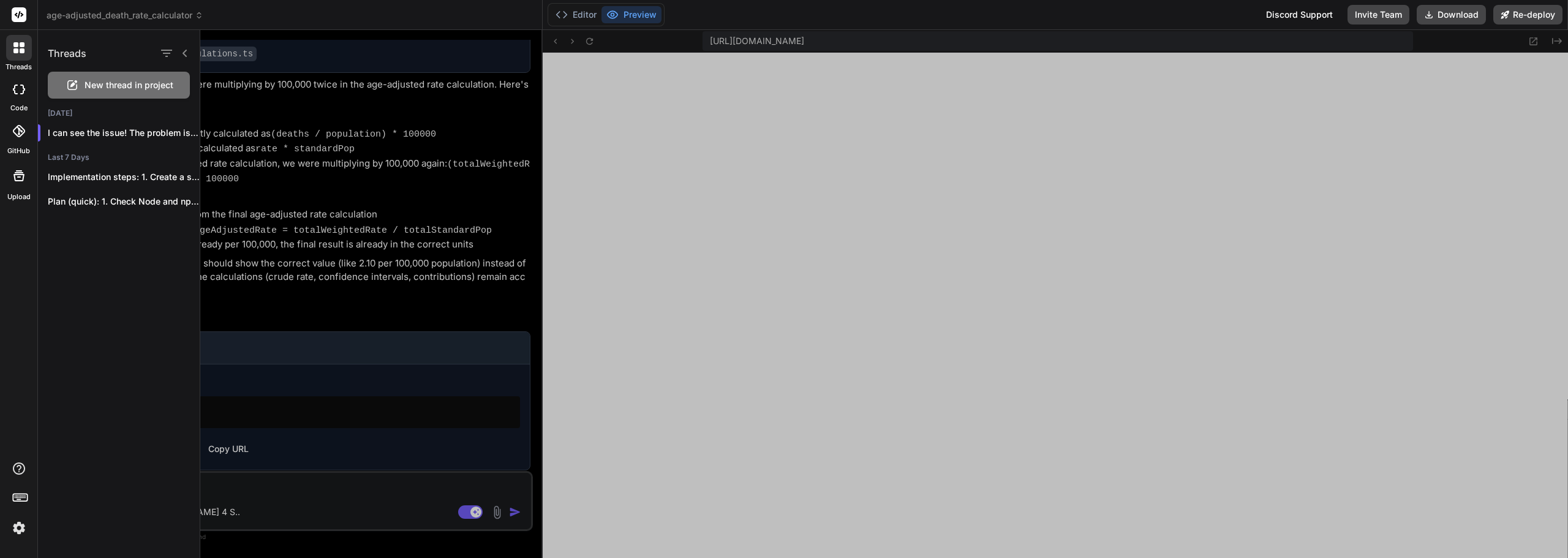
click at [15, 272] on div "threads code GitHub Upload" at bounding box center [19, 279] width 38 height 558
click at [20, 496] on icon at bounding box center [20, 496] width 17 height 17
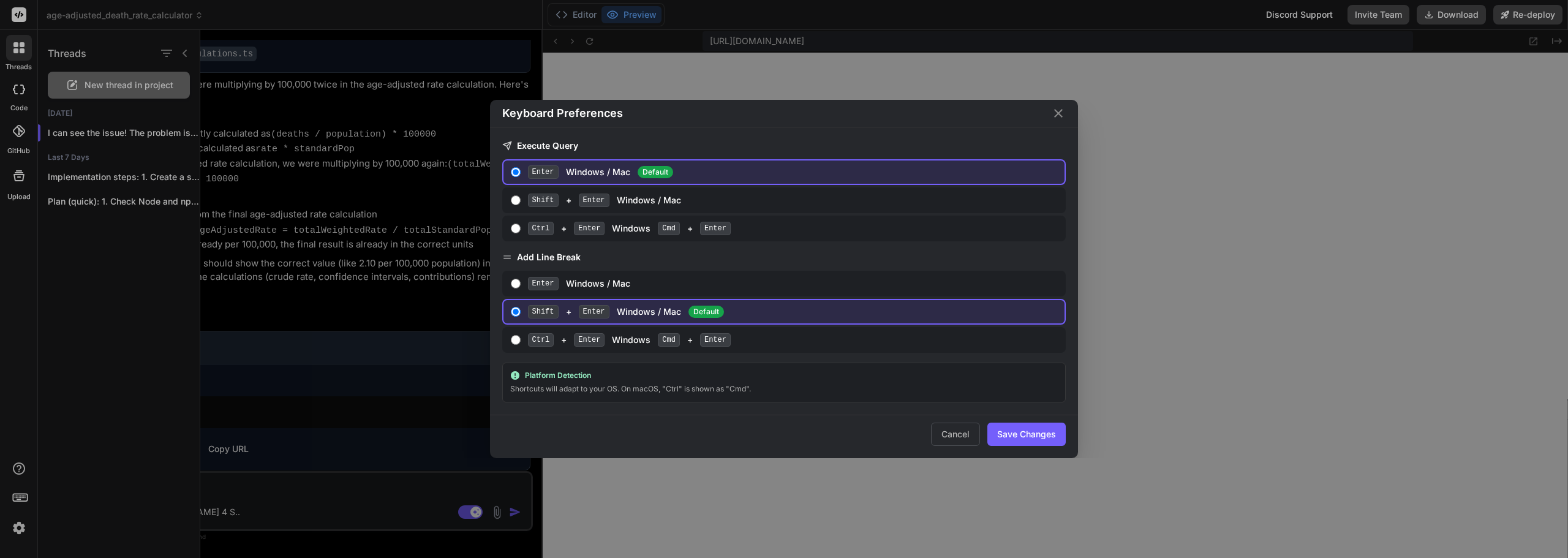
click at [17, 526] on div "Keyboard Preferences Execute Query Enter Windows / Mac Default Shift + Enter Wi…" at bounding box center [784, 279] width 1568 height 558
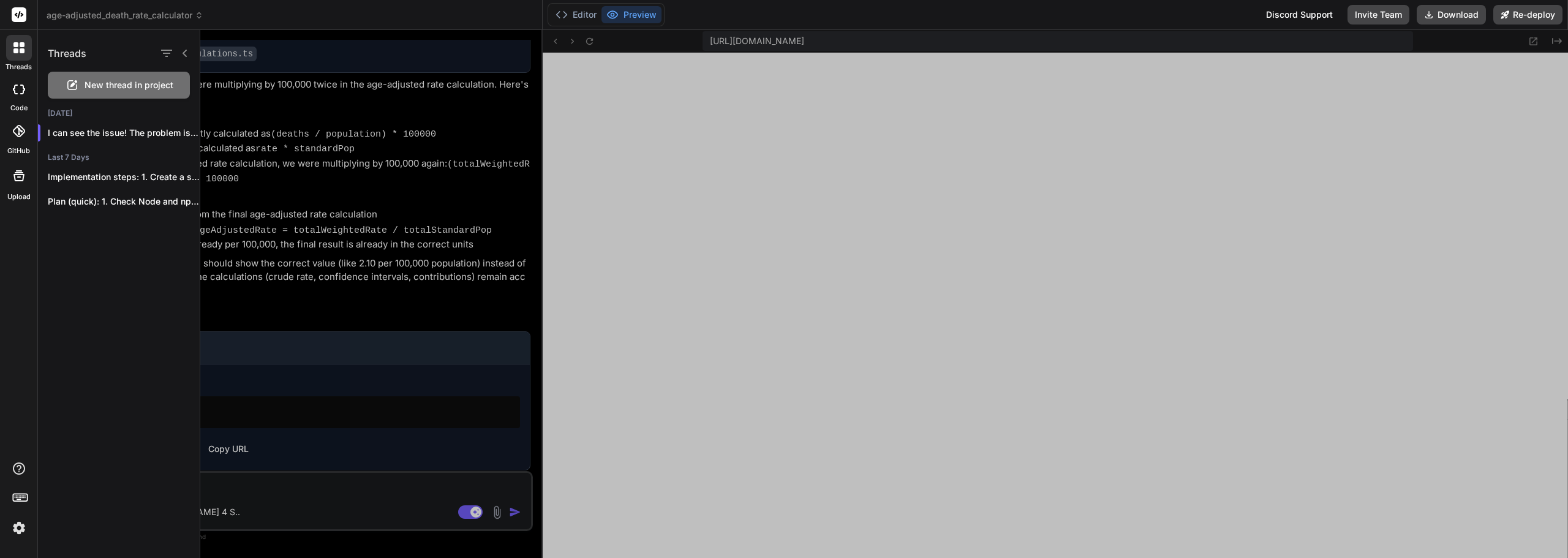
click at [17, 529] on img at bounding box center [19, 528] width 21 height 21
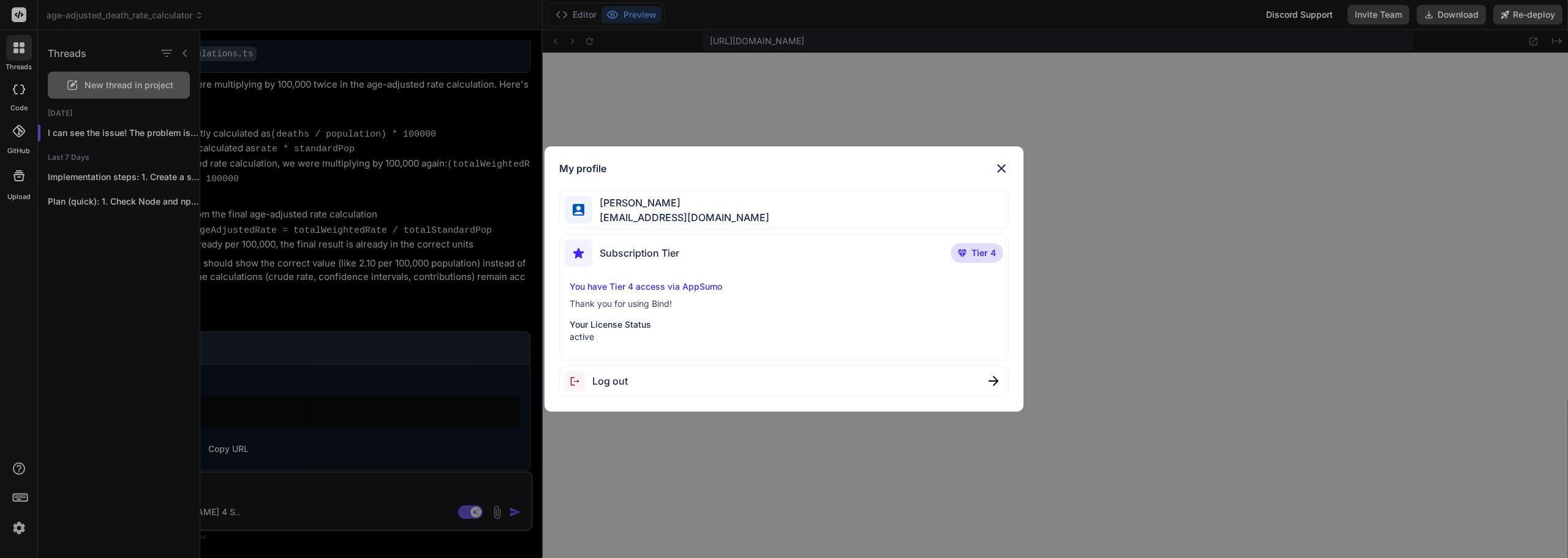
click at [979, 253] on span "Tier 4" at bounding box center [983, 252] width 24 height 12
click at [661, 287] on p "You have Tier 4 access via AppSumo" at bounding box center [784, 286] width 429 height 12
click at [1005, 169] on img at bounding box center [1002, 169] width 15 height 15
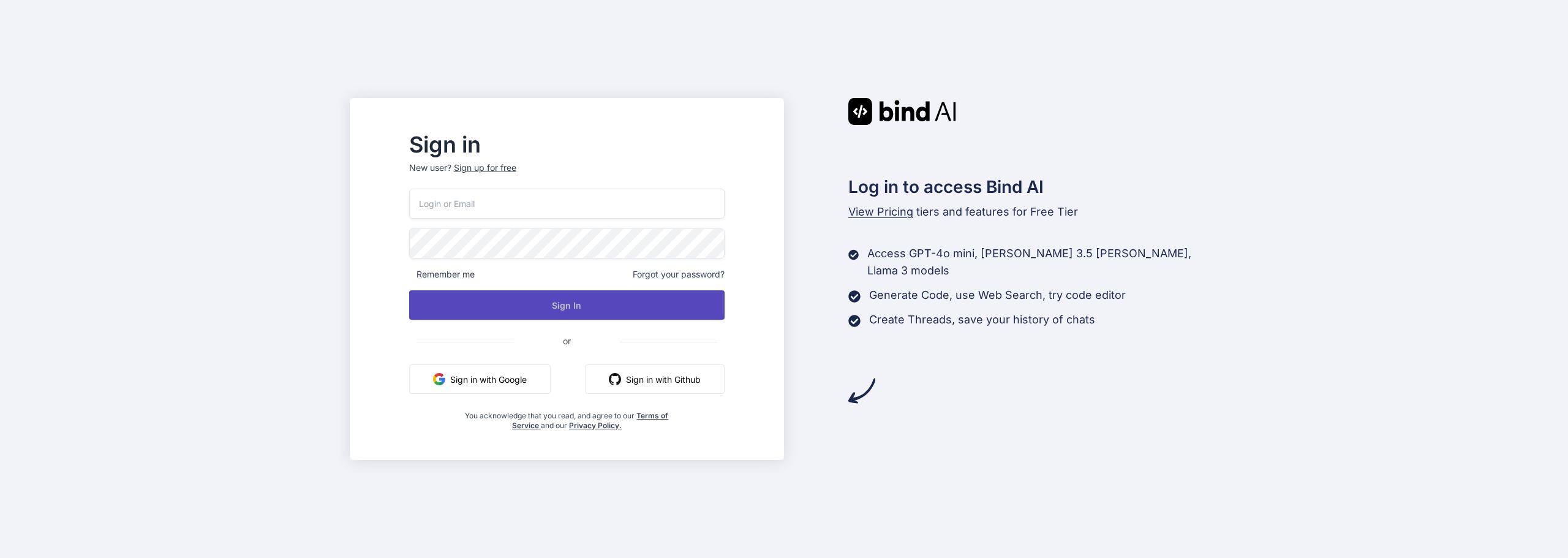
type input "[EMAIL_ADDRESS][DOMAIN_NAME]"
click at [612, 309] on button "Sign In" at bounding box center [567, 304] width 315 height 29
click at [627, 307] on button "Sign In" at bounding box center [567, 304] width 315 height 29
